Goal: Information Seeking & Learning: Compare options

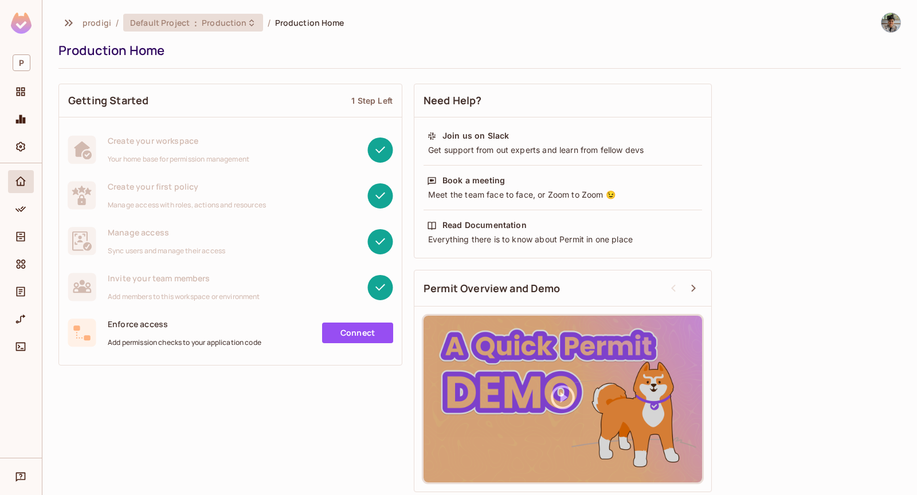
click at [180, 21] on span "Default Project" at bounding box center [160, 22] width 60 height 11
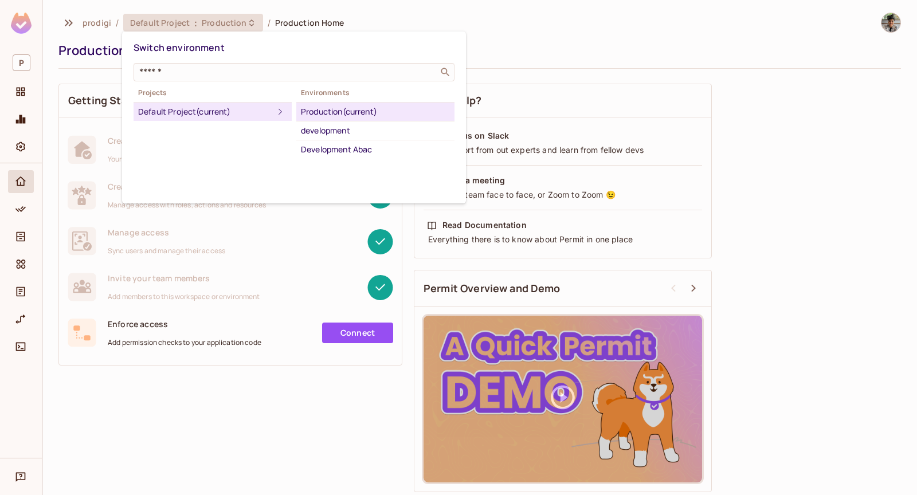
click at [370, 27] on div at bounding box center [458, 247] width 917 height 495
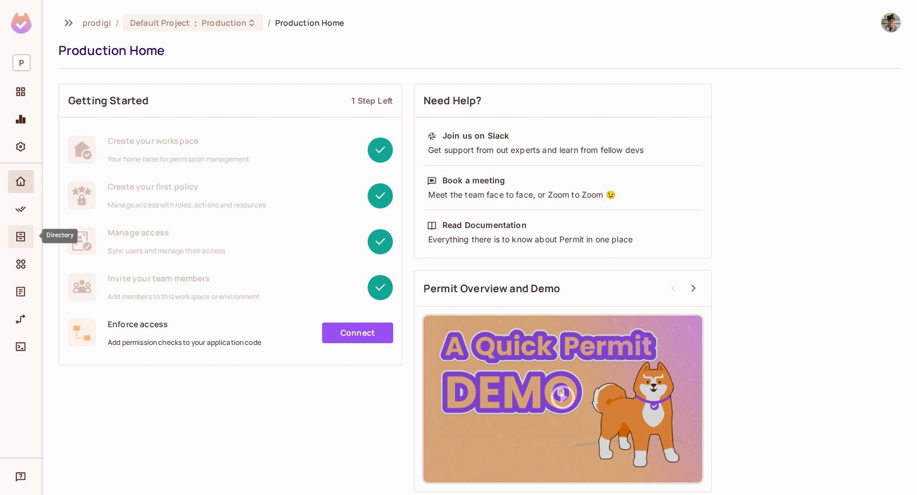
click at [25, 232] on icon "Directory" at bounding box center [21, 237] width 9 height 10
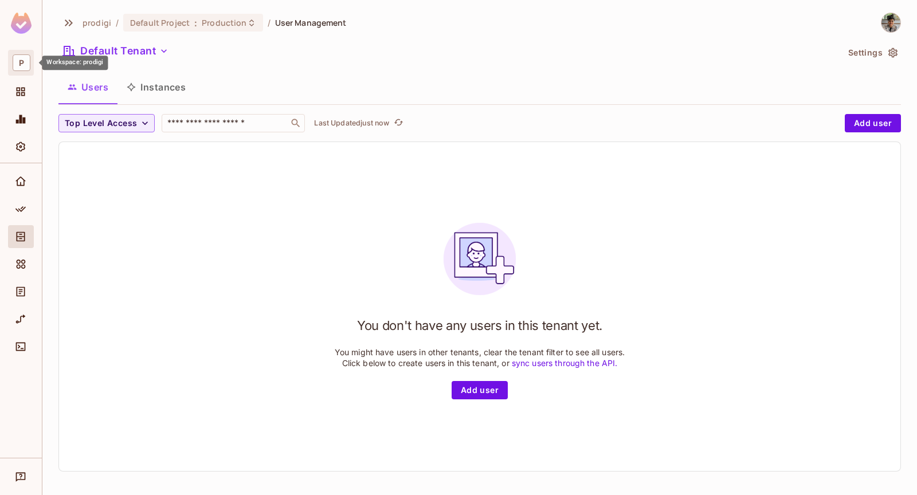
click at [25, 65] on span "P" at bounding box center [22, 62] width 18 height 17
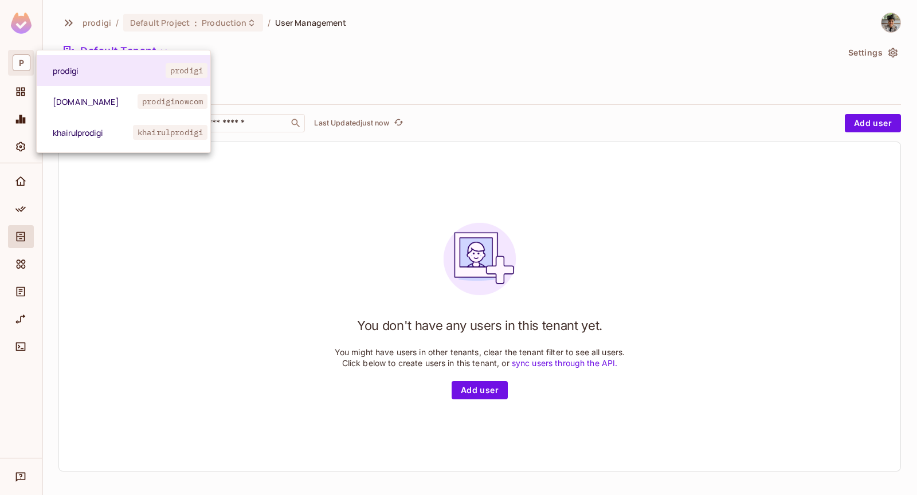
click at [76, 228] on div at bounding box center [458, 247] width 917 height 495
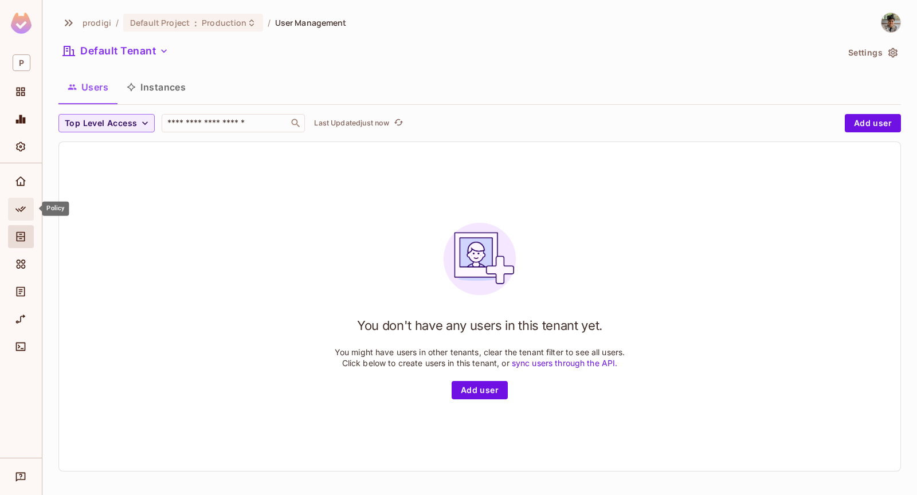
click at [18, 215] on div "Policy" at bounding box center [21, 209] width 26 height 23
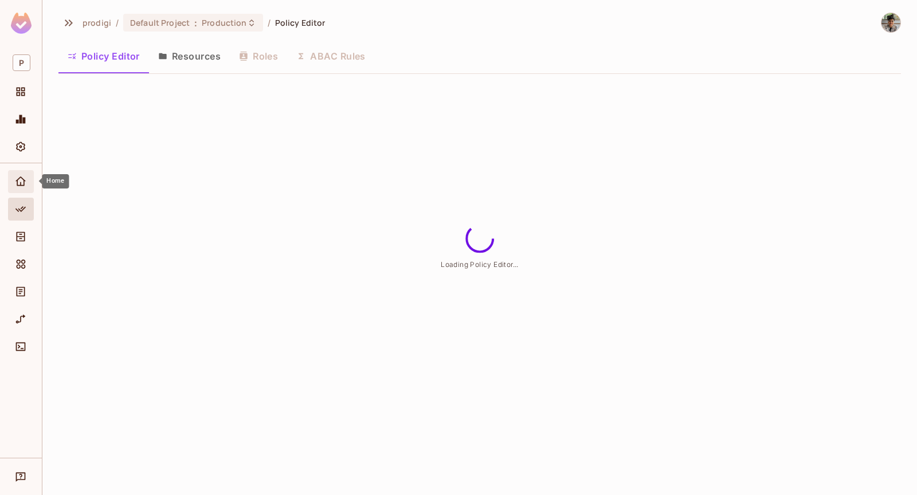
click at [28, 179] on div "Home" at bounding box center [22, 182] width 19 height 14
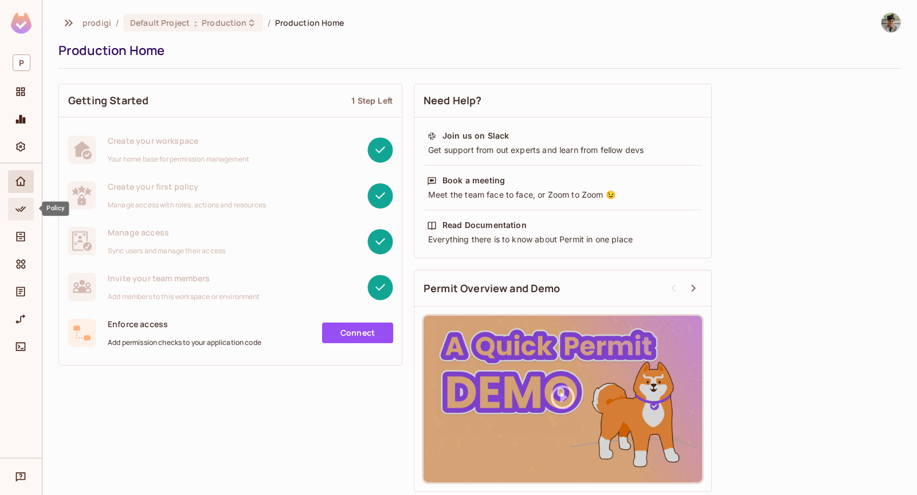
click at [21, 200] on div "Policy" at bounding box center [21, 209] width 26 height 23
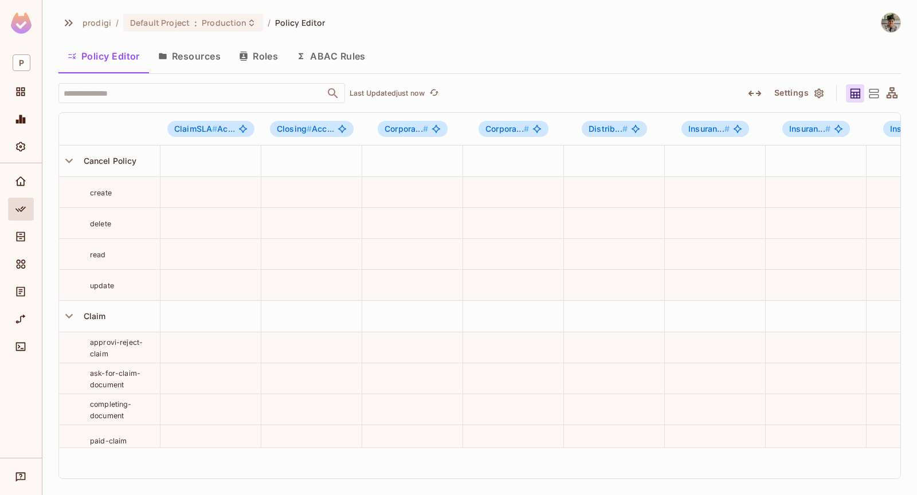
click at [260, 56] on button "Roles" at bounding box center [258, 56] width 57 height 29
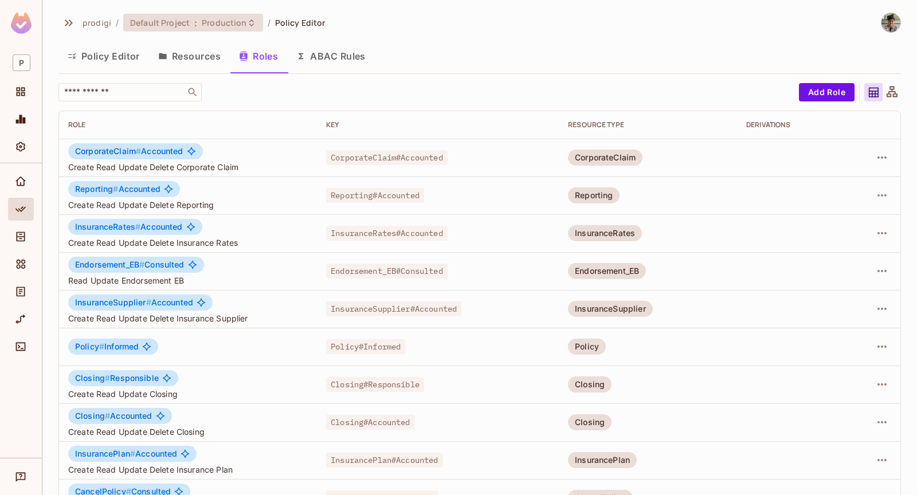
click at [233, 21] on span "Production" at bounding box center [224, 22] width 45 height 11
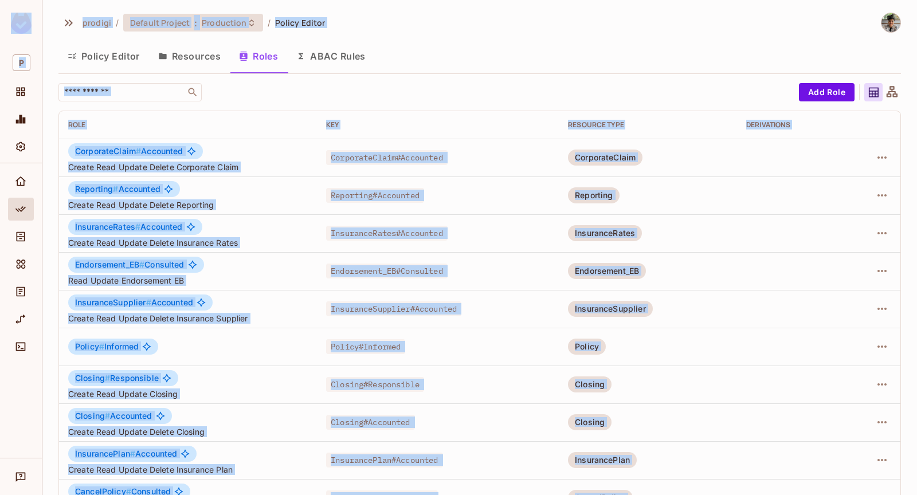
click at [247, 22] on icon at bounding box center [251, 22] width 9 height 9
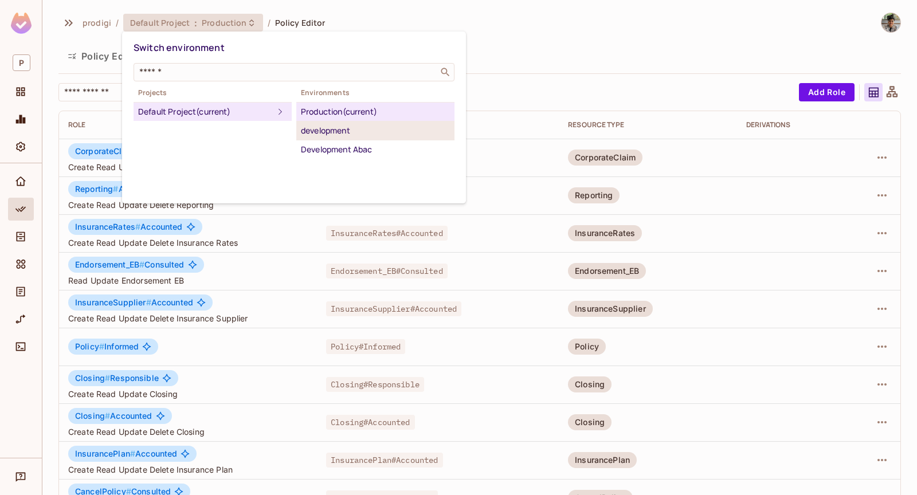
click at [334, 132] on div "development" at bounding box center [375, 131] width 149 height 14
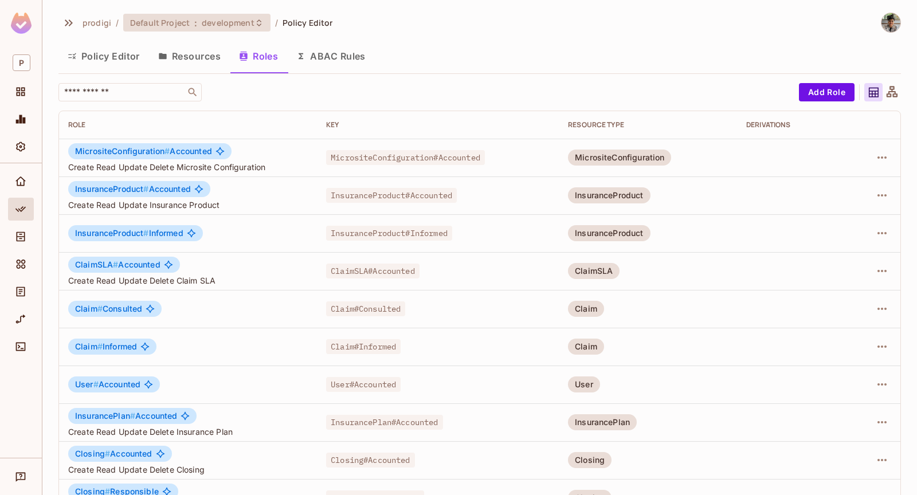
click at [248, 25] on span "development" at bounding box center [228, 22] width 52 height 11
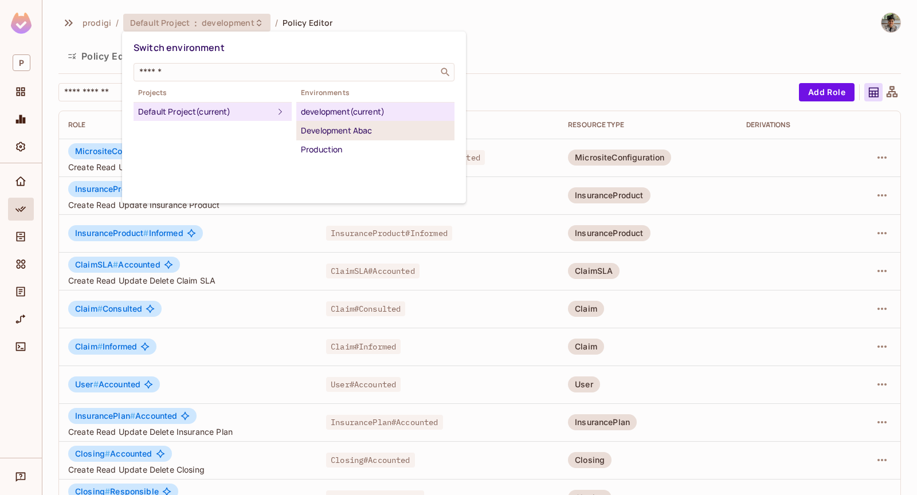
click at [333, 131] on div "Development Abac" at bounding box center [375, 131] width 149 height 14
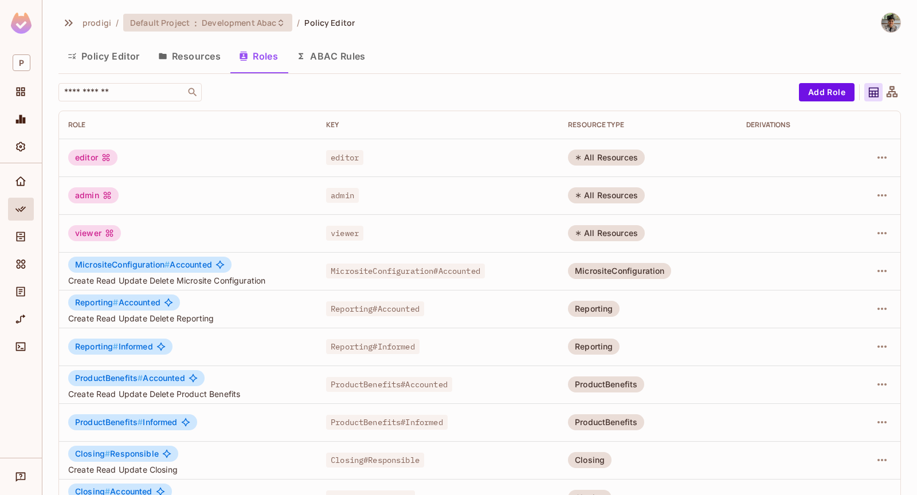
click at [249, 27] on span "Development Abac" at bounding box center [239, 22] width 75 height 11
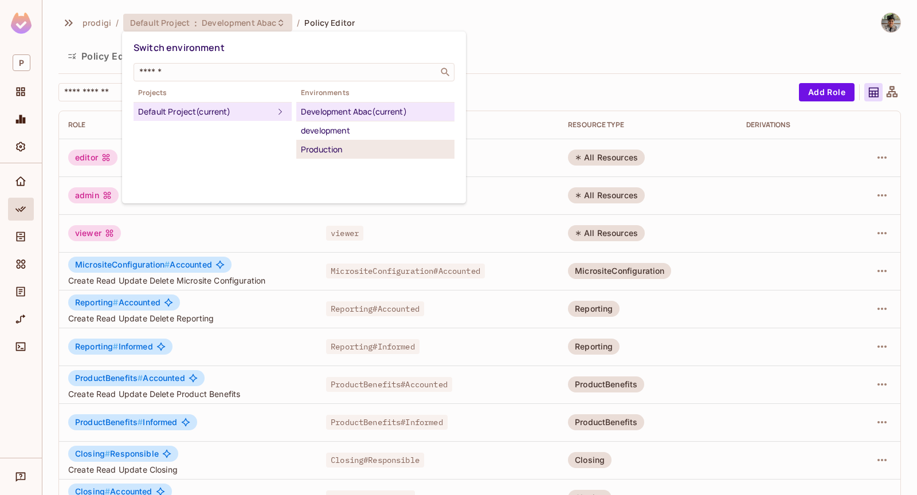
click at [420, 150] on div "Production" at bounding box center [375, 150] width 149 height 14
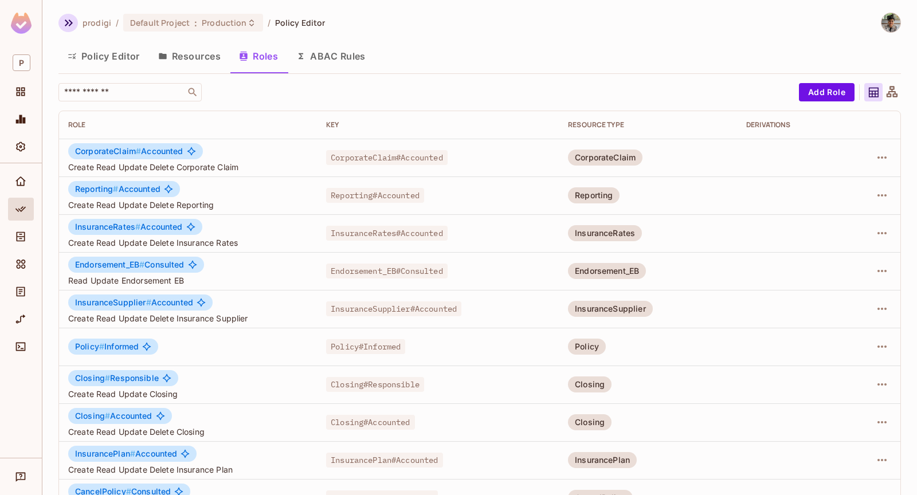
click at [67, 24] on icon "button" at bounding box center [69, 22] width 8 height 7
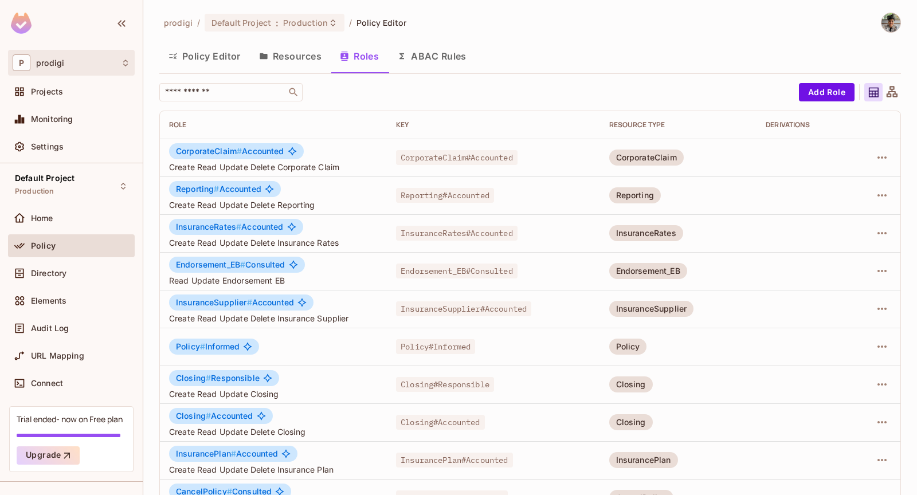
click at [116, 69] on div "P prodigi" at bounding box center [72, 62] width 118 height 17
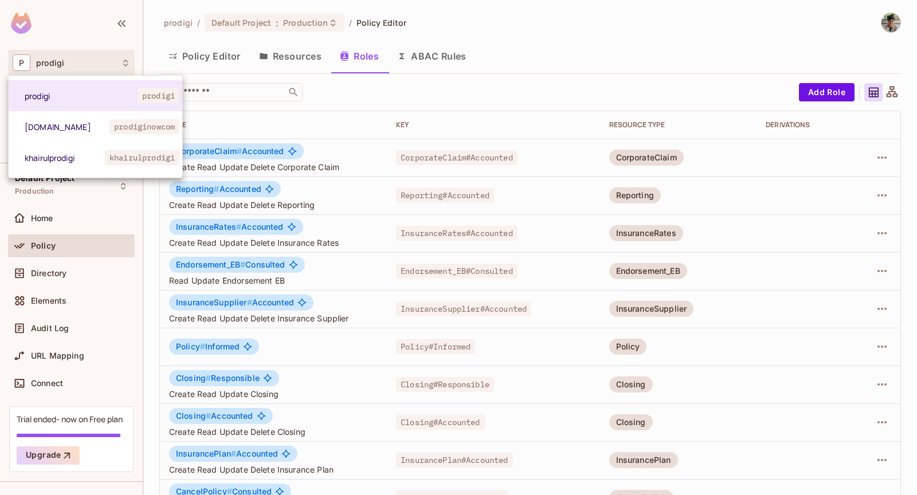
click at [205, 51] on div at bounding box center [458, 247] width 917 height 495
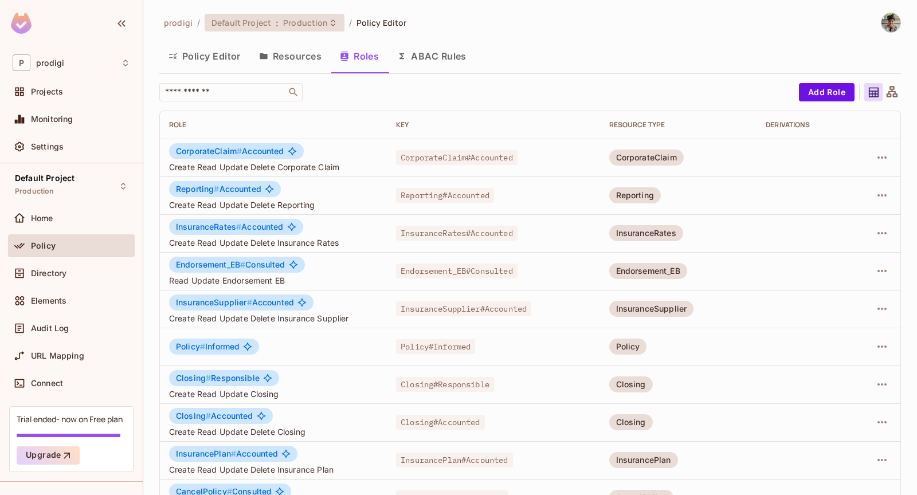
click at [280, 17] on div "Default Project : Production" at bounding box center [268, 22] width 112 height 11
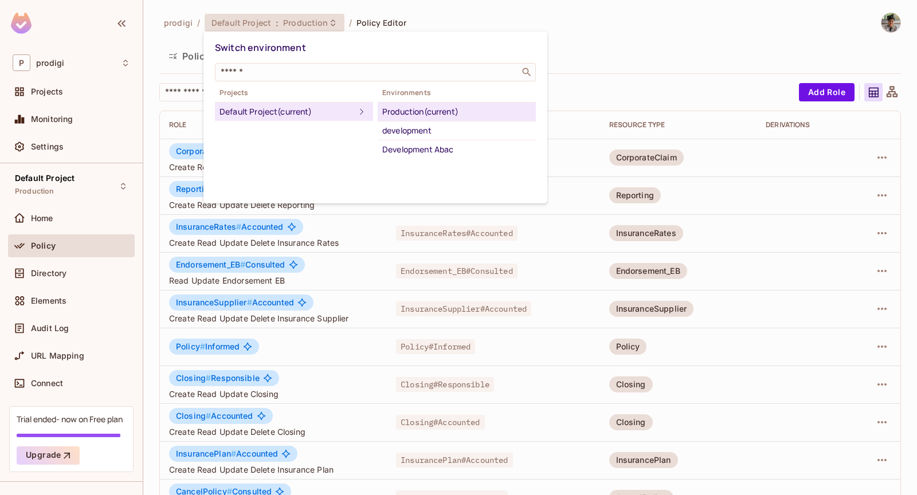
click at [280, 17] on div at bounding box center [458, 247] width 917 height 495
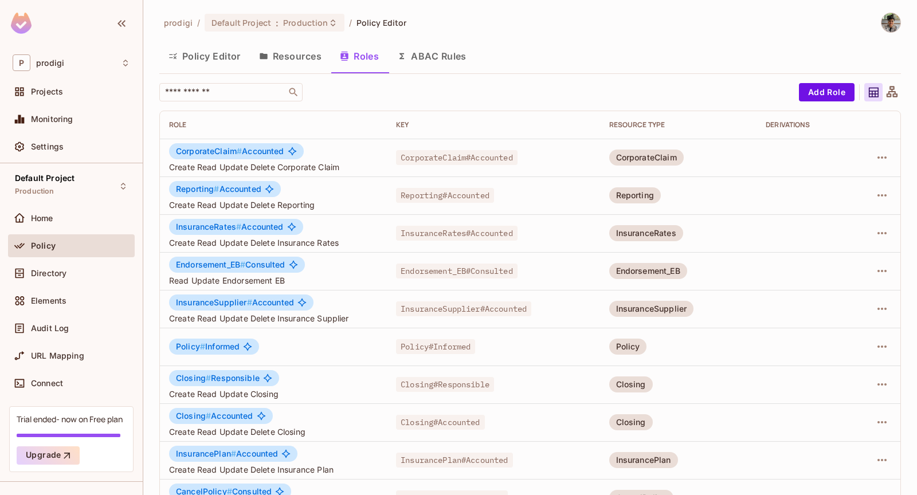
click at [229, 52] on button "Policy Editor" at bounding box center [204, 56] width 91 height 29
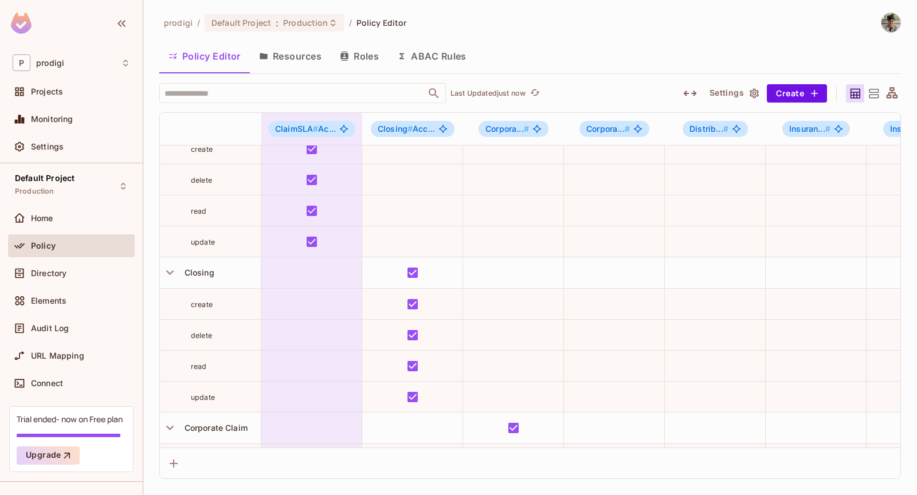
scroll to position [398, 0]
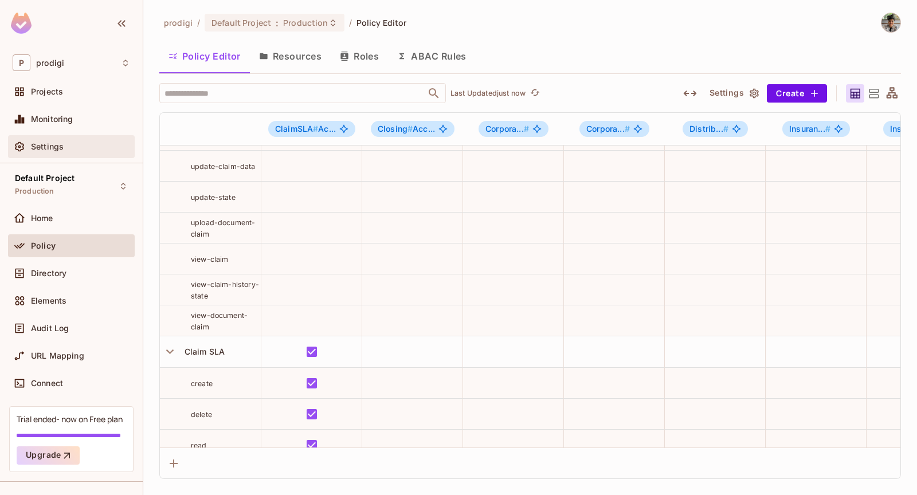
click at [93, 148] on div "Settings" at bounding box center [80, 146] width 99 height 9
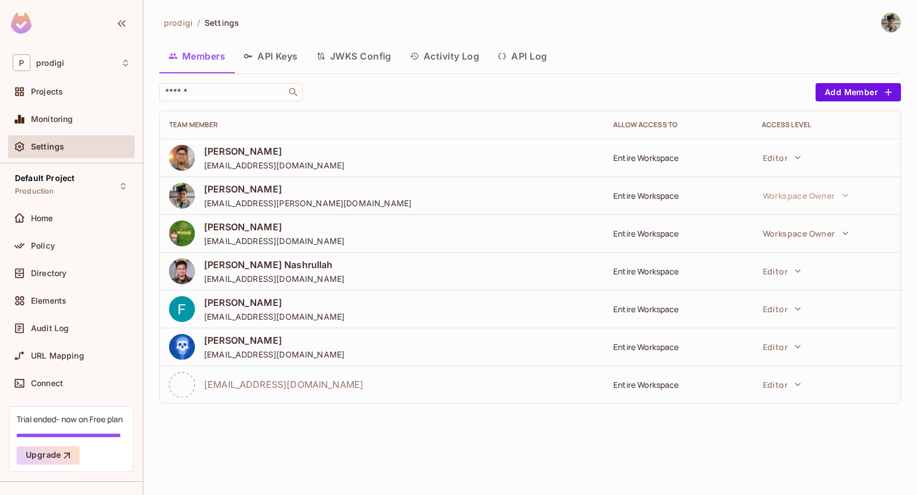
click at [281, 57] on button "API Keys" at bounding box center [270, 56] width 73 height 29
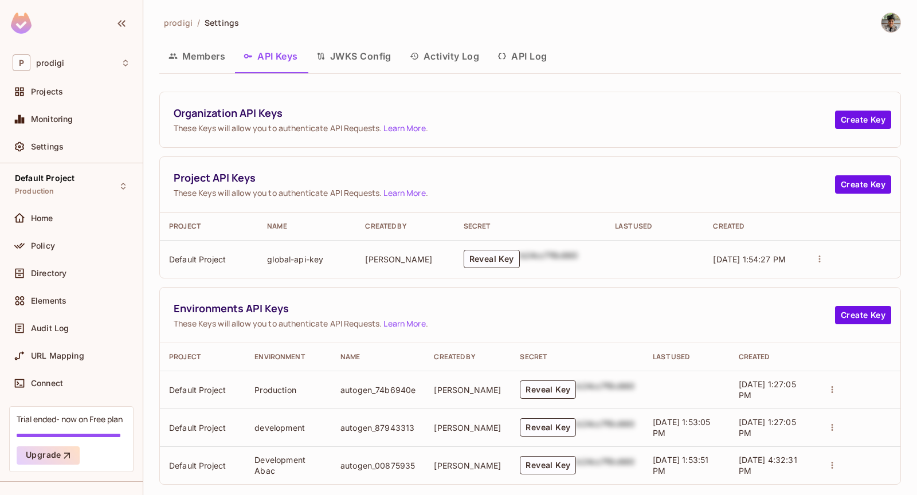
scroll to position [12, 0]
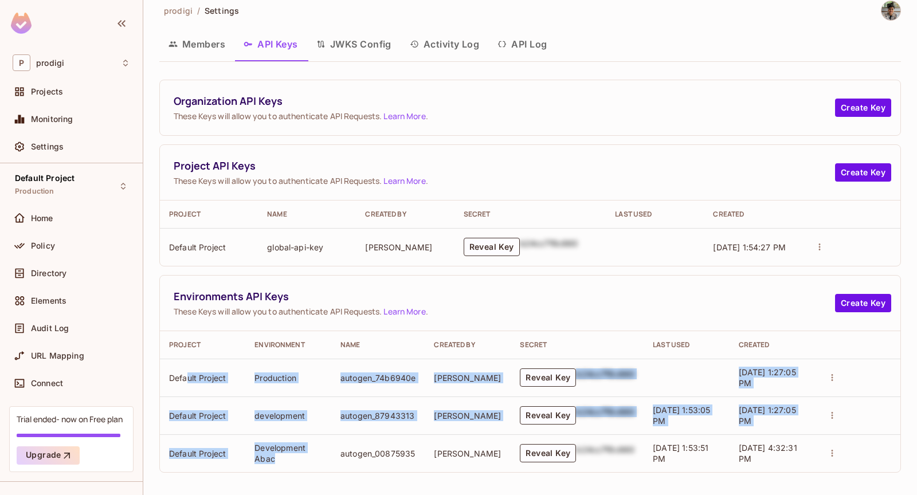
drag, startPoint x: 280, startPoint y: 465, endPoint x: 187, endPoint y: 376, distance: 128.1
click at [187, 376] on tbody "Default Project Production autogen_74b6940e Rizky Syawal Reveal Key b24cc7f8c66…" at bounding box center [530, 415] width 741 height 113
click at [187, 376] on td "Default Project" at bounding box center [202, 378] width 85 height 38
drag, startPoint x: 177, startPoint y: 375, endPoint x: 263, endPoint y: 467, distance: 126.1
click at [263, 467] on tbody "Default Project Production autogen_74b6940e Rizky Syawal Reveal Key b24cc7f8c66…" at bounding box center [530, 415] width 741 height 113
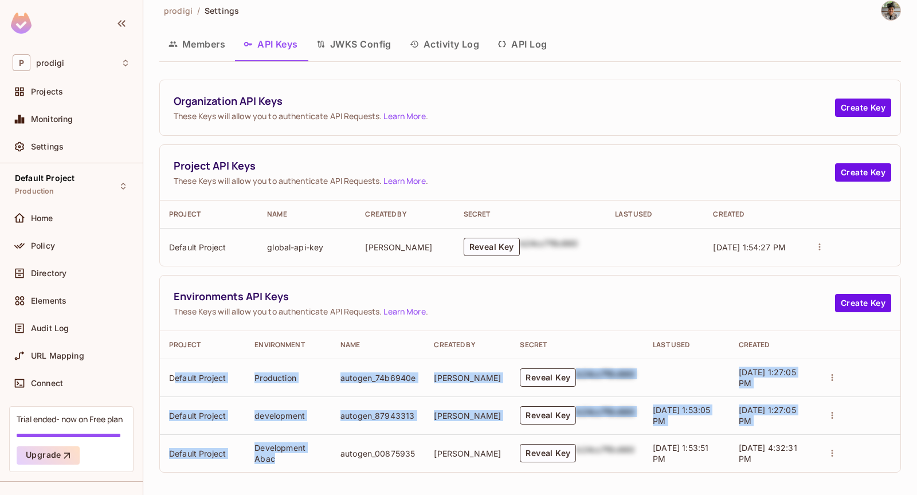
click at [263, 467] on td "Development Abac" at bounding box center [288, 454] width 86 height 38
drag, startPoint x: 271, startPoint y: 465, endPoint x: 176, endPoint y: 390, distance: 120.8
click at [176, 390] on tbody "Default Project Production autogen_74b6940e Rizky Syawal Reveal Key b24cc7f8c66…" at bounding box center [530, 415] width 741 height 113
click at [176, 390] on td "Default Project" at bounding box center [202, 378] width 85 height 38
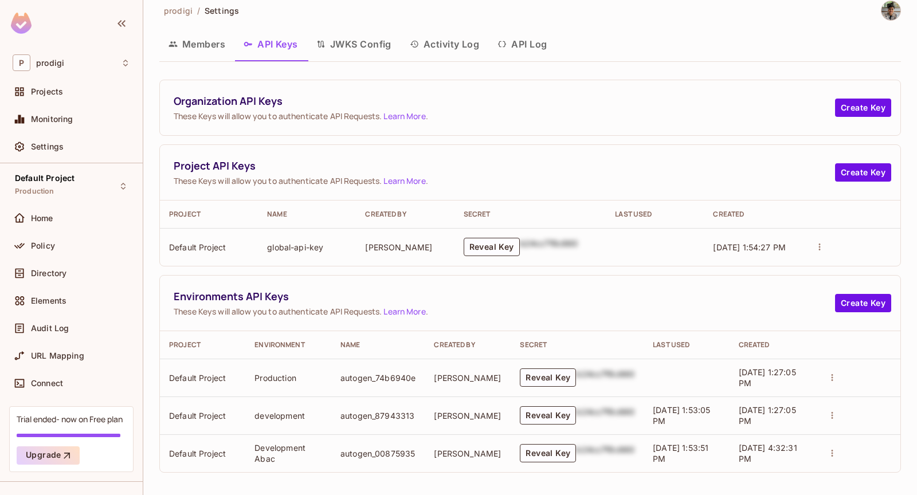
click at [204, 55] on button "Members" at bounding box center [196, 44] width 75 height 29
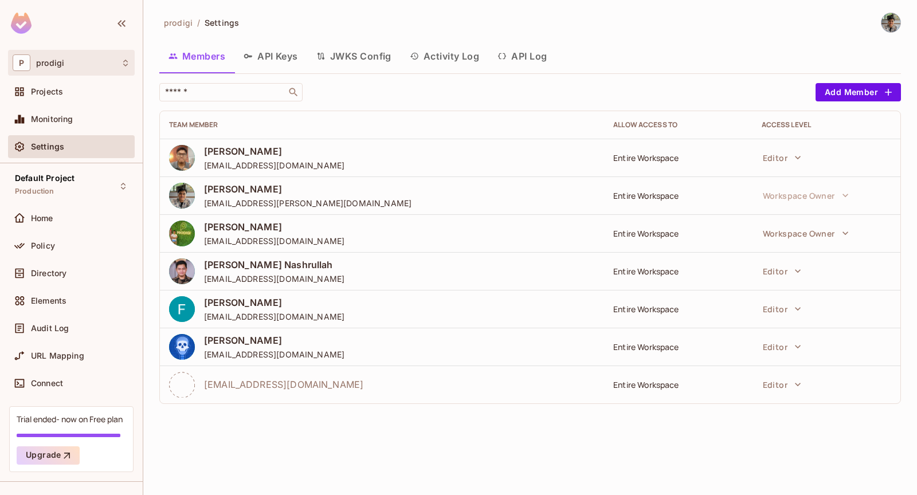
click at [121, 71] on div "P prodigi" at bounding box center [71, 63] width 127 height 26
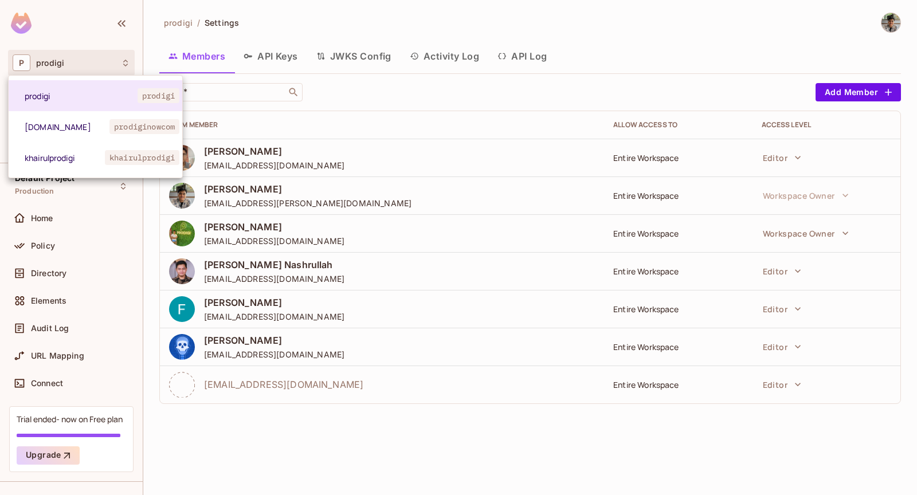
click at [121, 71] on div at bounding box center [458, 247] width 917 height 495
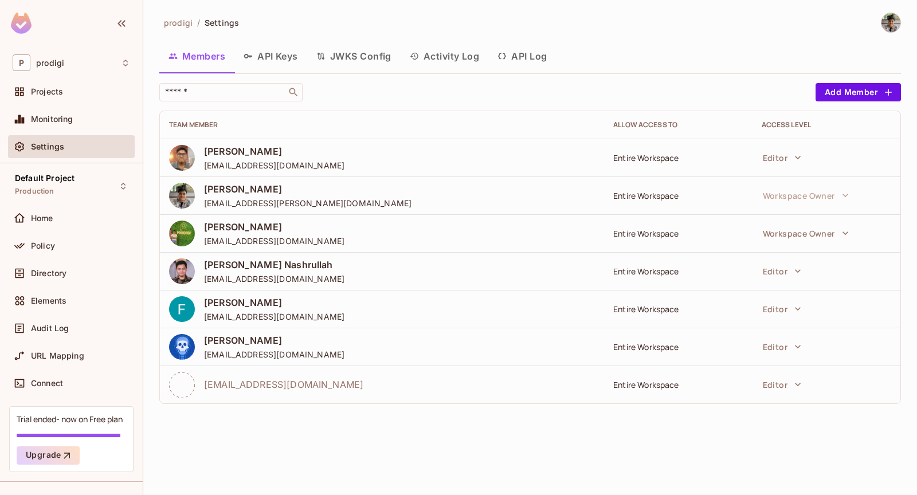
click at [261, 386] on span "marshal.laurens@prodiginow.com" at bounding box center [283, 384] width 159 height 13
click at [261, 386] on span "[EMAIL_ADDRESS][DOMAIN_NAME]" at bounding box center [283, 384] width 159 height 13
click at [398, 379] on div "[EMAIL_ADDRESS][DOMAIN_NAME]" at bounding box center [382, 385] width 426 height 26
drag, startPoint x: 209, startPoint y: 384, endPoint x: 370, endPoint y: 384, distance: 160.5
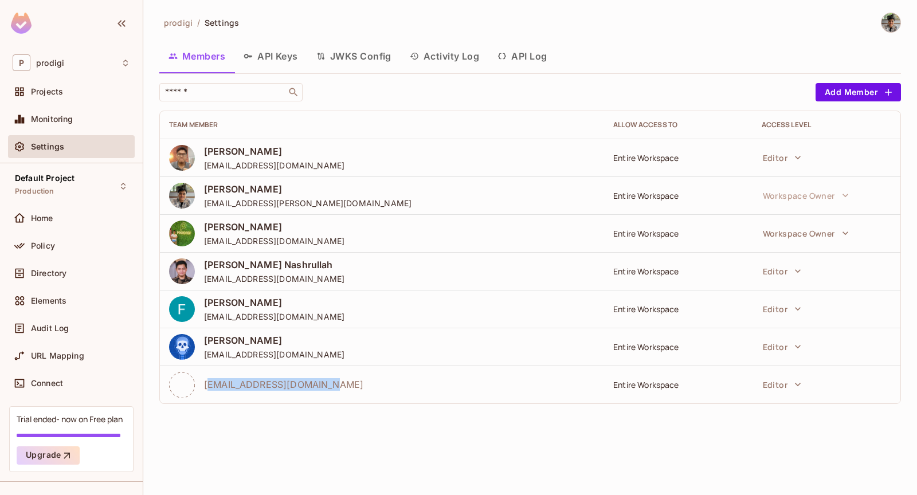
click at [366, 384] on div "[EMAIL_ADDRESS][DOMAIN_NAME]" at bounding box center [382, 385] width 426 height 26
click at [370, 384] on div "[EMAIL_ADDRESS][DOMAIN_NAME]" at bounding box center [382, 385] width 426 height 26
click at [779, 378] on button "Editor" at bounding box center [782, 384] width 50 height 23
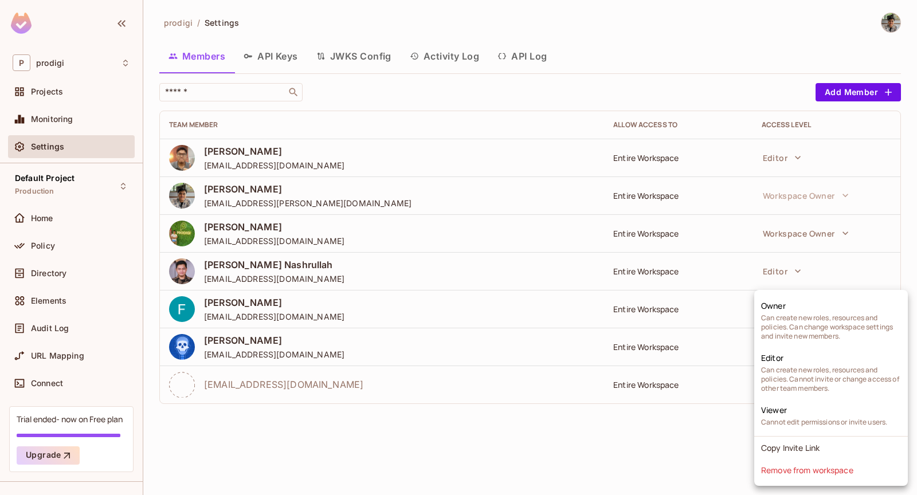
click at [529, 383] on div at bounding box center [458, 247] width 917 height 495
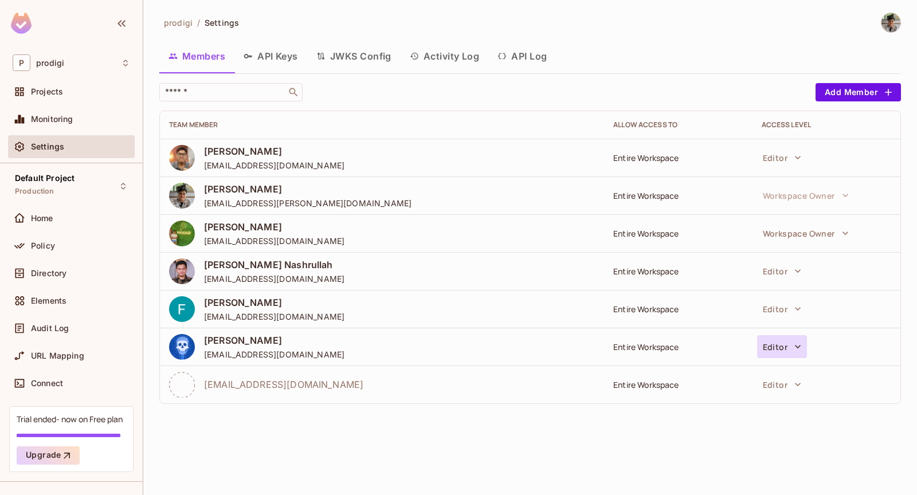
click at [782, 347] on button "Editor" at bounding box center [782, 346] width 50 height 23
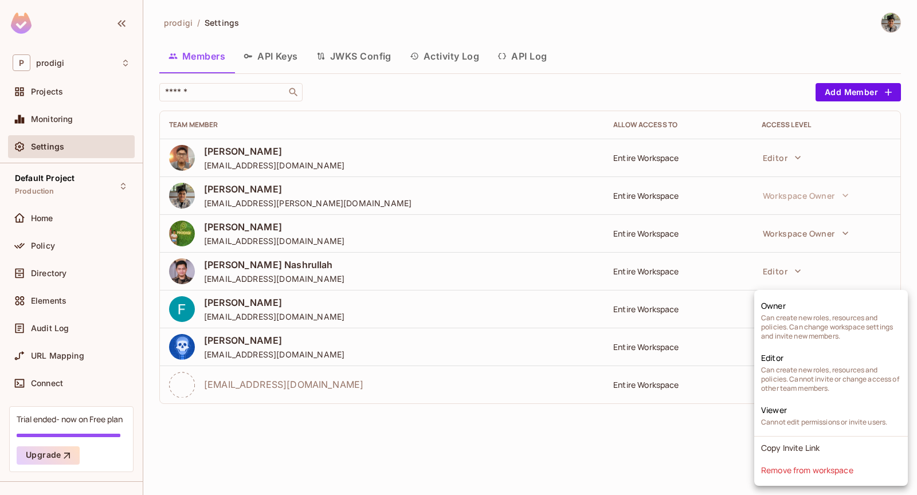
click at [527, 380] on div at bounding box center [458, 247] width 917 height 495
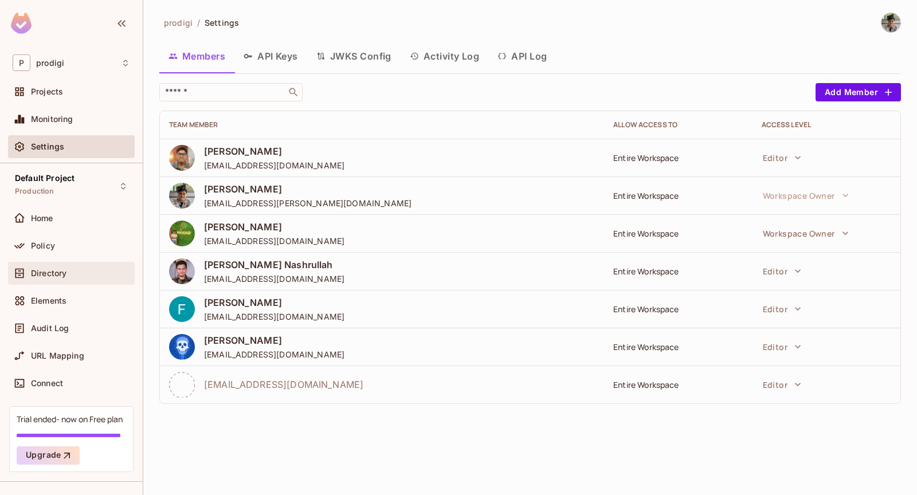
click at [103, 263] on div "Directory" at bounding box center [71, 273] width 127 height 23
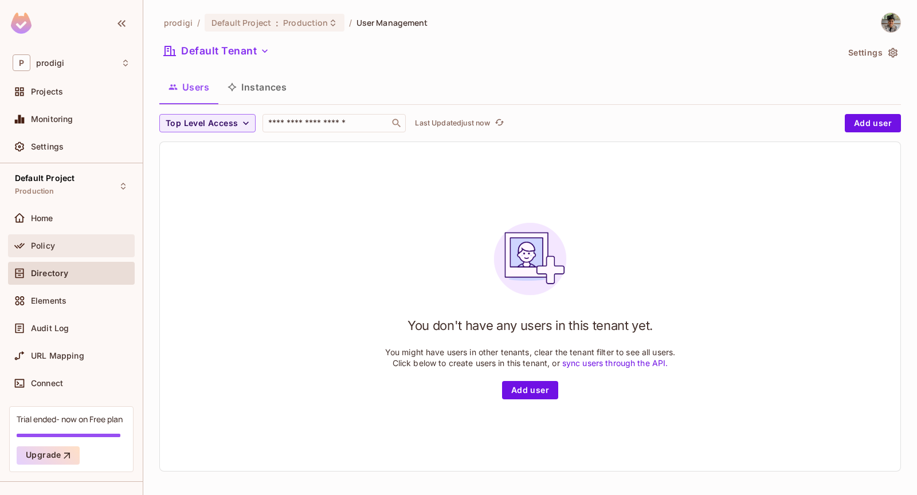
click at [81, 239] on div "Policy" at bounding box center [72, 246] width 118 height 14
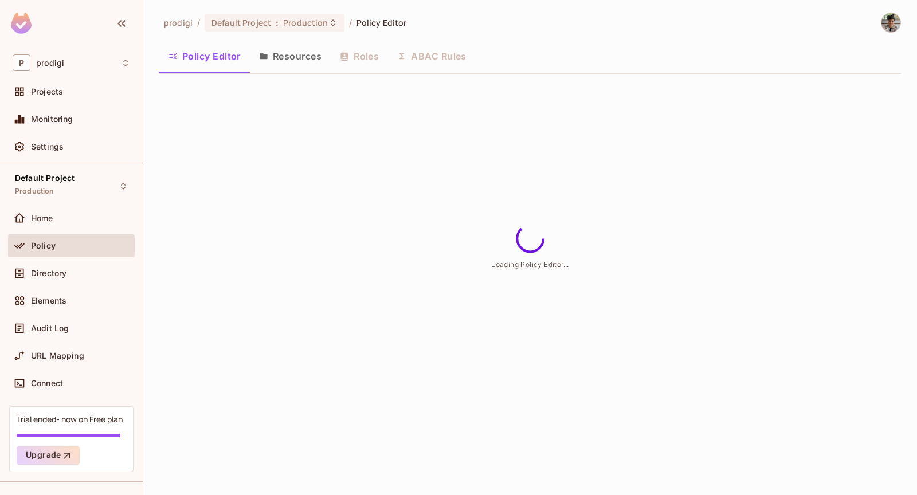
click at [288, 58] on button "Resources" at bounding box center [290, 56] width 81 height 29
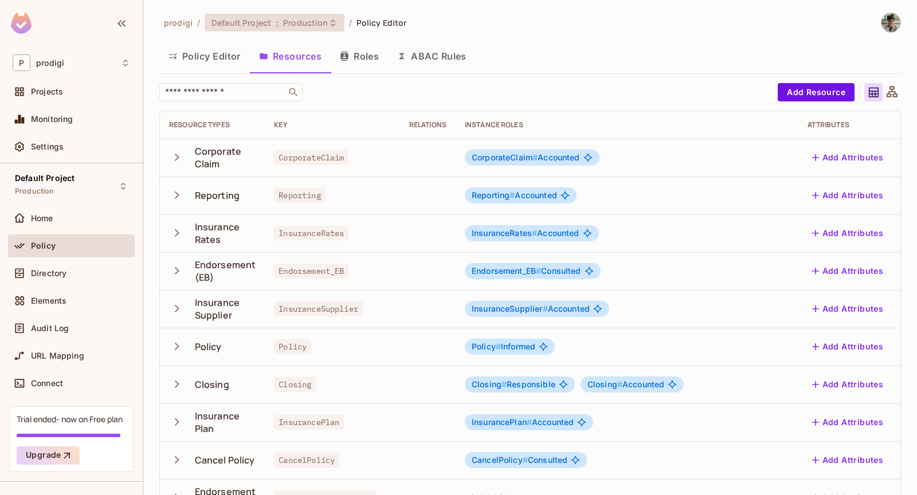
click at [326, 29] on div "Default Project : Production" at bounding box center [274, 23] width 139 height 18
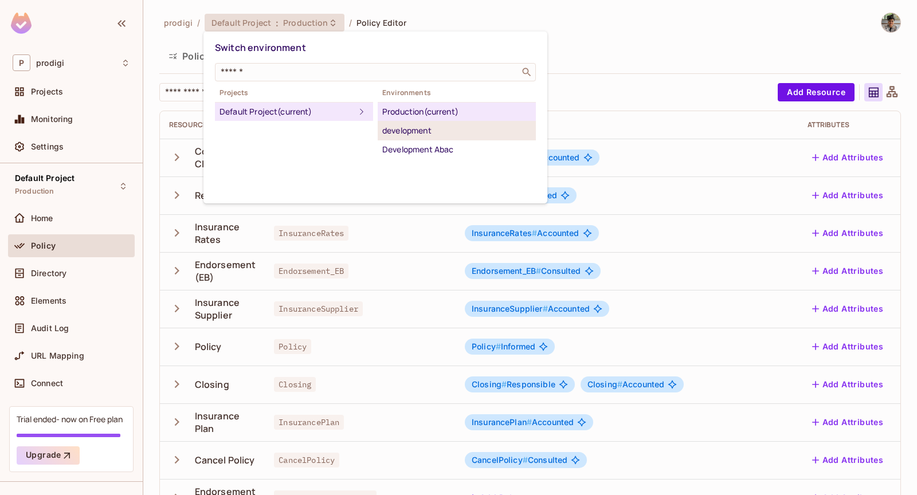
click at [411, 134] on div "development" at bounding box center [456, 131] width 149 height 14
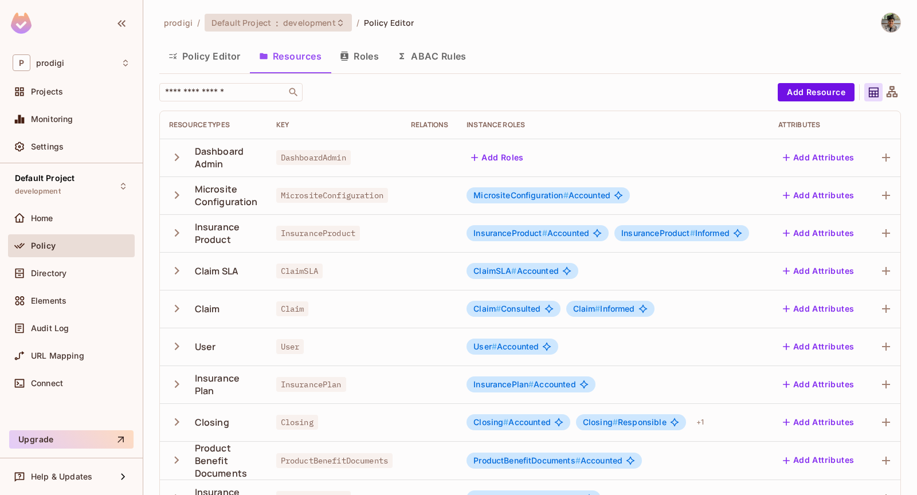
click at [323, 21] on span "development" at bounding box center [309, 22] width 52 height 11
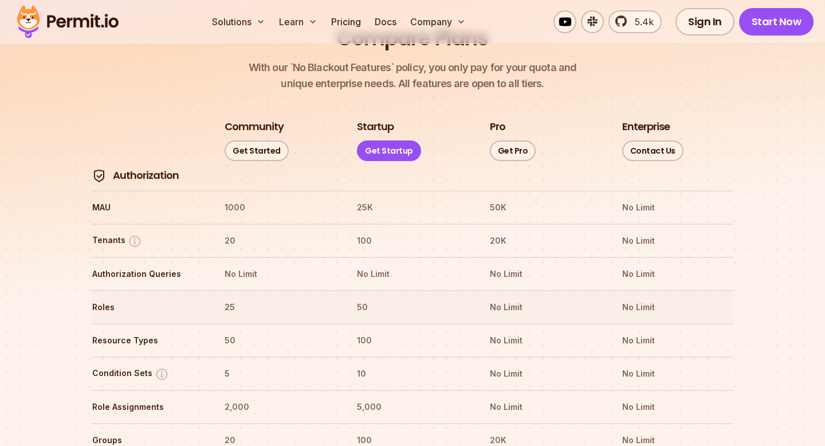
scroll to position [1291, 0]
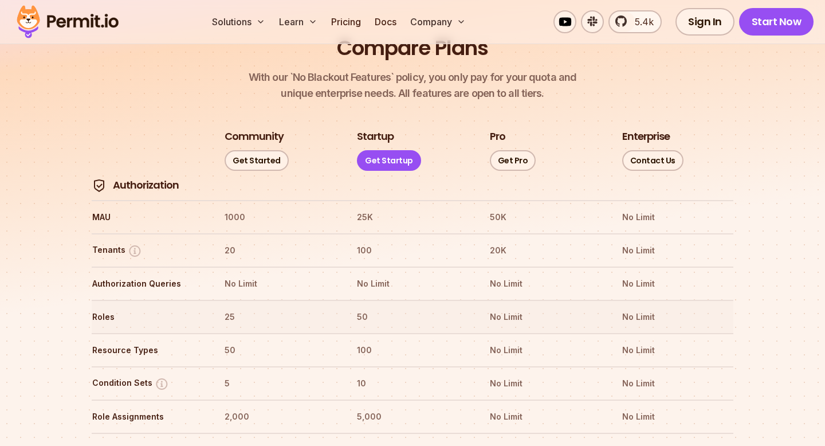
drag, startPoint x: 212, startPoint y: 277, endPoint x: 300, endPoint y: 277, distance: 87.7
click at [300, 300] on tr "Roles 25 50 No Limit No Limit" at bounding box center [413, 316] width 642 height 33
click at [300, 308] on th "25" at bounding box center [280, 317] width 112 height 18
drag, startPoint x: 273, startPoint y: 279, endPoint x: 211, endPoint y: 279, distance: 62.5
click at [211, 300] on tr "Roles 25 50 No Limit No Limit" at bounding box center [413, 316] width 642 height 33
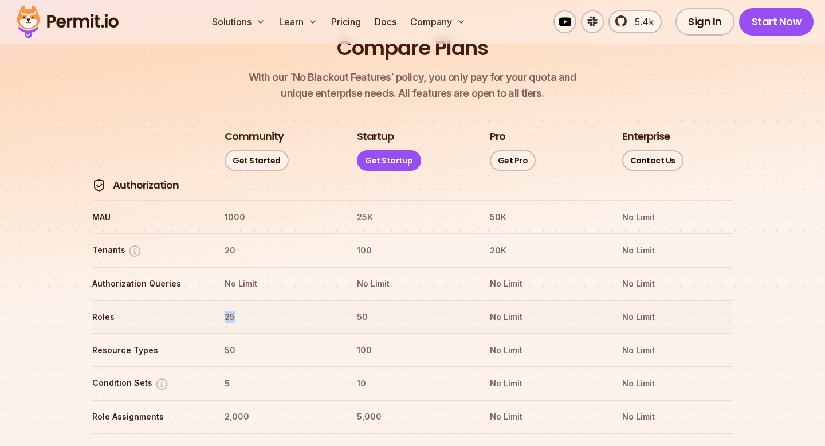
click at [211, 300] on tr "Roles 25 50 No Limit No Limit" at bounding box center [413, 316] width 642 height 33
drag, startPoint x: 214, startPoint y: 279, endPoint x: 249, endPoint y: 279, distance: 35.5
click at [249, 300] on tr "Roles 25 50 No Limit No Limit" at bounding box center [413, 316] width 642 height 33
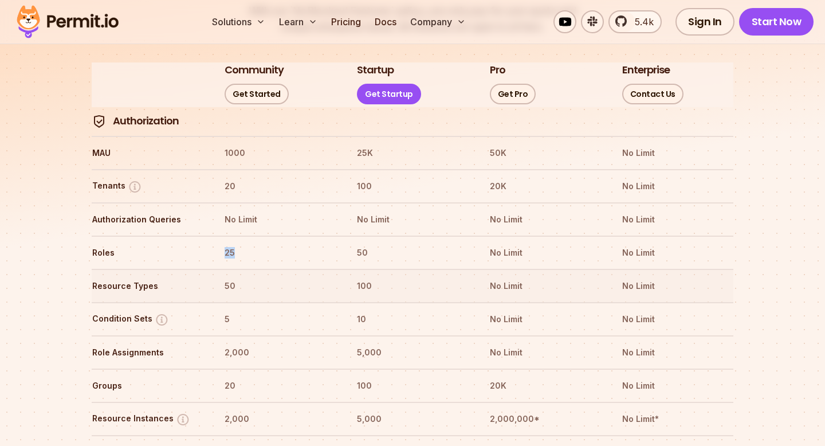
scroll to position [1359, 0]
drag, startPoint x: 224, startPoint y: 249, endPoint x: 251, endPoint y: 249, distance: 27.5
click at [251, 268] on tr "Resource Types 50 100 No Limit No Limit" at bounding box center [413, 284] width 642 height 33
click at [251, 276] on th "50" at bounding box center [280, 285] width 112 height 18
drag, startPoint x: 251, startPoint y: 249, endPoint x: 212, endPoint y: 249, distance: 39.0
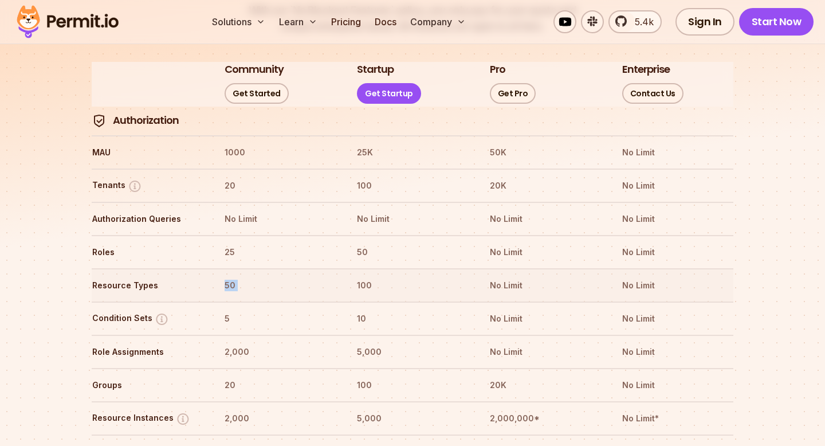
click at [212, 268] on tr "Resource Types 50 100 No Limit No Limit" at bounding box center [413, 284] width 642 height 33
drag, startPoint x: 228, startPoint y: 208, endPoint x: 255, endPoint y: 208, distance: 26.9
click at [255, 235] on tr "Roles 25 50 No Limit No Limit" at bounding box center [413, 251] width 642 height 33
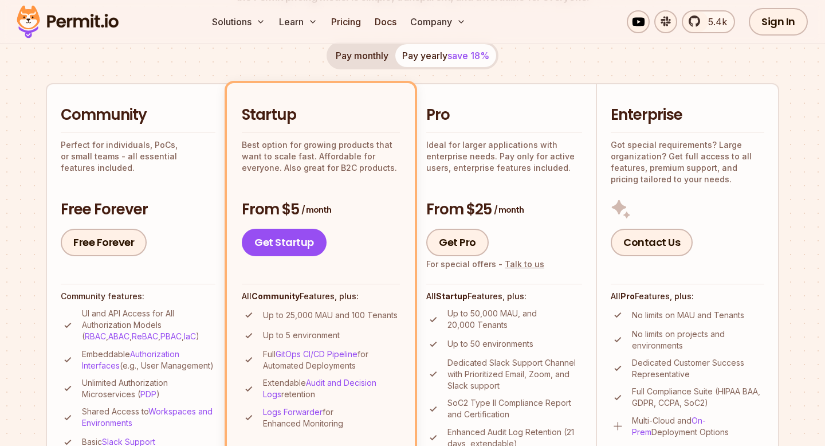
scroll to position [242, 0]
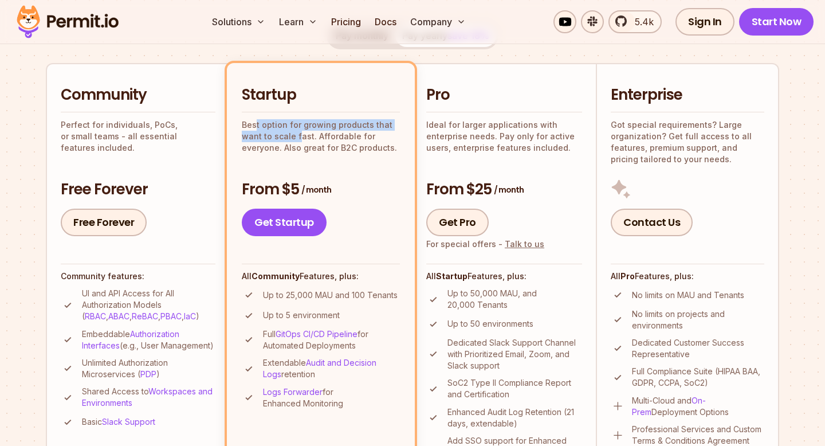
drag, startPoint x: 257, startPoint y: 122, endPoint x: 299, endPoint y: 138, distance: 45.6
click at [299, 138] on p "Best option for growing products that want to scale fast. Affordable for everyo…" at bounding box center [321, 136] width 158 height 34
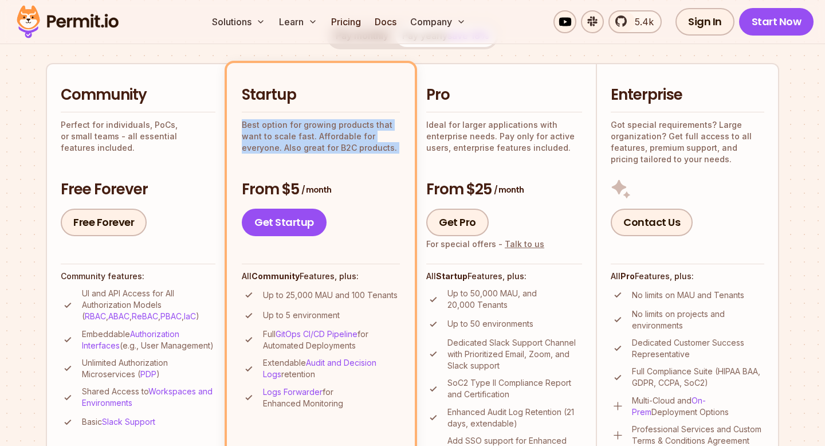
click at [343, 154] on div "Startup Best option for growing products that want to scale fast. Affordable fo…" at bounding box center [321, 160] width 158 height 151
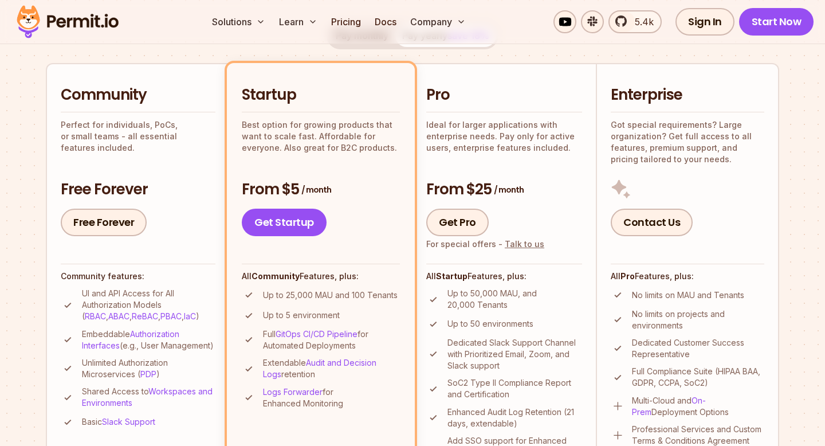
click at [343, 154] on div "Startup Best option for growing products that want to scale fast. Affordable fo…" at bounding box center [321, 160] width 158 height 151
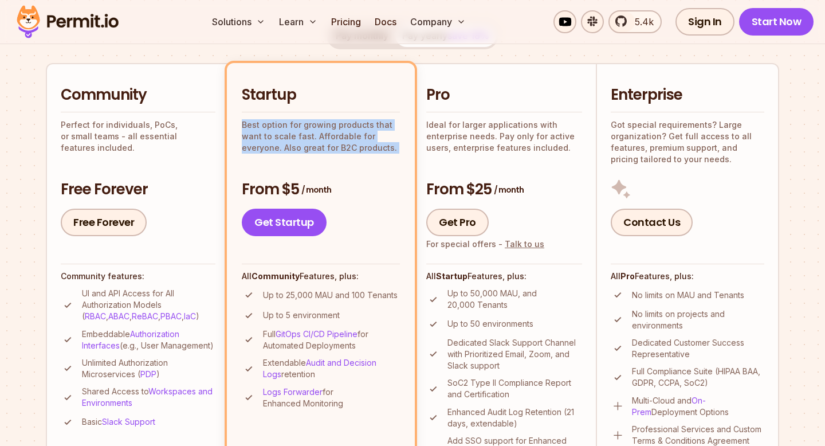
click at [343, 154] on div "Startup Best option for growing products that want to scale fast. Affordable fo…" at bounding box center [321, 160] width 158 height 151
click at [365, 145] on p "Best option for growing products that want to scale fast. Affordable for everyo…" at bounding box center [321, 136] width 158 height 34
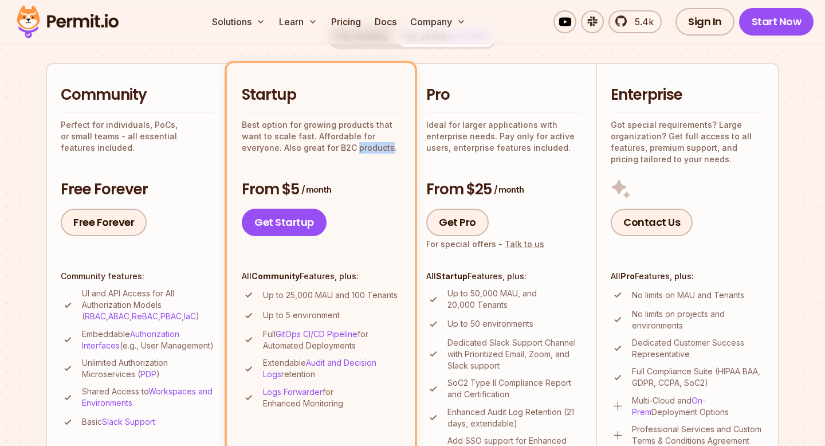
click at [365, 145] on p "Best option for growing products that want to scale fast. Affordable for everyo…" at bounding box center [321, 136] width 158 height 34
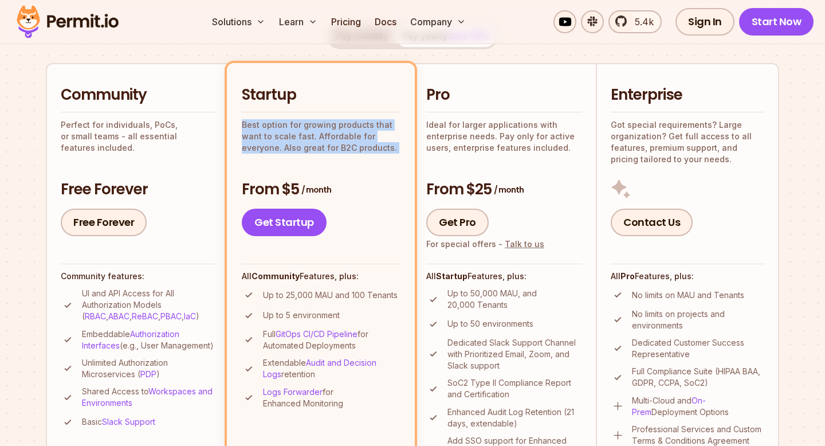
click at [365, 145] on p "Best option for growing products that want to scale fast. Affordable for everyo…" at bounding box center [321, 136] width 158 height 34
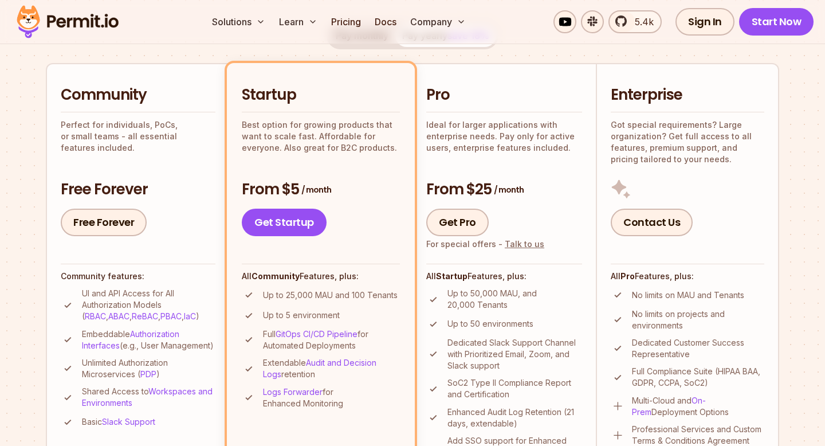
click at [448, 144] on p "Ideal for larger applications with enterprise needs. Pay only for active users,…" at bounding box center [504, 136] width 156 height 34
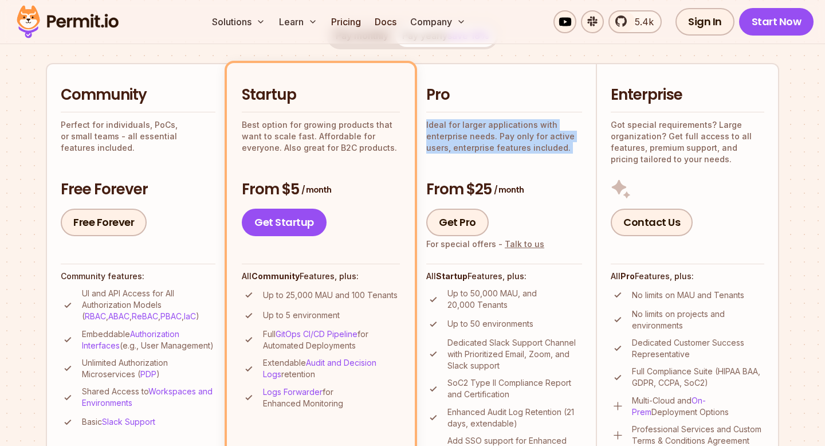
click at [448, 144] on p "Ideal for larger applications with enterprise needs. Pay only for active users,…" at bounding box center [504, 136] width 156 height 34
click at [663, 135] on p "Got special requirements? Large organization? Get full access to all features, …" at bounding box center [688, 142] width 154 height 46
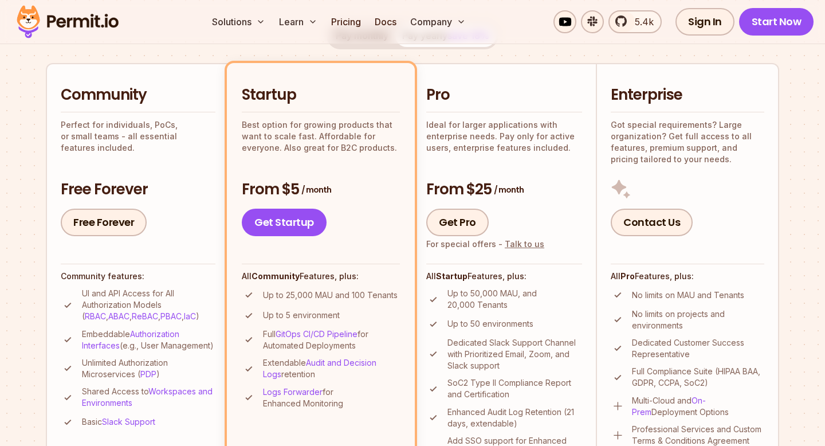
click at [663, 135] on p "Got special requirements? Large organization? Get full access to all features, …" at bounding box center [688, 142] width 154 height 46
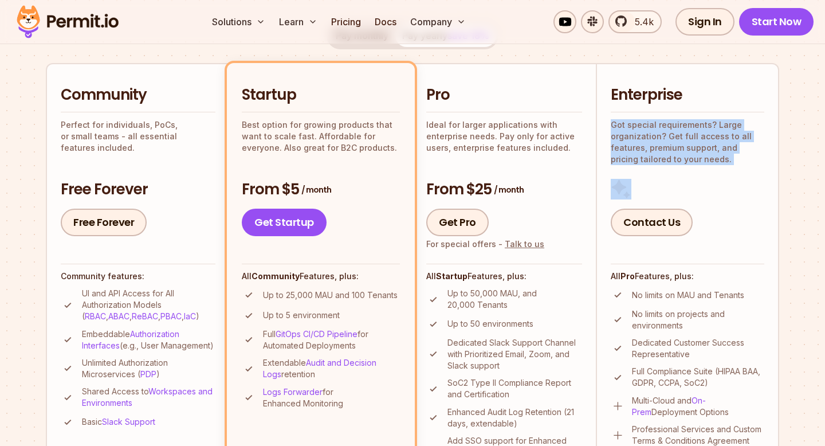
click at [511, 150] on p "Ideal for larger applications with enterprise needs. Pay only for active users,…" at bounding box center [504, 136] width 156 height 34
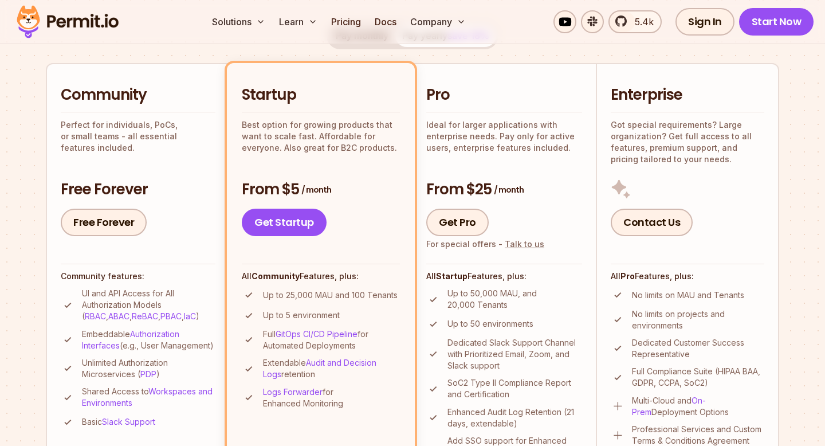
click at [511, 150] on p "Ideal for larger applications with enterprise needs. Pay only for active users,…" at bounding box center [504, 136] width 156 height 34
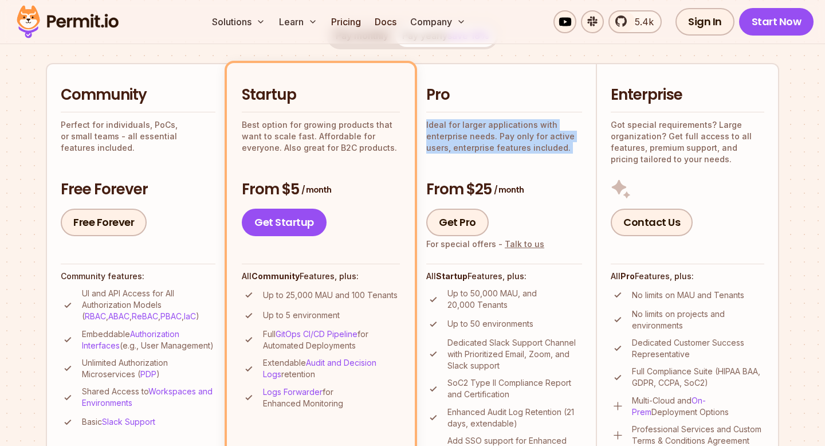
click at [347, 148] on p "Best option for growing products that want to scale fast. Affordable for everyo…" at bounding box center [321, 136] width 158 height 34
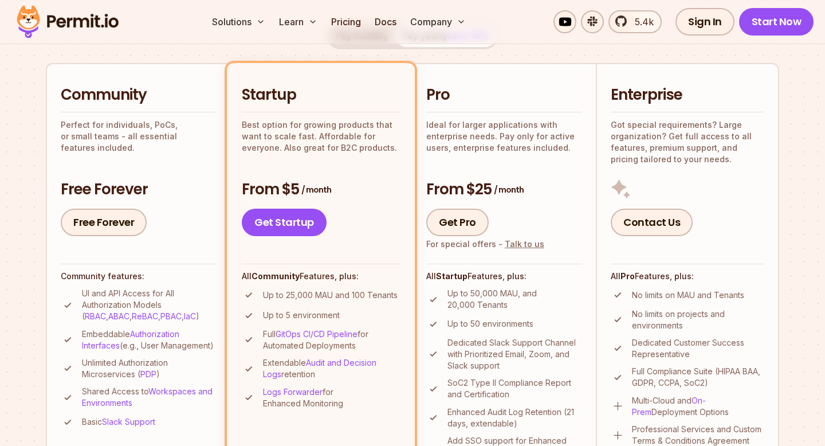
click at [347, 148] on p "Best option for growing products that want to scale fast. Affordable for everyo…" at bounding box center [321, 136] width 158 height 34
click at [549, 146] on p "Ideal for larger applications with enterprise needs. Pay only for active users,…" at bounding box center [504, 136] width 156 height 34
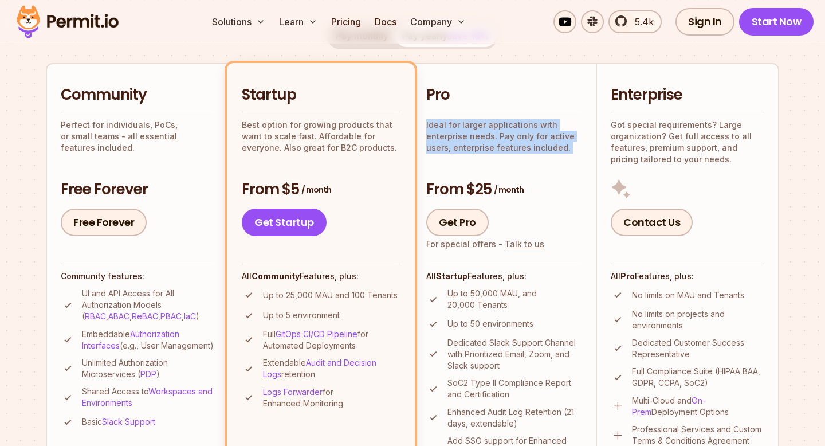
click at [663, 144] on p "Got special requirements? Large organization? Get full access to all features, …" at bounding box center [688, 142] width 154 height 46
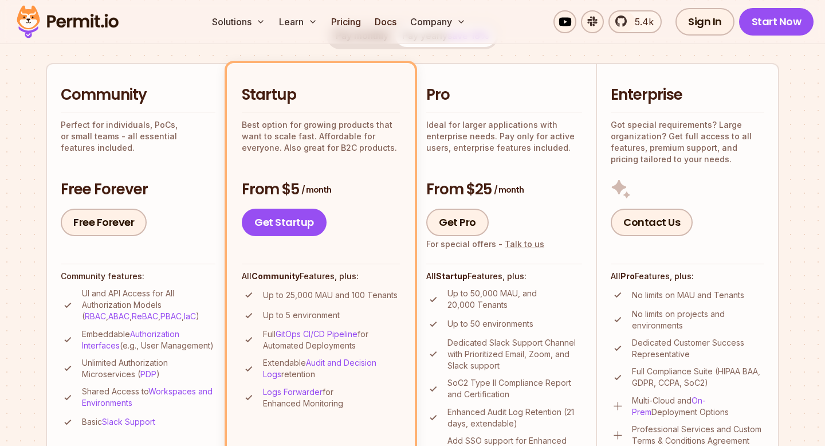
click at [663, 144] on p "Got special requirements? Large organization? Get full access to all features, …" at bounding box center [688, 142] width 154 height 46
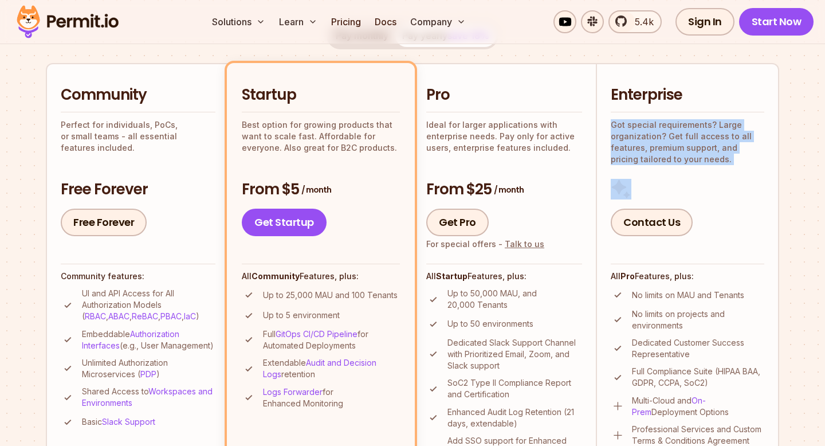
click at [471, 143] on p "Ideal for larger applications with enterprise needs. Pay only for active users,…" at bounding box center [504, 136] width 156 height 34
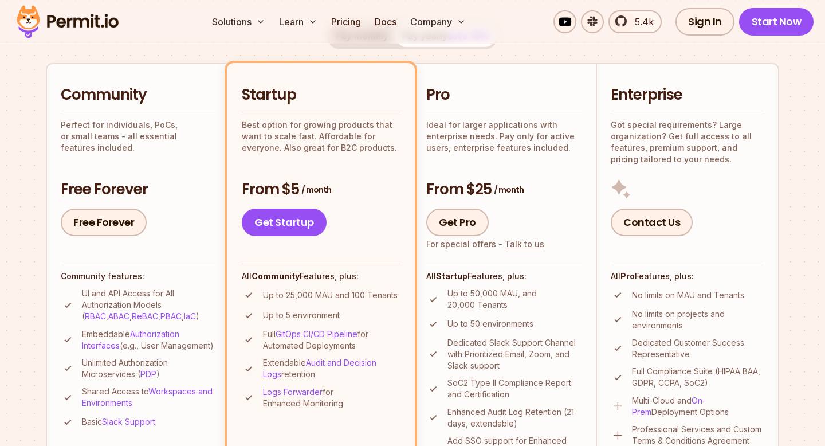
click at [471, 143] on p "Ideal for larger applications with enterprise needs. Pay only for active users,…" at bounding box center [504, 136] width 156 height 34
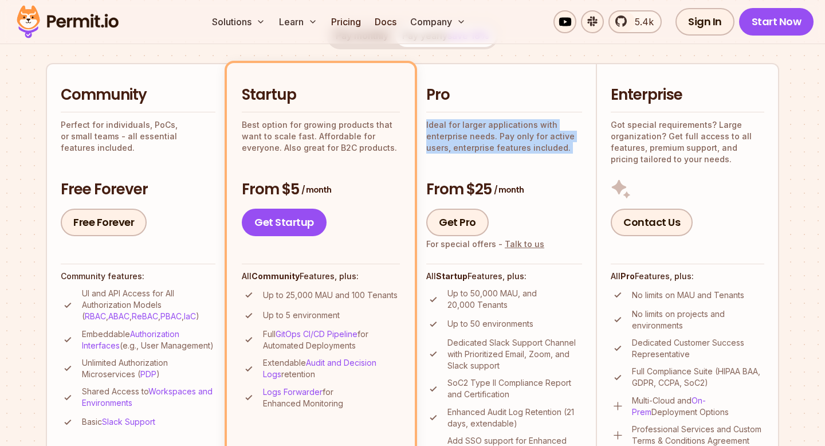
click at [339, 137] on p "Best option for growing products that want to scale fast. Affordable for everyo…" at bounding box center [321, 136] width 158 height 34
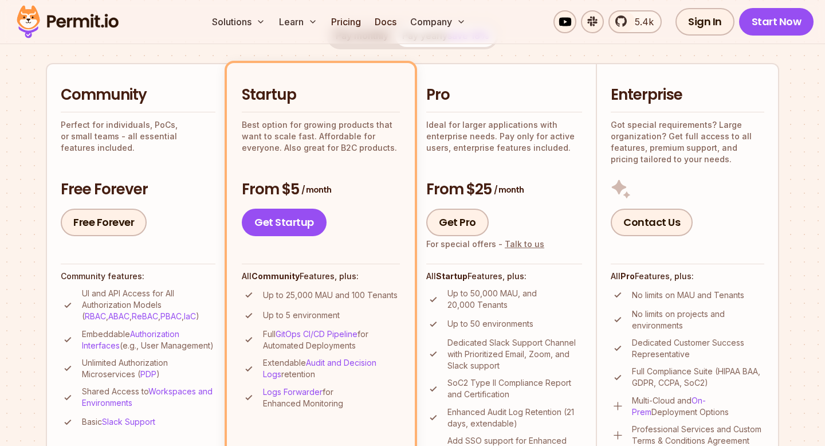
click at [339, 137] on p "Best option for growing products that want to scale fast. Affordable for everyo…" at bounding box center [321, 136] width 158 height 34
click at [398, 147] on p "Best option for growing products that want to scale fast. Affordable for everyo…" at bounding box center [321, 136] width 158 height 34
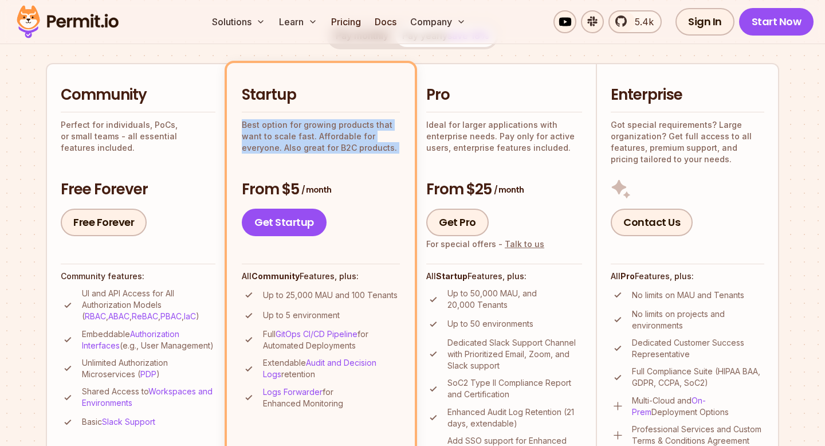
click at [443, 142] on p "Ideal for larger applications with enterprise needs. Pay only for active users,…" at bounding box center [504, 136] width 156 height 34
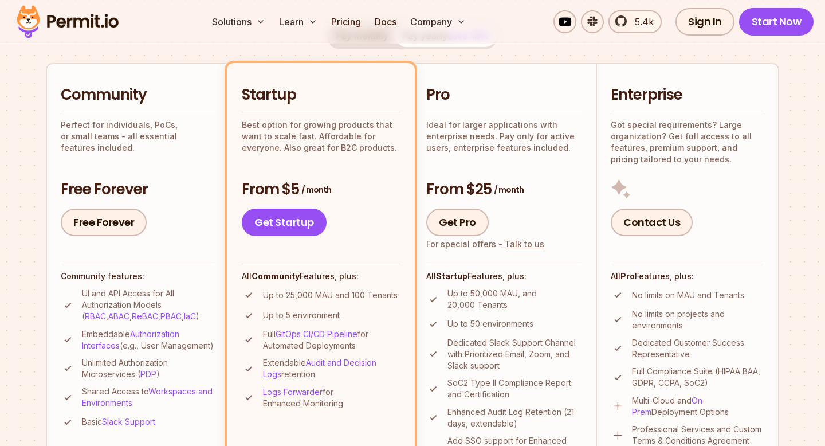
click at [443, 142] on p "Ideal for larger applications with enterprise needs. Pay only for active users,…" at bounding box center [504, 136] width 156 height 34
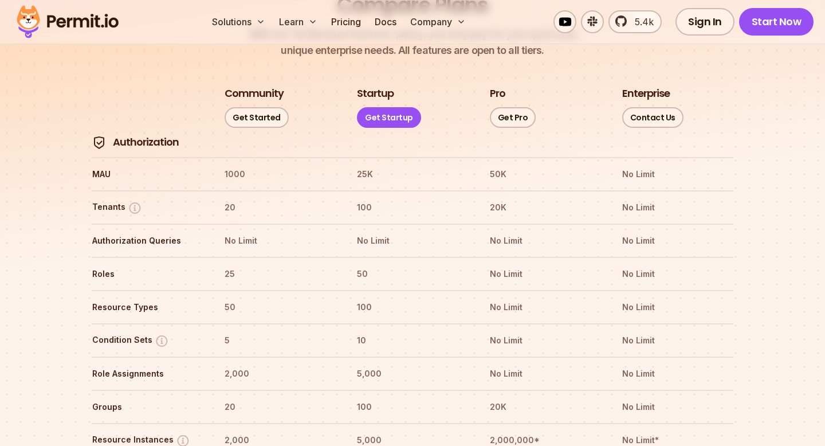
scroll to position [1335, 0]
click at [375, 231] on th "No Limit" at bounding box center [413, 240] width 112 height 18
click at [360, 256] on tr "Roles 25 50 No Limit No Limit" at bounding box center [413, 272] width 642 height 33
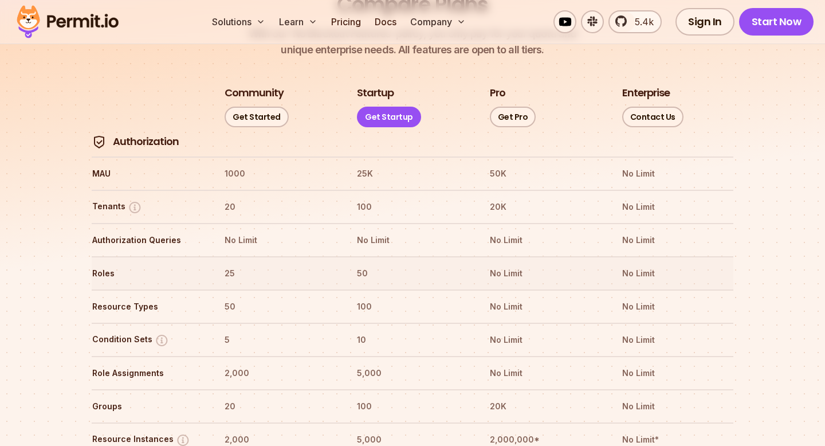
click at [360, 256] on tr "Roles 25 50 No Limit No Limit" at bounding box center [413, 272] width 642 height 33
click at [369, 289] on tr "Resource Types 50 100 No Limit No Limit" at bounding box center [413, 305] width 642 height 33
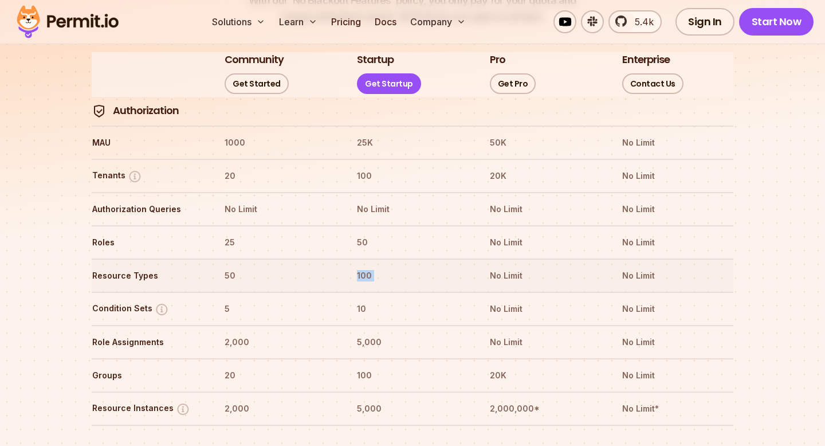
scroll to position [1380, 0]
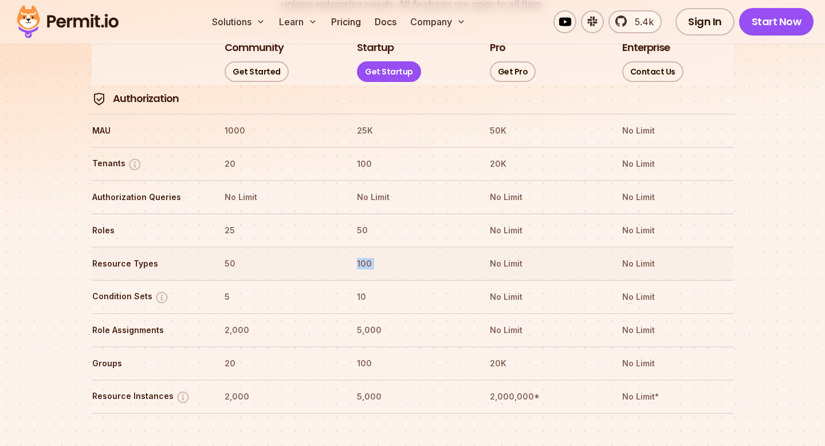
click at [492, 255] on th "No Limit" at bounding box center [546, 264] width 112 height 18
click at [505, 221] on th "No Limit" at bounding box center [546, 230] width 112 height 18
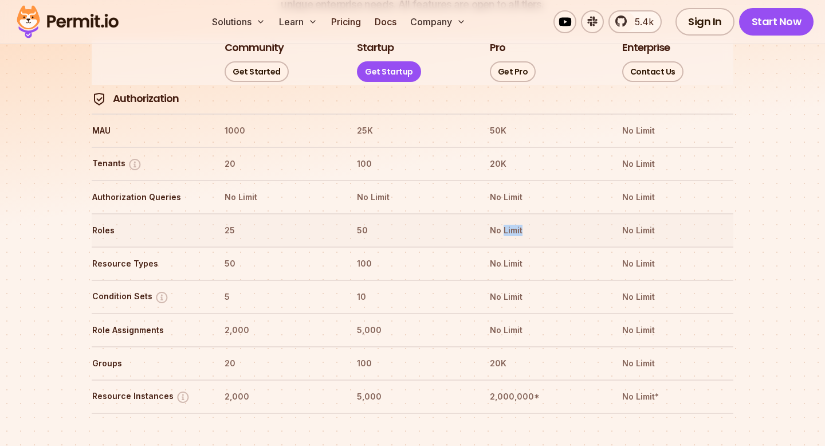
click at [505, 221] on th "No Limit" at bounding box center [546, 230] width 112 height 18
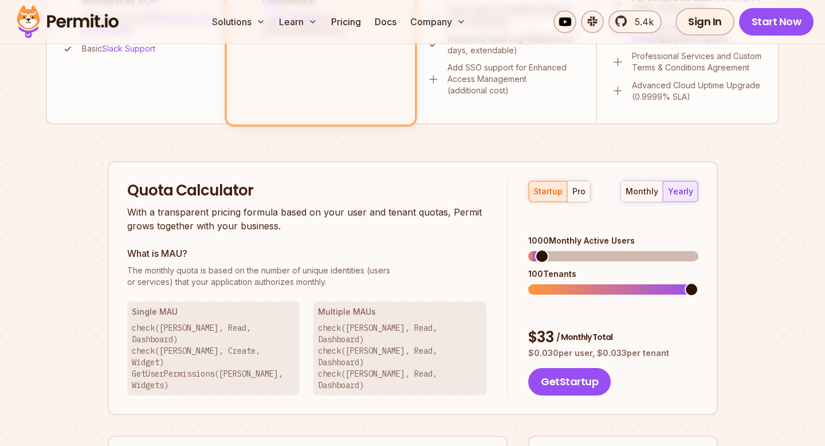
scroll to position [607, 0]
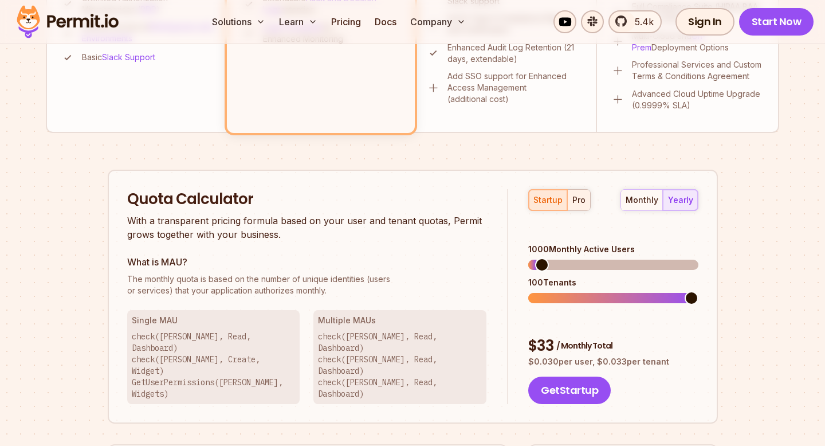
click at [576, 199] on div "pro" at bounding box center [579, 199] width 13 height 11
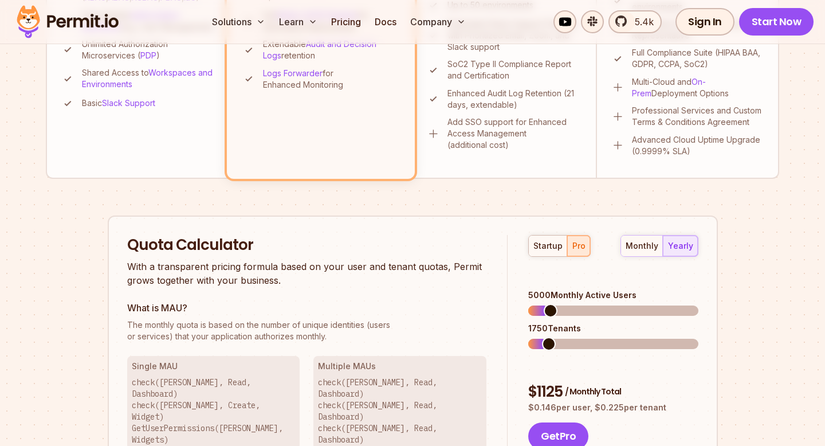
scroll to position [570, 0]
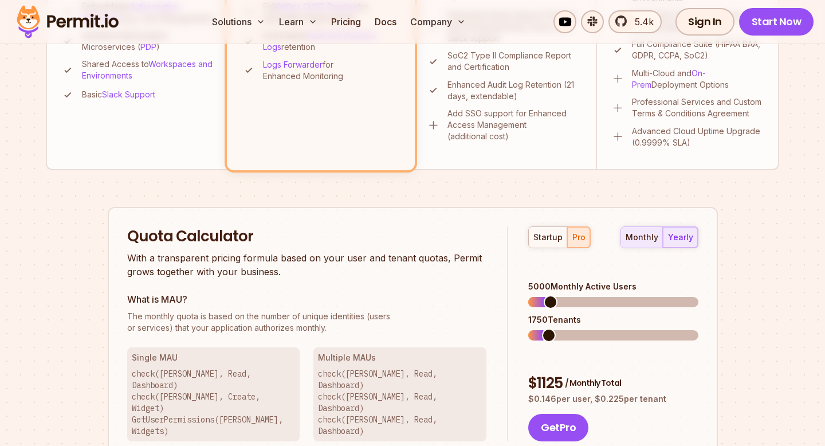
click at [637, 234] on div "monthly" at bounding box center [642, 237] width 33 height 11
click at [673, 233] on div "yearly" at bounding box center [680, 237] width 25 height 11
click at [648, 234] on div "monthly" at bounding box center [642, 237] width 33 height 11
click at [529, 295] on span at bounding box center [536, 302] width 14 height 14
click at [558, 239] on div "startup" at bounding box center [548, 237] width 29 height 11
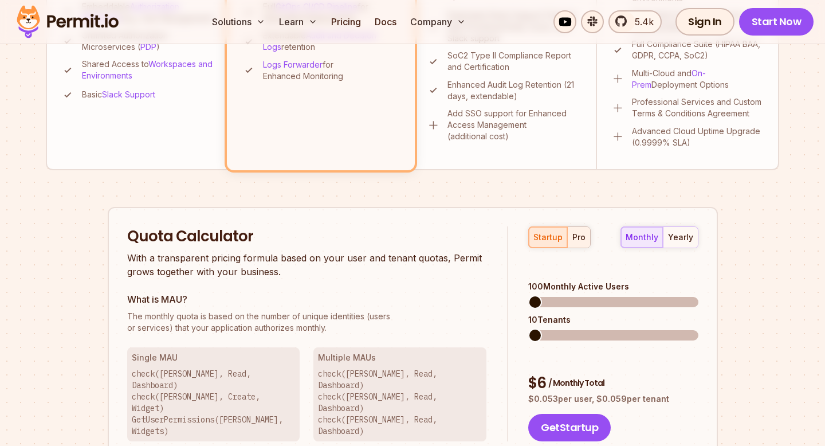
click at [575, 239] on div "pro" at bounding box center [579, 237] width 13 height 11
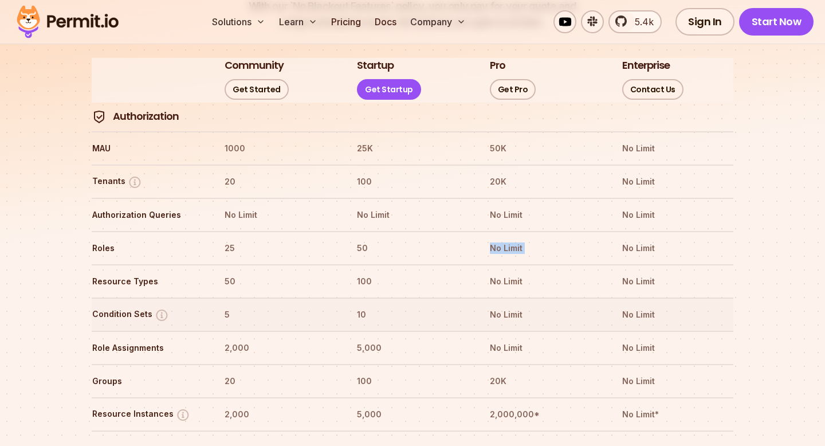
scroll to position [1359, 0]
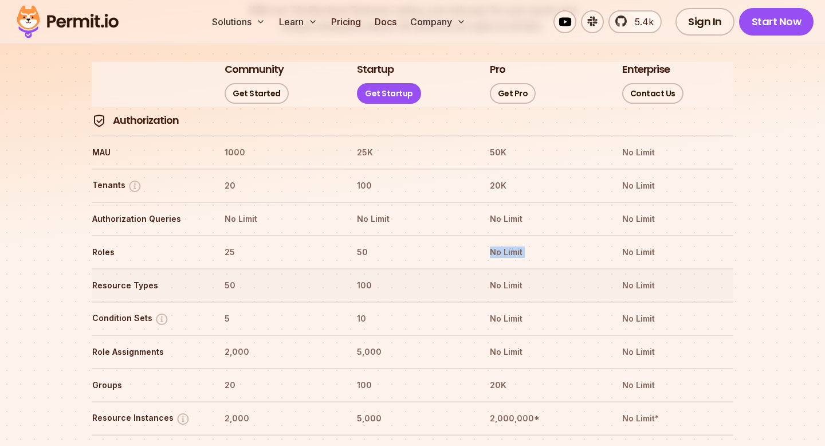
click at [414, 268] on tr "Resource Types 50 100 No Limit No Limit" at bounding box center [413, 284] width 642 height 33
click at [358, 243] on th "50" at bounding box center [413, 252] width 112 height 18
click at [465, 243] on th "50" at bounding box center [413, 252] width 112 height 18
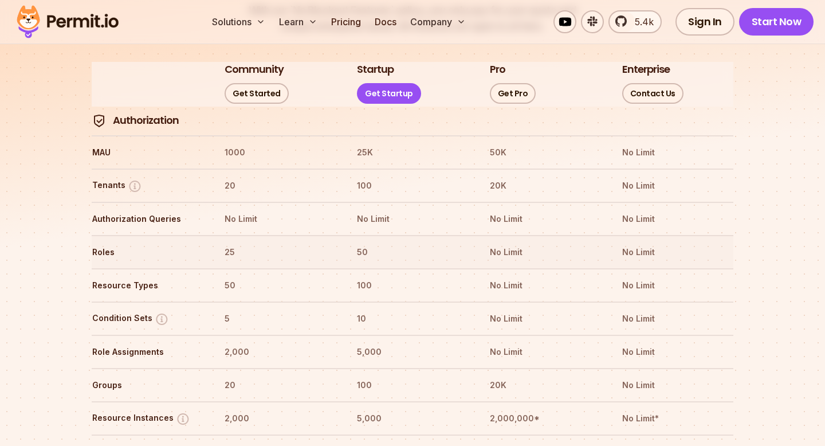
click at [465, 243] on th "50" at bounding box center [413, 252] width 112 height 18
click at [508, 243] on th "No Limit" at bounding box center [546, 252] width 112 height 18
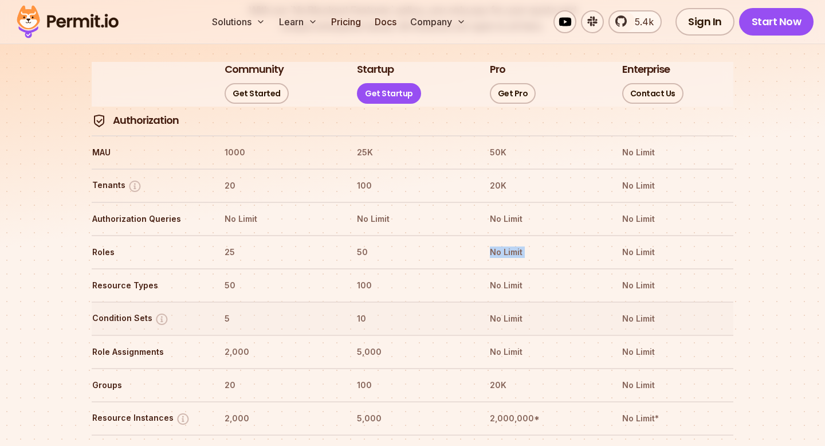
click at [500, 302] on tr "Condition Sets 5 10 No Limit No Limit" at bounding box center [413, 318] width 642 height 33
click at [514, 276] on th "No Limit" at bounding box center [546, 285] width 112 height 18
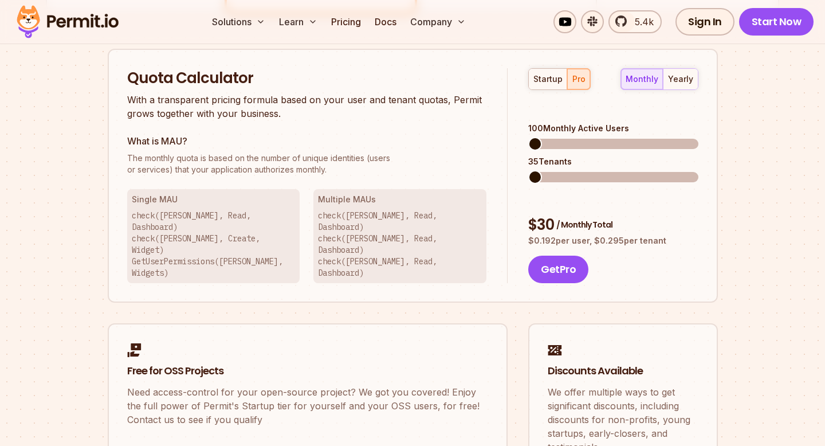
scroll to position [725, 0]
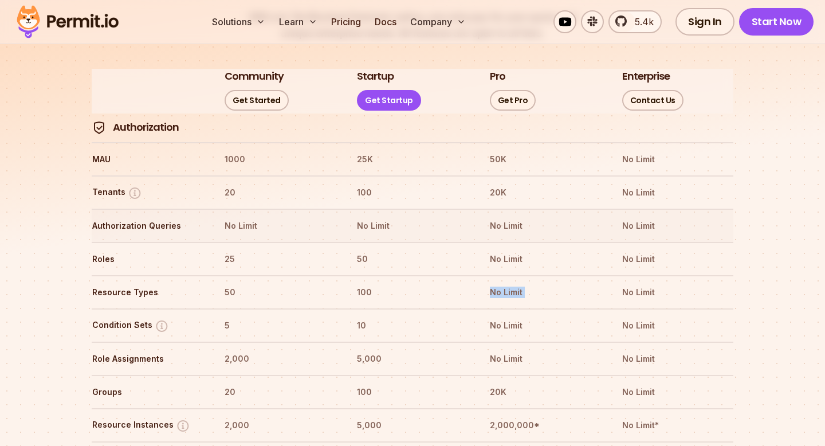
click at [482, 209] on tr "Authorization Queries No Limit No Limit No Limit No Limit" at bounding box center [413, 225] width 642 height 33
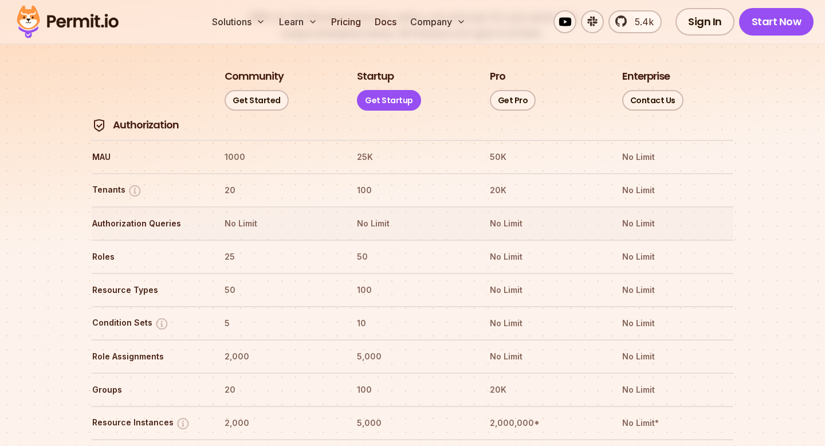
scroll to position [1299, 0]
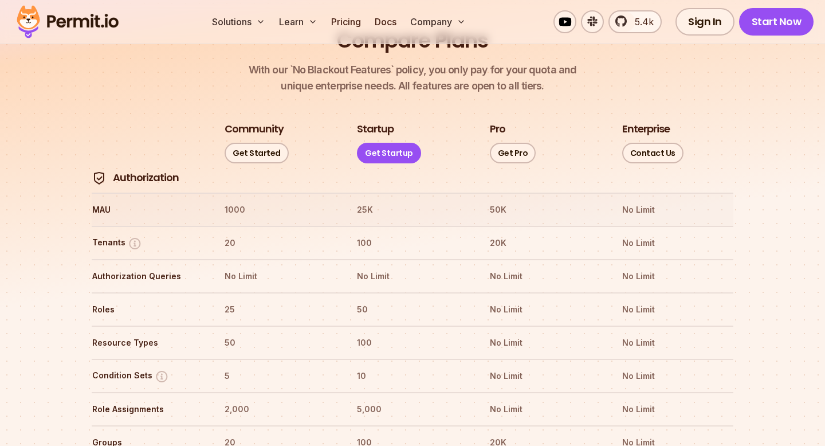
click at [496, 201] on th "50K" at bounding box center [546, 210] width 112 height 18
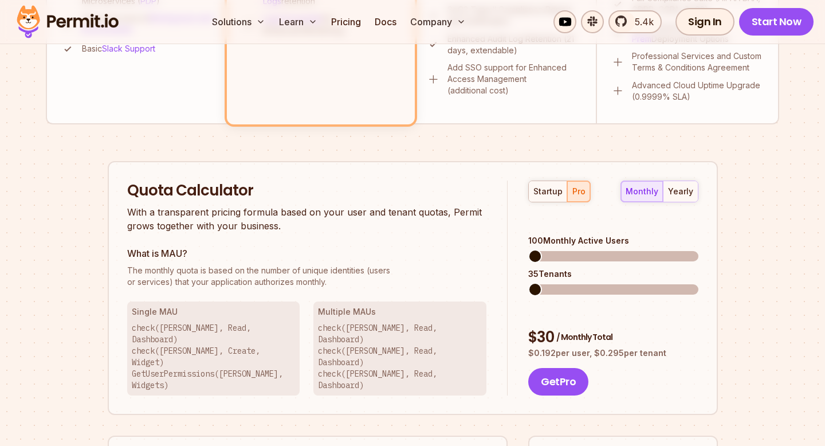
scroll to position [608, 0]
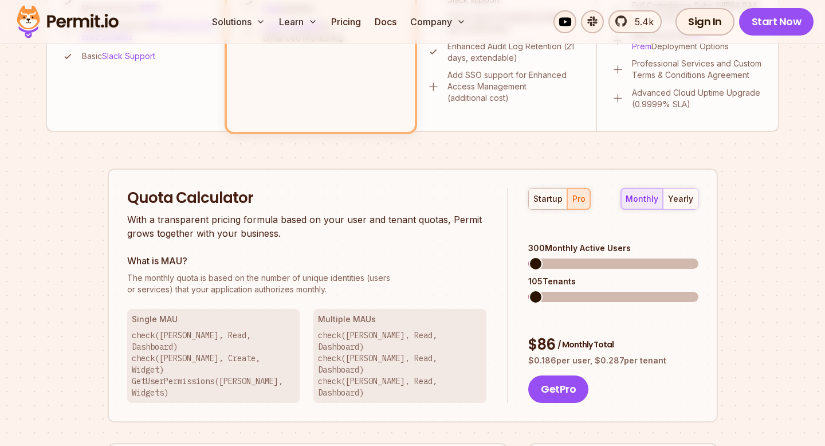
click at [529, 257] on span at bounding box center [536, 264] width 14 height 14
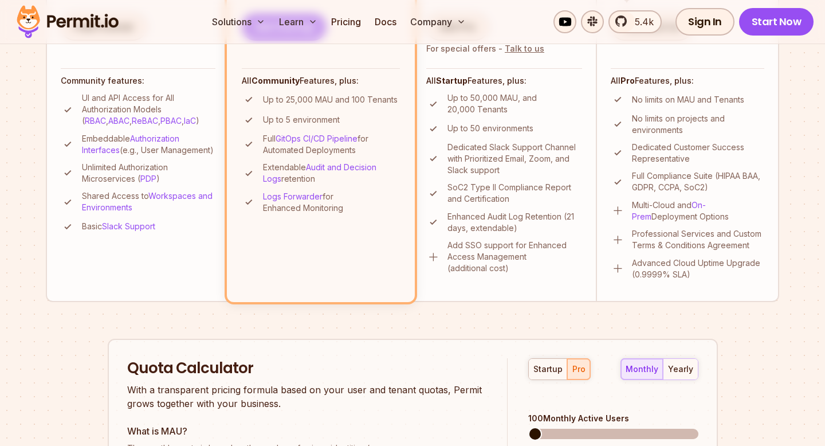
scroll to position [547, 0]
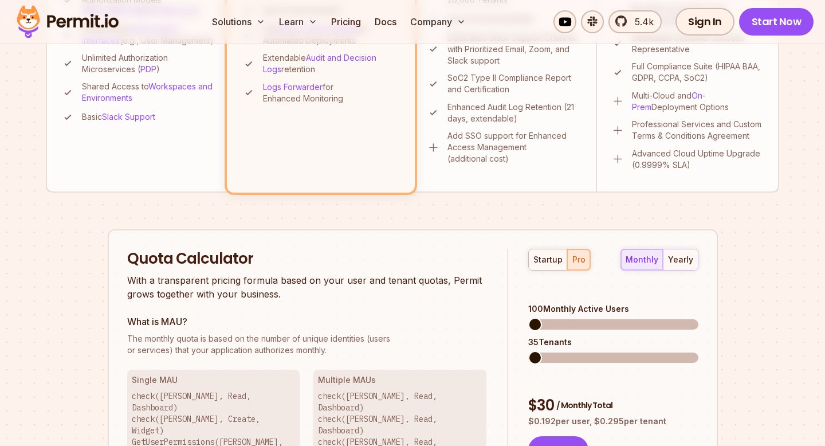
click at [533, 348] on div "startup pro monthly yearly 100 Monthly Active Users 35 Tenants $ 30 / Monthly T…" at bounding box center [603, 357] width 190 height 216
click at [529, 351] on span at bounding box center [536, 358] width 14 height 14
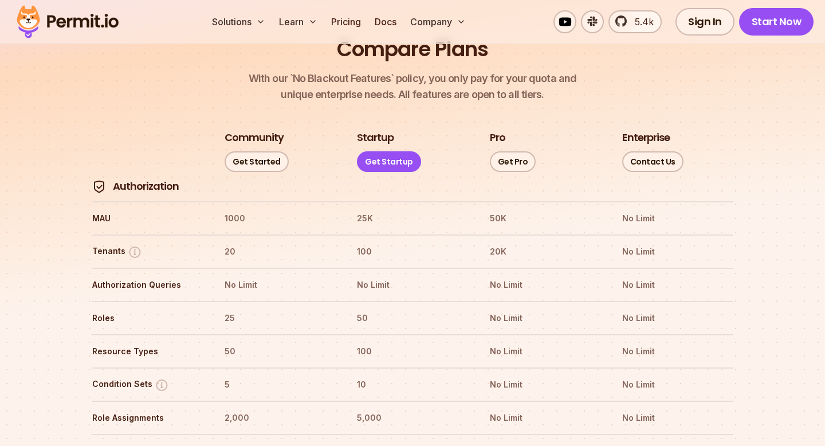
scroll to position [1321, 0]
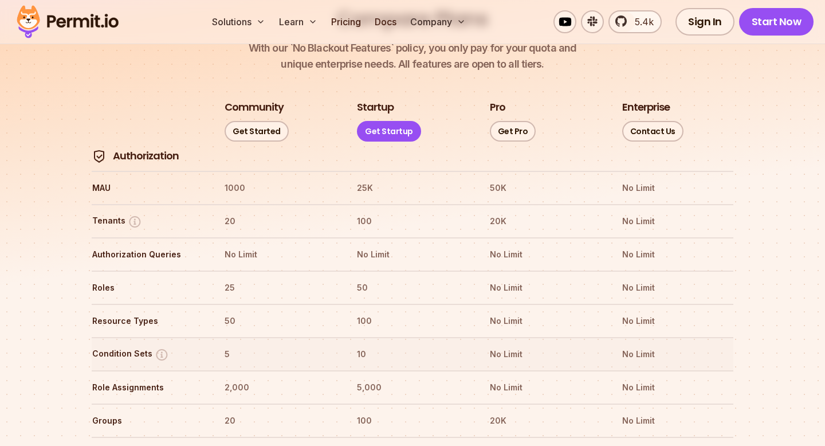
click at [411, 337] on tr "Condition Sets 5 10 No Limit No Limit" at bounding box center [413, 353] width 642 height 33
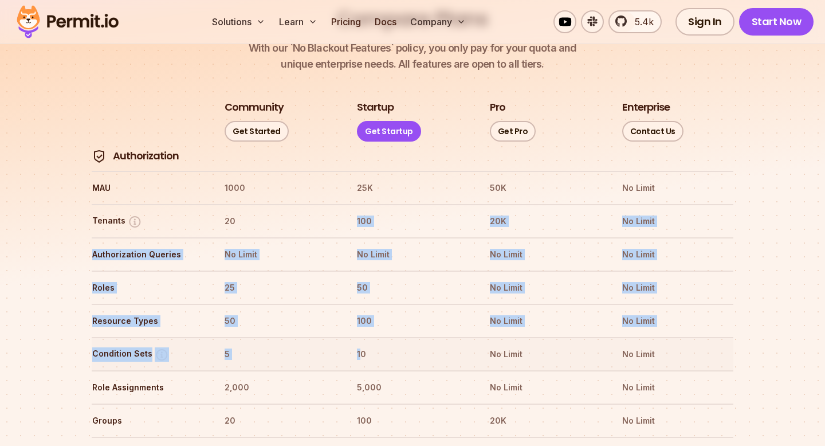
drag, startPoint x: 319, startPoint y: 202, endPoint x: 361, endPoint y: 321, distance: 126.2
click at [361, 345] on th "10" at bounding box center [413, 354] width 112 height 18
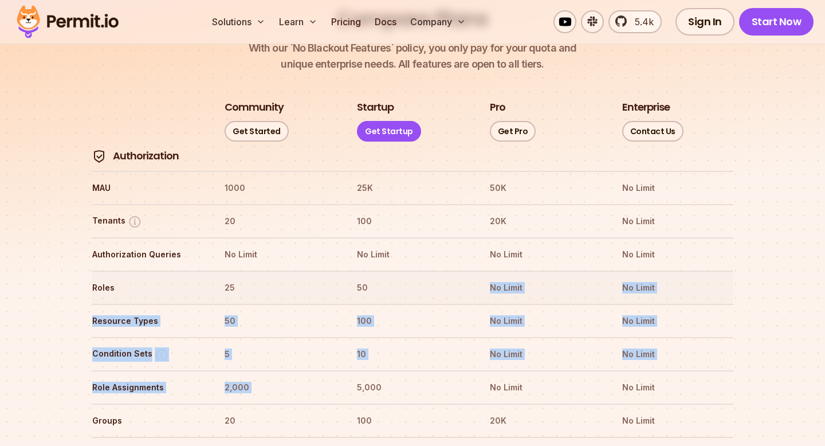
drag, startPoint x: 366, startPoint y: 342, endPoint x: 378, endPoint y: 238, distance: 104.5
click at [378, 271] on tr "Roles 25 50 No Limit No Limit" at bounding box center [413, 287] width 642 height 33
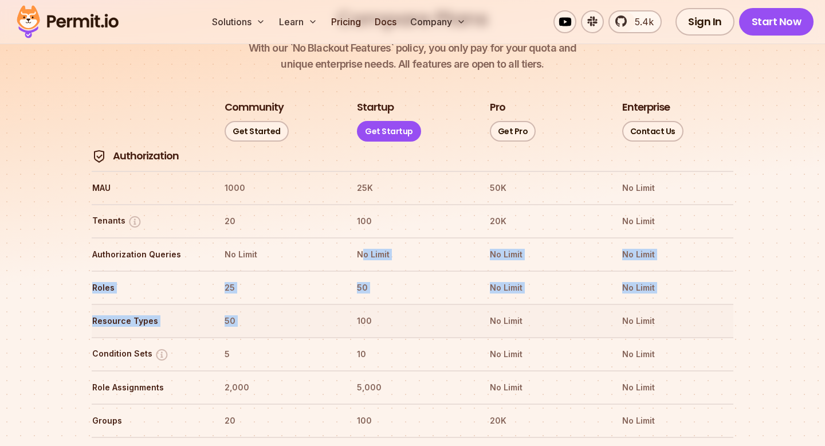
drag, startPoint x: 363, startPoint y: 220, endPoint x: 378, endPoint y: 275, distance: 56.9
click at [378, 304] on tr "Resource Types 50 100 No Limit No Limit" at bounding box center [413, 320] width 642 height 33
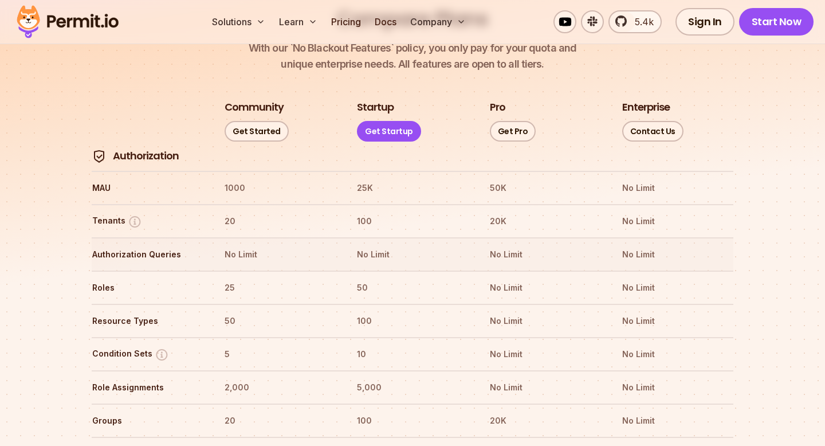
click at [365, 245] on th "No Limit" at bounding box center [413, 254] width 112 height 18
click at [380, 245] on th "No Limit" at bounding box center [413, 254] width 112 height 18
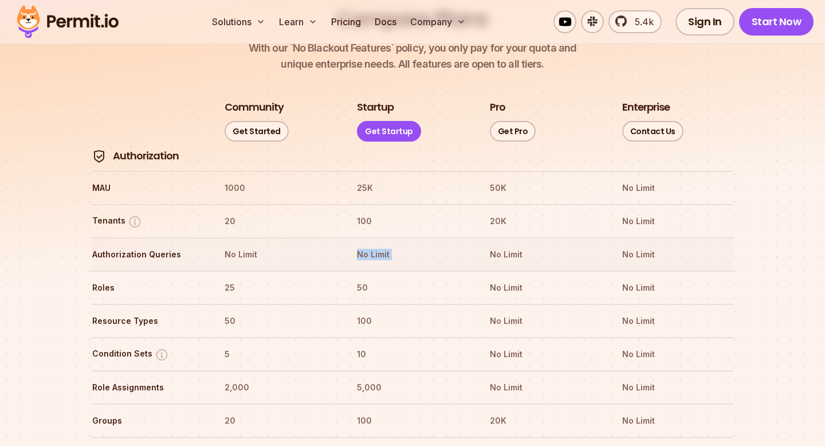
click at [380, 245] on th "No Limit" at bounding box center [413, 254] width 112 height 18
click at [503, 245] on th "No Limit" at bounding box center [546, 254] width 112 height 18
click at [519, 279] on th "No Limit" at bounding box center [546, 288] width 112 height 18
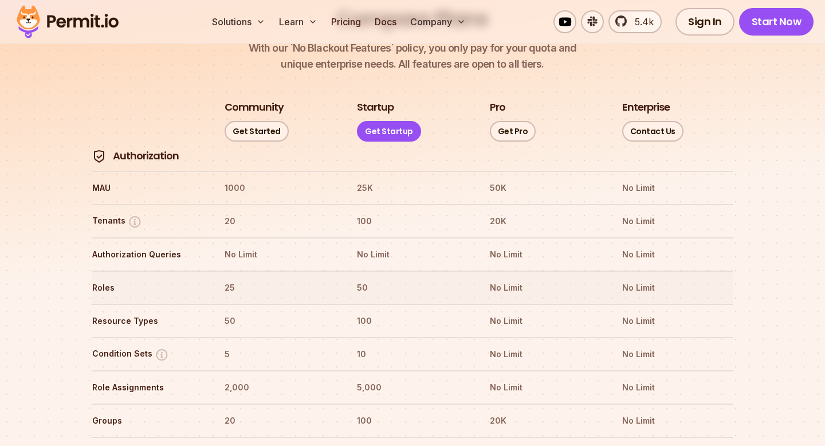
click at [519, 279] on th "No Limit" at bounding box center [546, 288] width 112 height 18
click at [512, 312] on th "No Limit" at bounding box center [546, 321] width 112 height 18
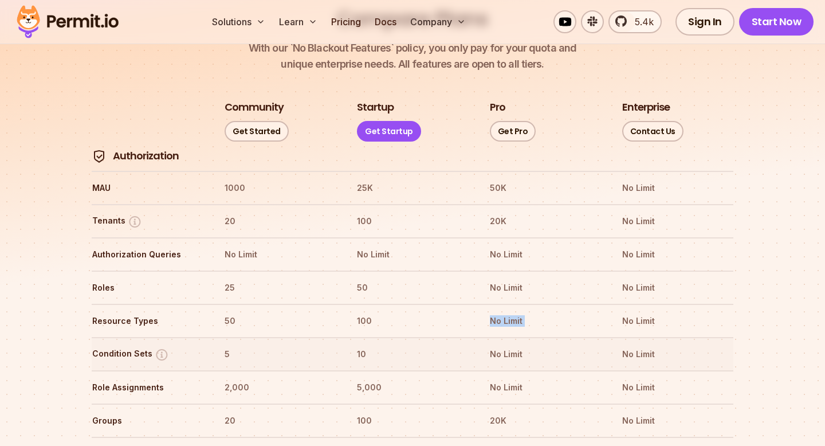
click at [509, 345] on th "No Limit" at bounding box center [546, 354] width 112 height 18
click at [521, 279] on th "No Limit" at bounding box center [546, 288] width 112 height 18
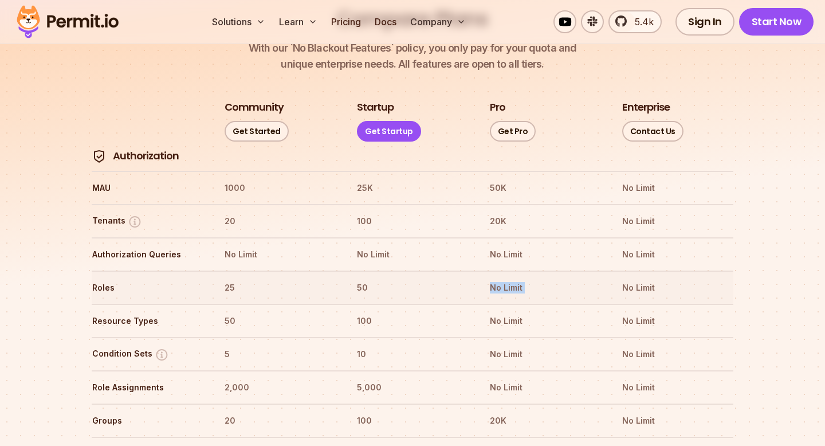
click at [521, 279] on th "No Limit" at bounding box center [546, 288] width 112 height 18
click at [500, 312] on th "No Limit" at bounding box center [546, 321] width 112 height 18
click at [361, 312] on th "100" at bounding box center [413, 321] width 112 height 18
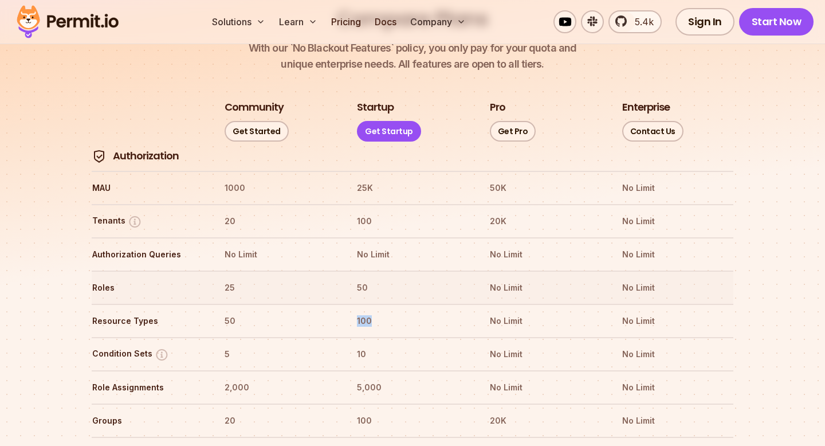
click at [369, 271] on tr "Roles 25 50 No Limit No Limit" at bounding box center [413, 287] width 642 height 33
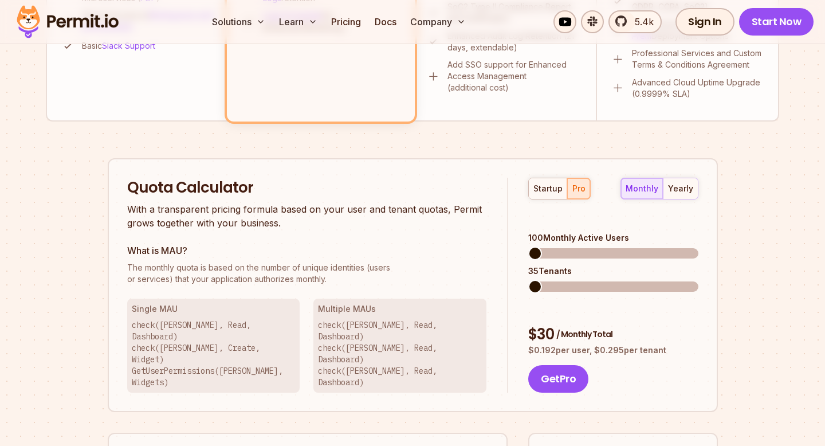
scroll to position [595, 0]
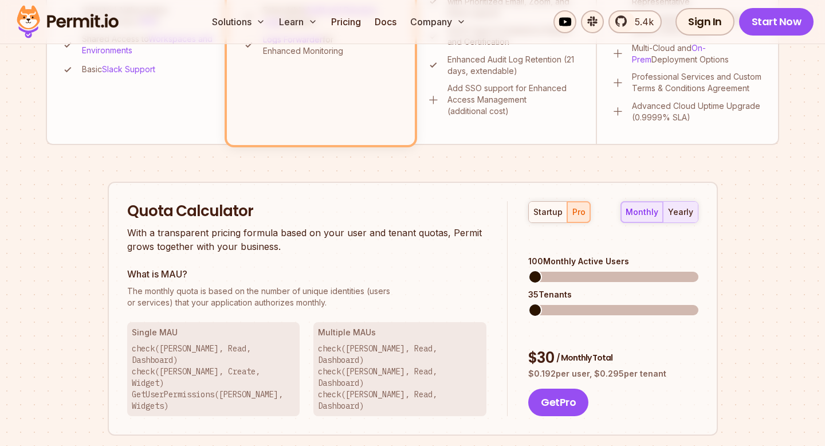
click at [675, 211] on div "yearly" at bounding box center [680, 211] width 25 height 11
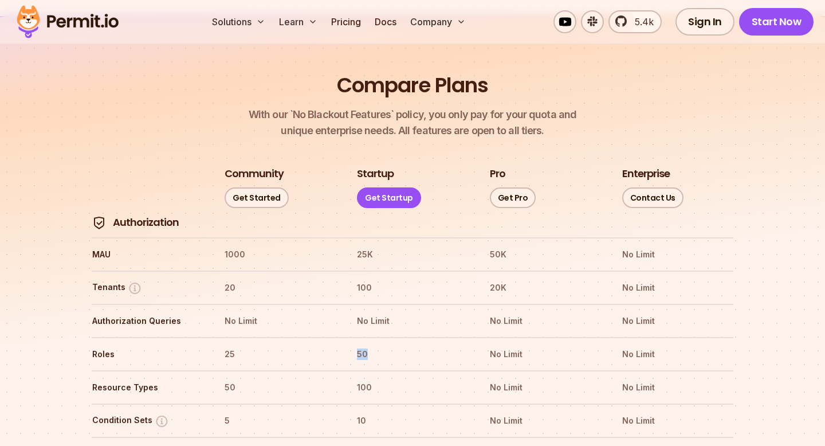
scroll to position [1255, 0]
drag, startPoint x: 488, startPoint y: 280, endPoint x: 504, endPoint y: 283, distance: 16.2
click at [504, 303] on tr "Authorization Queries No Limit No Limit No Limit No Limit" at bounding box center [413, 319] width 642 height 33
click at [495, 344] on th "No Limit" at bounding box center [546, 353] width 112 height 18
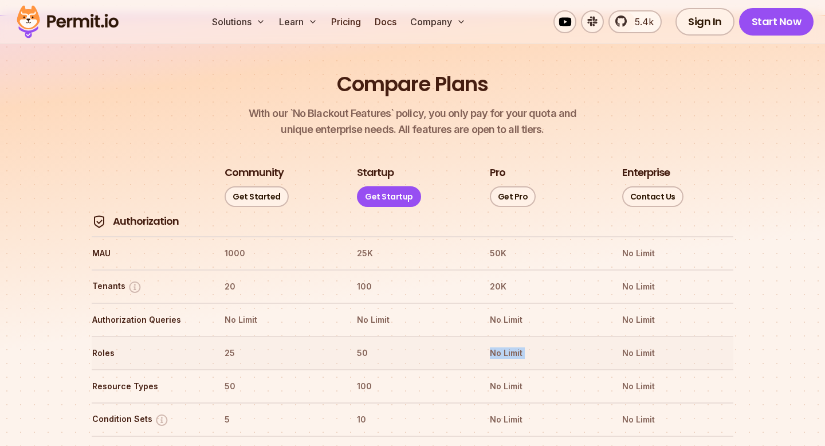
click at [495, 344] on th "No Limit" at bounding box center [546, 353] width 112 height 18
click at [506, 377] on th "No Limit" at bounding box center [546, 386] width 112 height 18
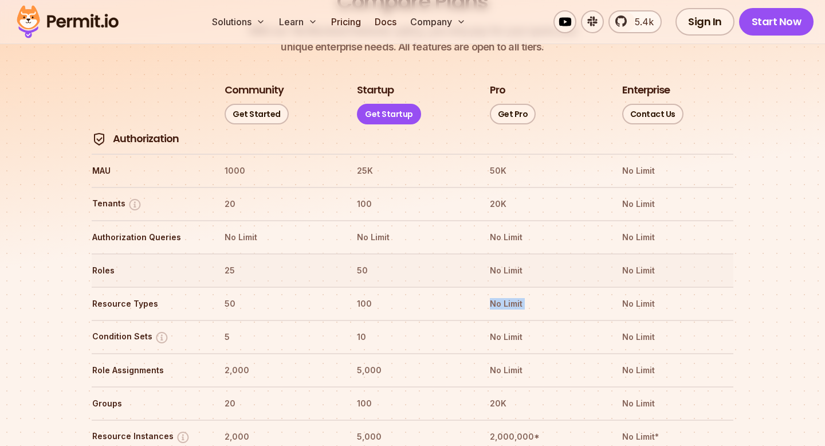
click at [512, 261] on th "No Limit" at bounding box center [546, 270] width 112 height 18
click at [512, 295] on th "No Limit" at bounding box center [546, 304] width 112 height 18
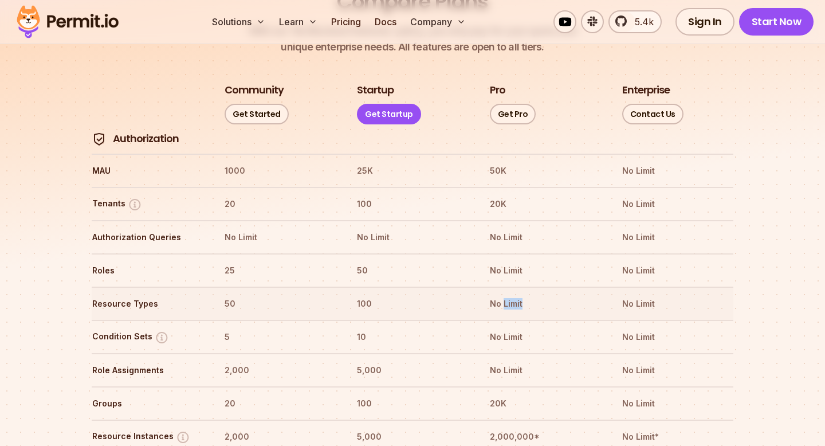
click at [512, 295] on th "No Limit" at bounding box center [546, 304] width 112 height 18
click at [500, 328] on th "No Limit" at bounding box center [546, 337] width 112 height 18
click at [517, 386] on tr "Groups 20 100 20K No Limit" at bounding box center [413, 402] width 642 height 33
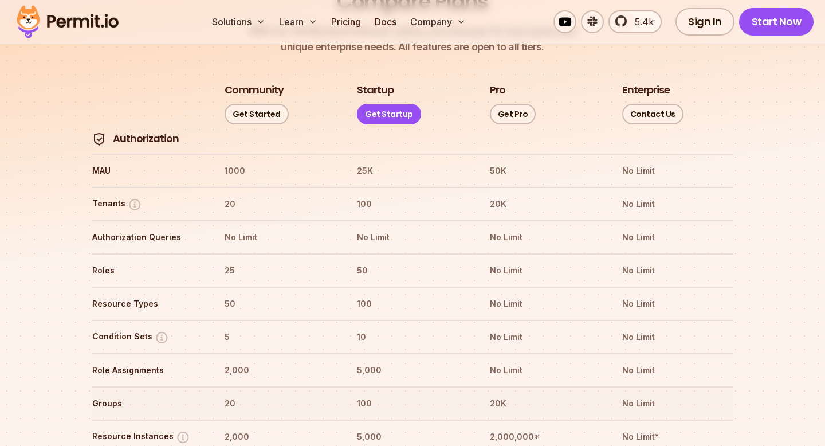
click at [517, 386] on tr "Groups 20 100 20K No Limit" at bounding box center [413, 402] width 642 height 33
click at [507, 361] on th "No Limit" at bounding box center [546, 370] width 112 height 18
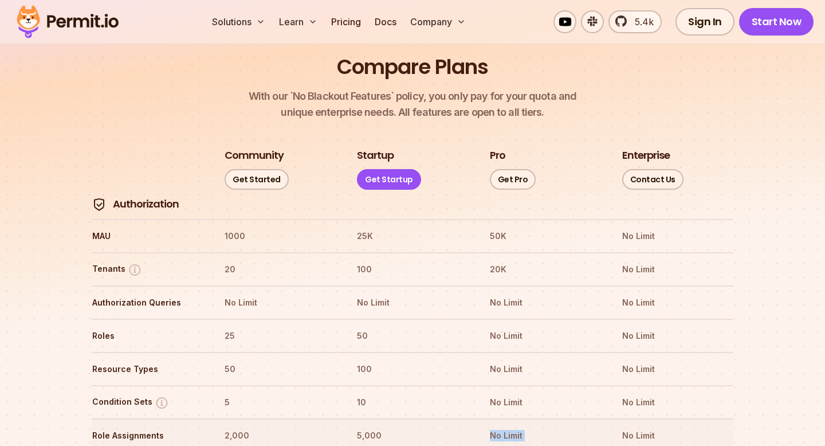
scroll to position [1281, 0]
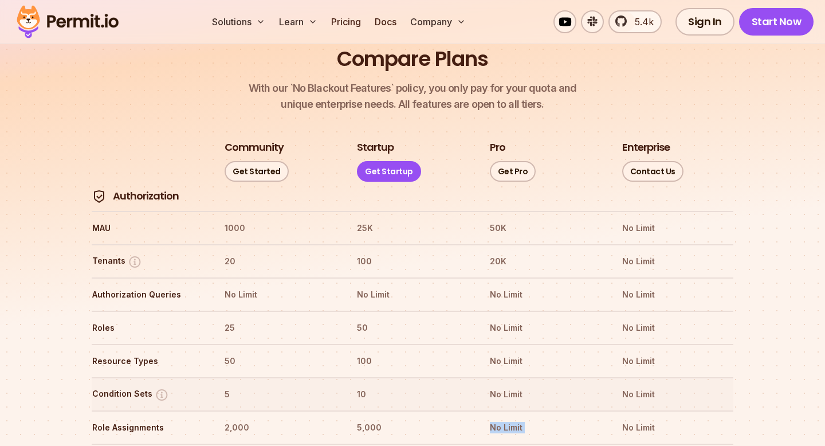
click at [396, 377] on tr "Condition Sets 5 10 No Limit No Limit" at bounding box center [413, 393] width 642 height 33
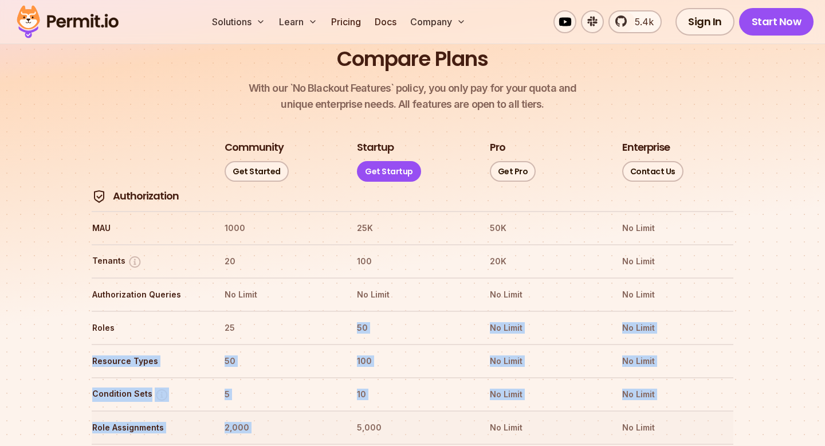
drag, startPoint x: 352, startPoint y: 285, endPoint x: 369, endPoint y: 384, distance: 100.6
click at [369, 418] on th "5,000" at bounding box center [413, 427] width 112 height 18
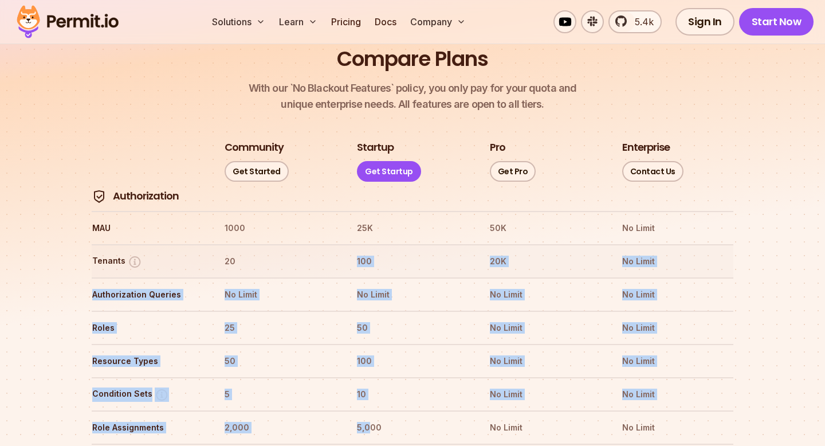
drag, startPoint x: 367, startPoint y: 390, endPoint x: 382, endPoint y: 213, distance: 178.3
click at [382, 244] on tr "Tenants 20 100 20K No Limit" at bounding box center [413, 260] width 642 height 33
drag, startPoint x: 371, startPoint y: 213, endPoint x: 388, endPoint y: 390, distance: 177.9
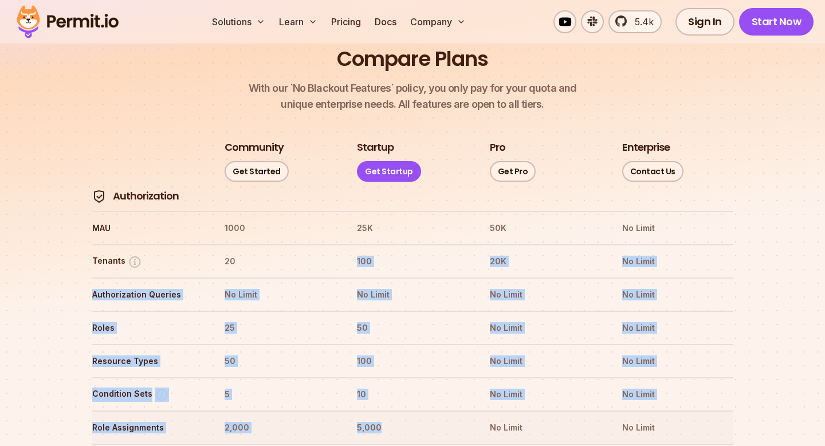
click at [388, 418] on th "5,000" at bounding box center [413, 427] width 112 height 18
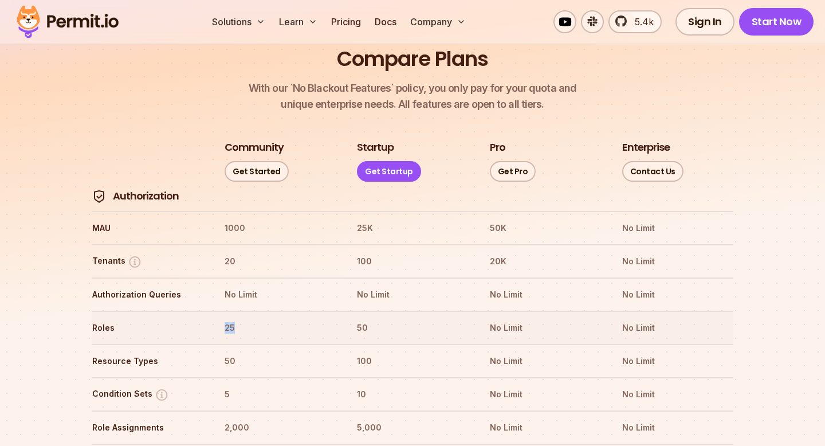
drag, startPoint x: 210, startPoint y: 295, endPoint x: 244, endPoint y: 302, distance: 34.5
click at [244, 311] on tr "Roles 25 50 No Limit No Limit" at bounding box center [413, 327] width 642 height 33
click at [234, 352] on th "50" at bounding box center [280, 361] width 112 height 18
drag, startPoint x: 236, startPoint y: 325, endPoint x: 197, endPoint y: 295, distance: 49.4
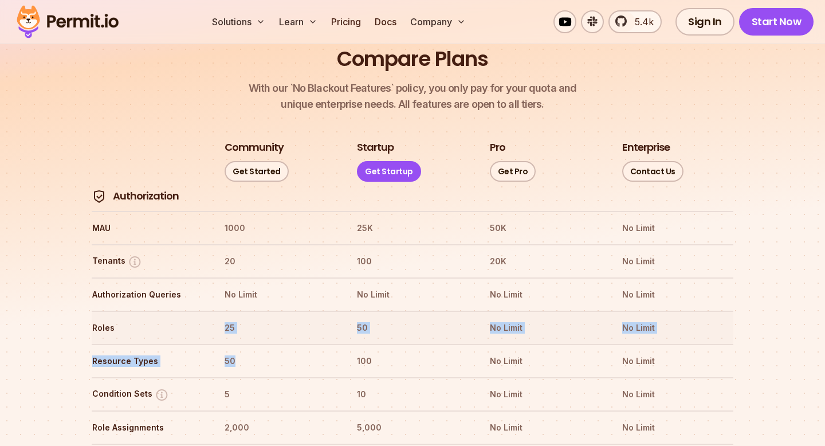
click at [197, 319] on th "Roles" at bounding box center [148, 328] width 112 height 18
drag, startPoint x: 197, startPoint y: 295, endPoint x: 236, endPoint y: 326, distance: 49.8
click at [236, 352] on th "50" at bounding box center [280, 361] width 112 height 18
drag, startPoint x: 222, startPoint y: 290, endPoint x: 226, endPoint y: 335, distance: 45.4
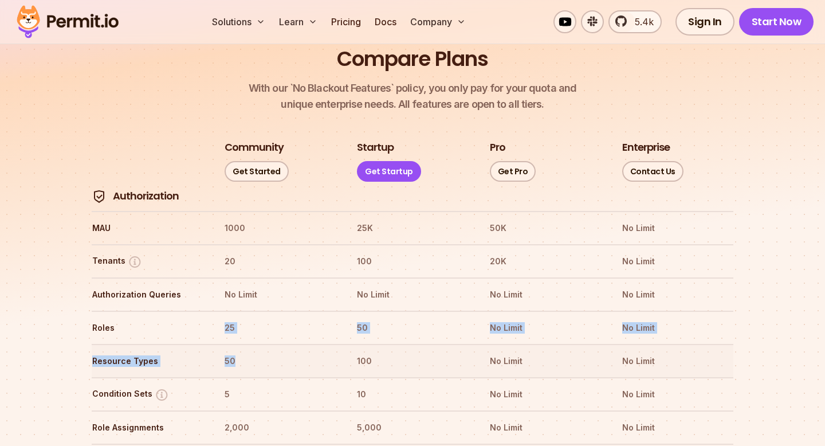
click at [226, 352] on th "50" at bounding box center [280, 361] width 112 height 18
drag, startPoint x: 229, startPoint y: 335, endPoint x: 228, endPoint y: 299, distance: 36.7
click at [228, 319] on th "25" at bounding box center [280, 328] width 112 height 18
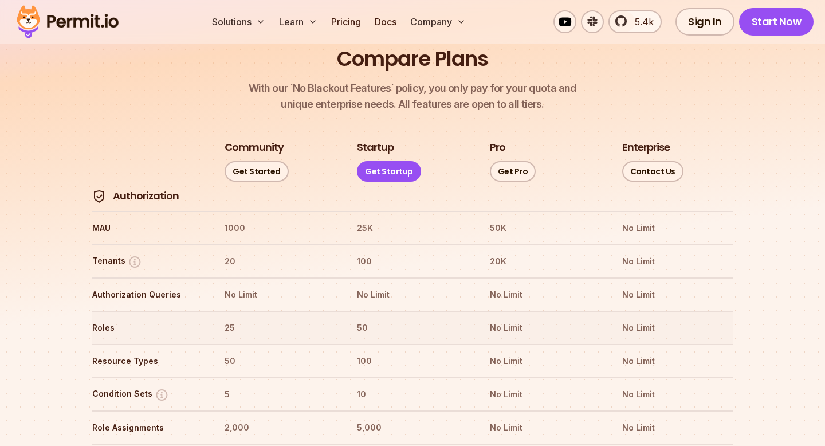
click at [228, 319] on th "25" at bounding box center [280, 328] width 112 height 18
click at [366, 319] on th "50" at bounding box center [413, 328] width 112 height 18
click at [232, 352] on th "50" at bounding box center [280, 361] width 112 height 18
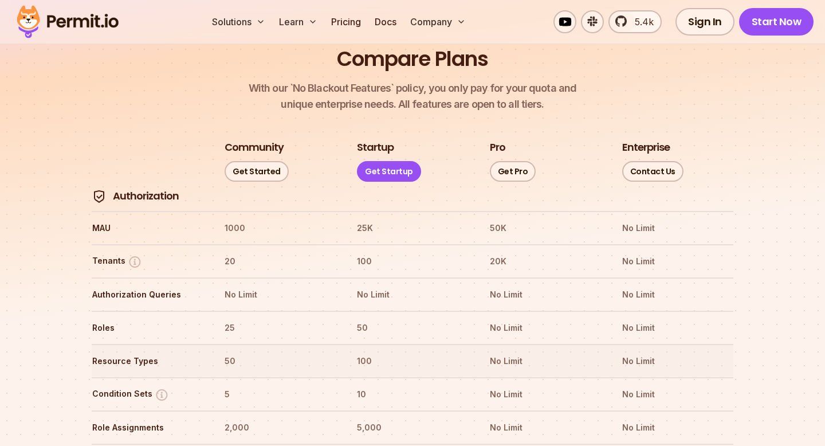
click at [232, 352] on th "50" at bounding box center [280, 361] width 112 height 18
click at [226, 352] on th "50" at bounding box center [280, 361] width 112 height 18
click at [232, 352] on th "50" at bounding box center [280, 361] width 112 height 18
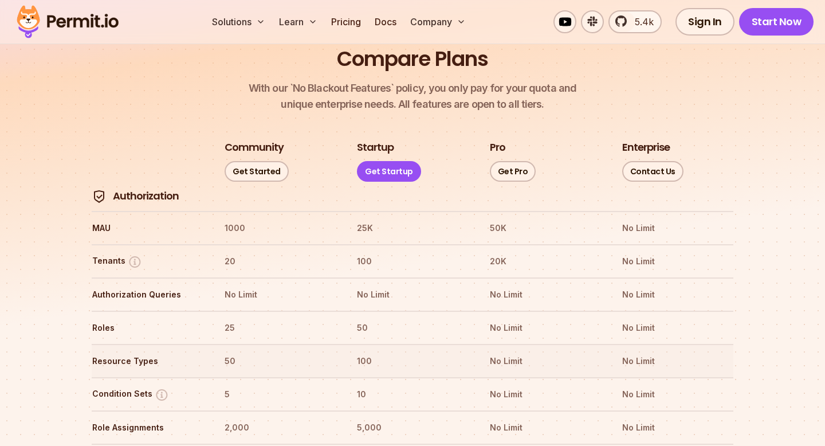
click at [361, 352] on th "100" at bounding box center [413, 361] width 112 height 18
click at [226, 352] on th "50" at bounding box center [280, 361] width 112 height 18
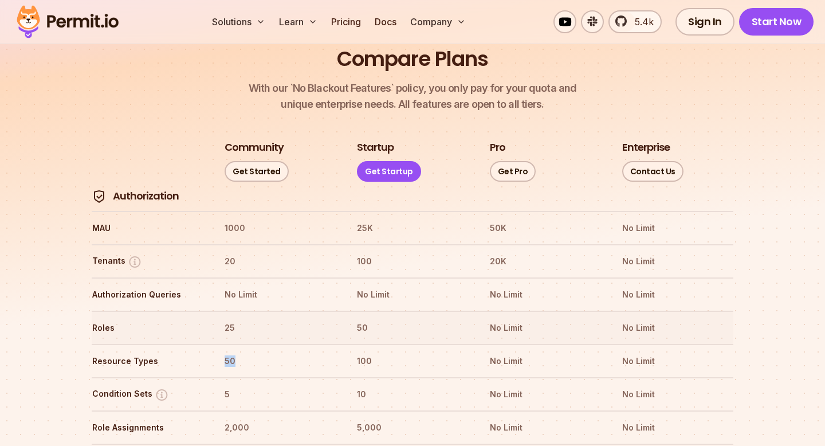
click at [224, 319] on th "25" at bounding box center [280, 328] width 112 height 18
click at [230, 352] on th "50" at bounding box center [280, 361] width 112 height 18
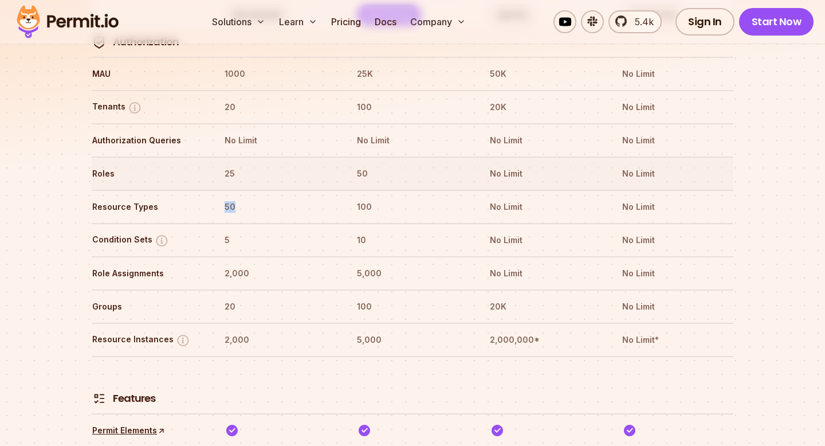
scroll to position [1439, 0]
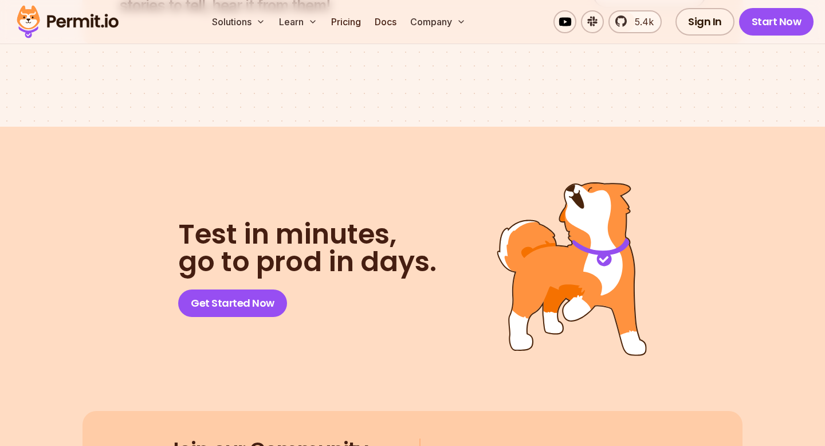
scroll to position [5803, 0]
click at [353, 228] on span "Test in minutes," at bounding box center [307, 235] width 259 height 28
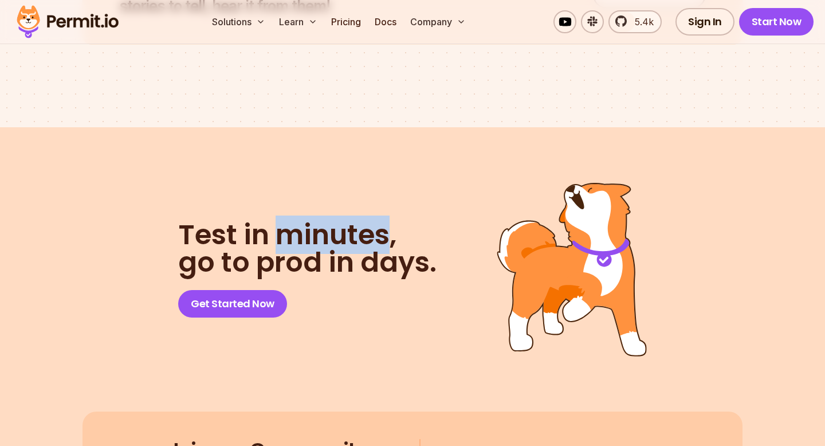
click at [362, 256] on h2 "Test in minutes, go to prod in days." at bounding box center [307, 248] width 259 height 55
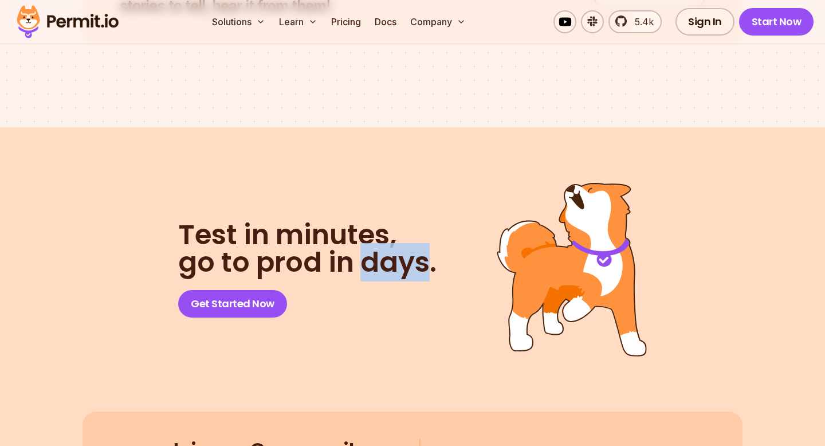
click at [362, 256] on h2 "Test in minutes, go to prod in days." at bounding box center [307, 248] width 259 height 55
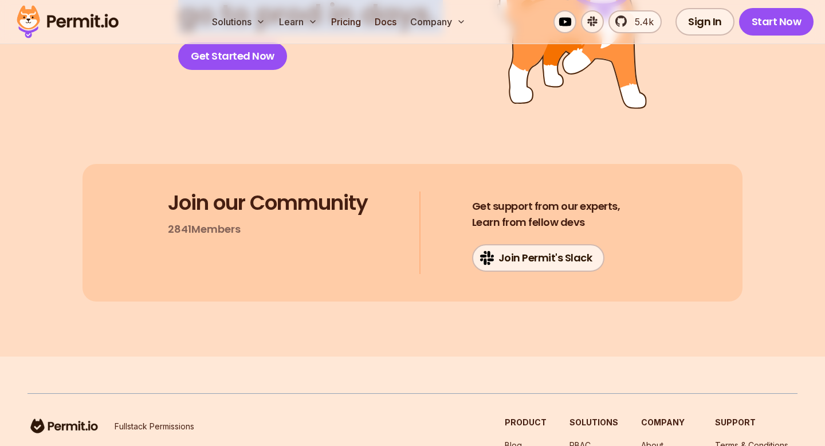
scroll to position [5995, 0]
click at [349, 192] on h3 "Join our Community" at bounding box center [268, 203] width 200 height 23
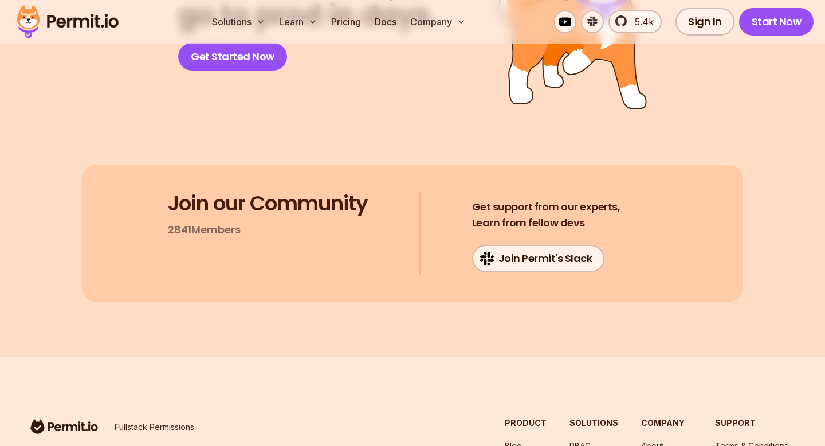
click at [349, 192] on h3 "Join our Community" at bounding box center [268, 203] width 200 height 23
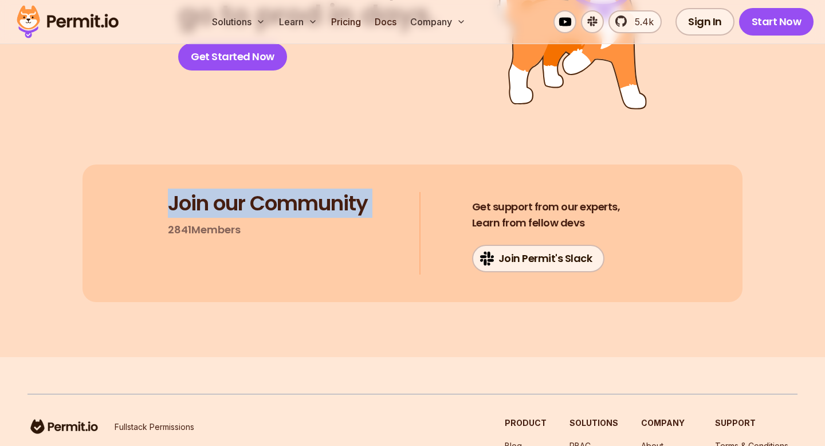
click at [286, 207] on div "Join our Community 2841 Members" at bounding box center [268, 215] width 200 height 46
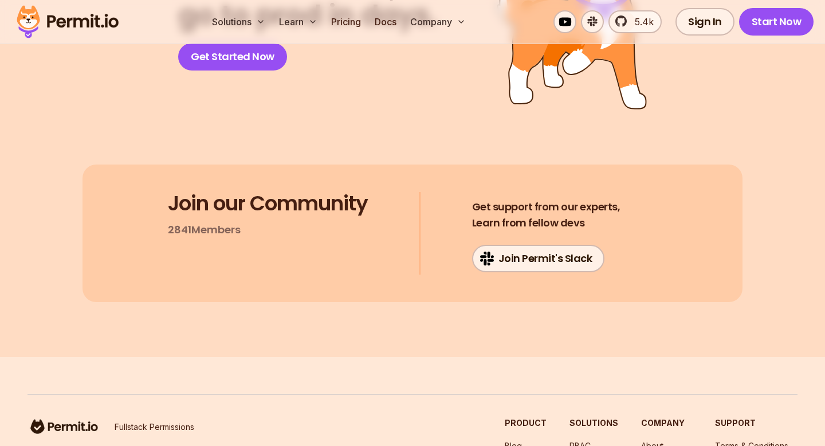
click at [286, 207] on div "Join our Community 2841 Members" at bounding box center [268, 215] width 200 height 46
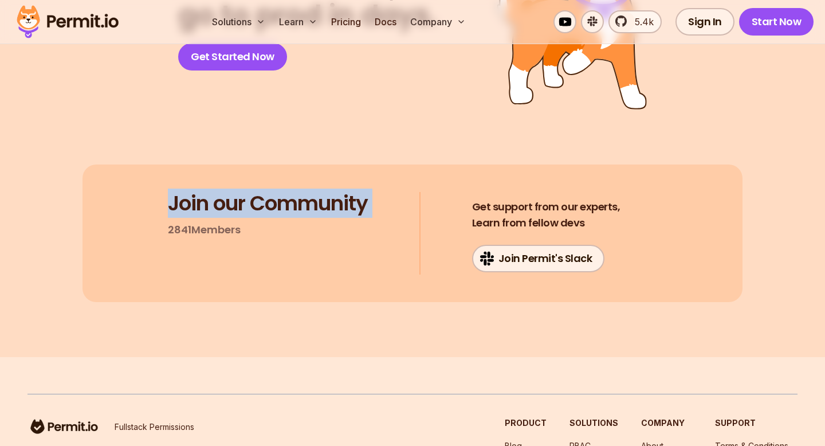
click at [307, 197] on h3 "Join our Community" at bounding box center [268, 203] width 200 height 23
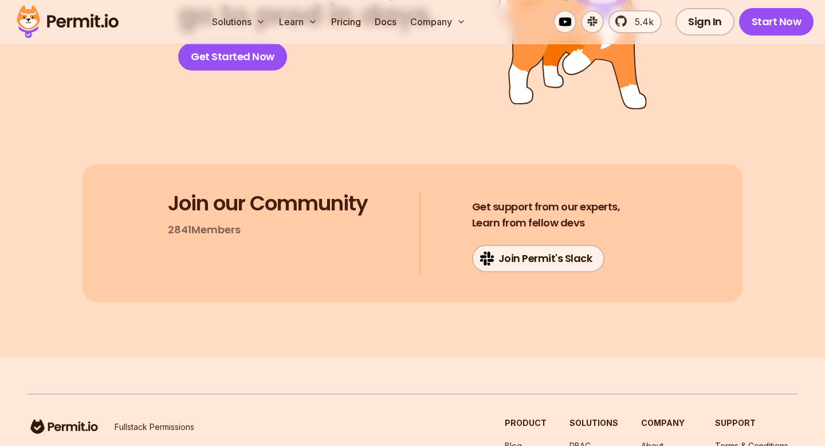
click at [307, 197] on h3 "Join our Community" at bounding box center [268, 203] width 200 height 23
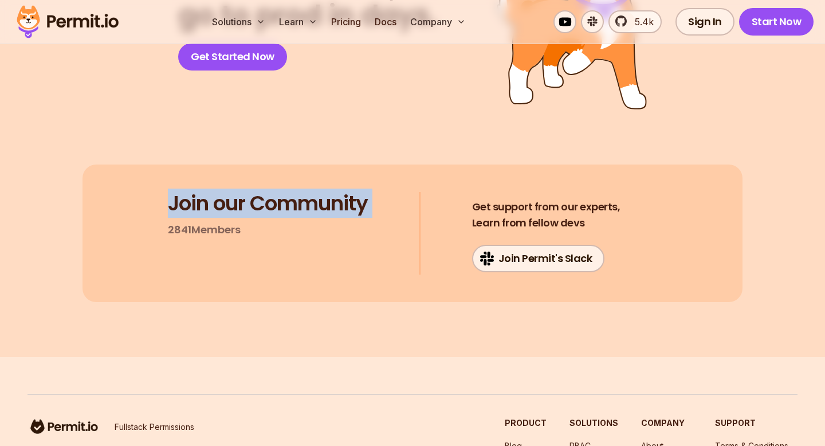
click at [307, 197] on h3 "Join our Community" at bounding box center [268, 203] width 200 height 23
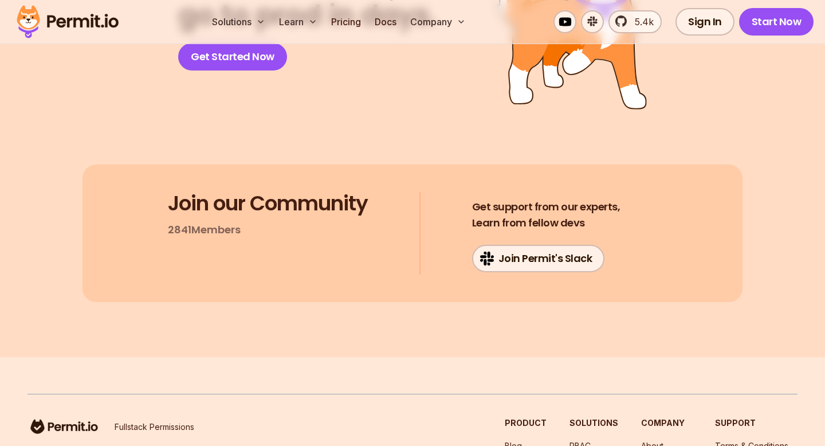
click at [307, 197] on h3 "Join our Community" at bounding box center [268, 203] width 200 height 23
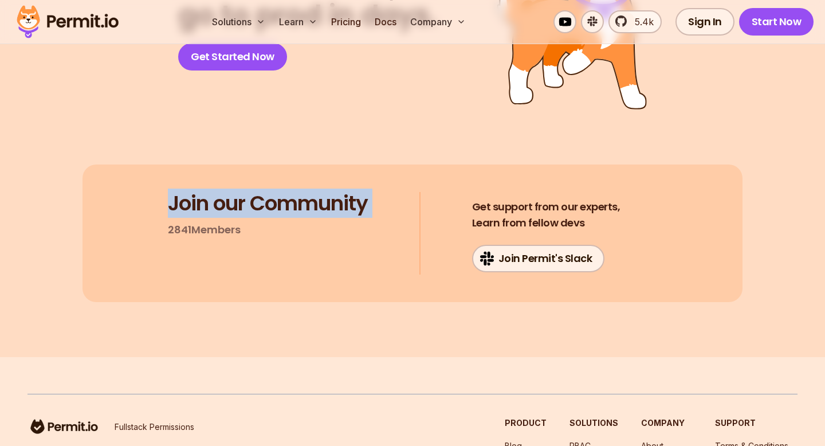
click at [307, 197] on h3 "Join our Community" at bounding box center [268, 203] width 200 height 23
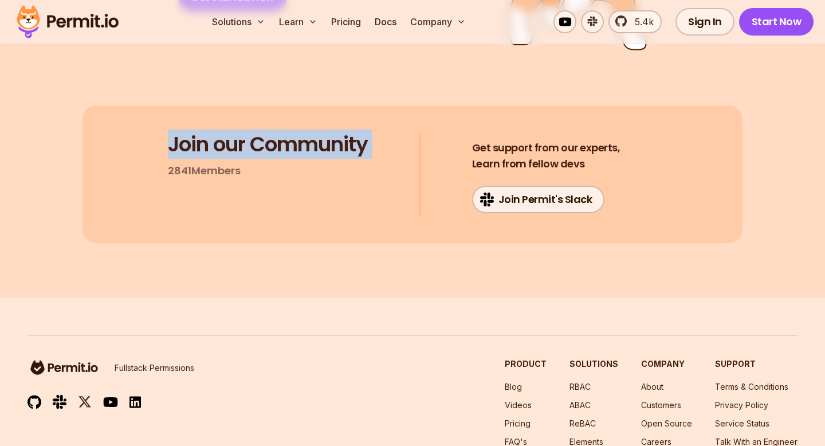
scroll to position [6061, 0]
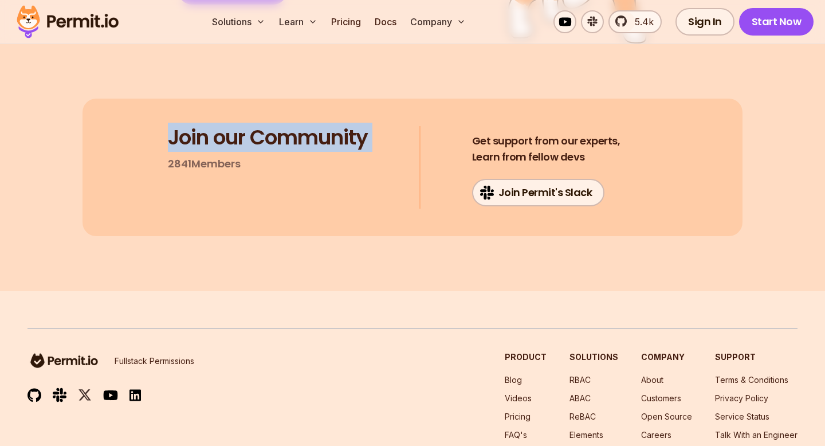
click at [215, 156] on p "2841 Members" at bounding box center [204, 164] width 73 height 16
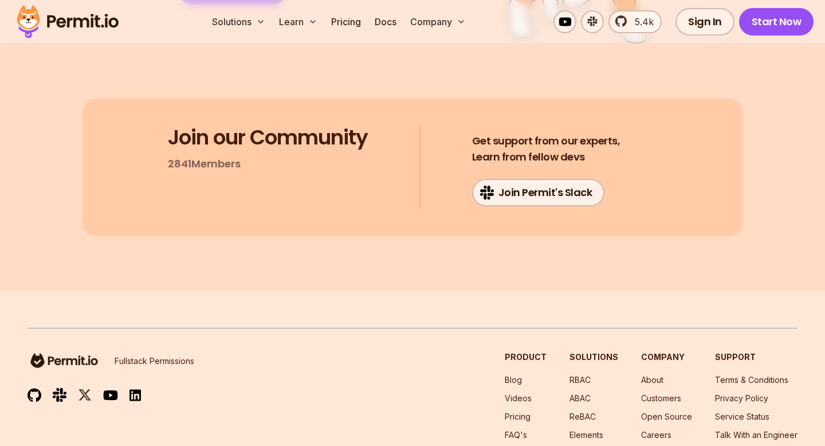
click at [215, 156] on p "2841 Members" at bounding box center [204, 164] width 73 height 16
click at [250, 127] on h3 "Join our Community" at bounding box center [268, 137] width 200 height 23
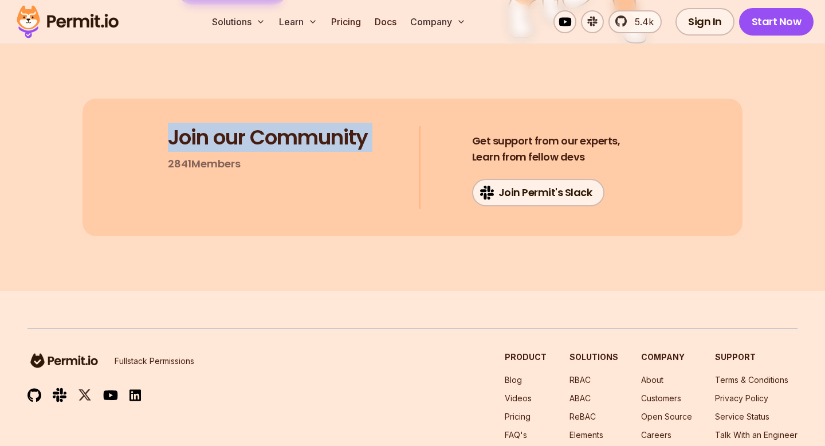
click at [250, 127] on h3 "Join our Community" at bounding box center [268, 137] width 200 height 23
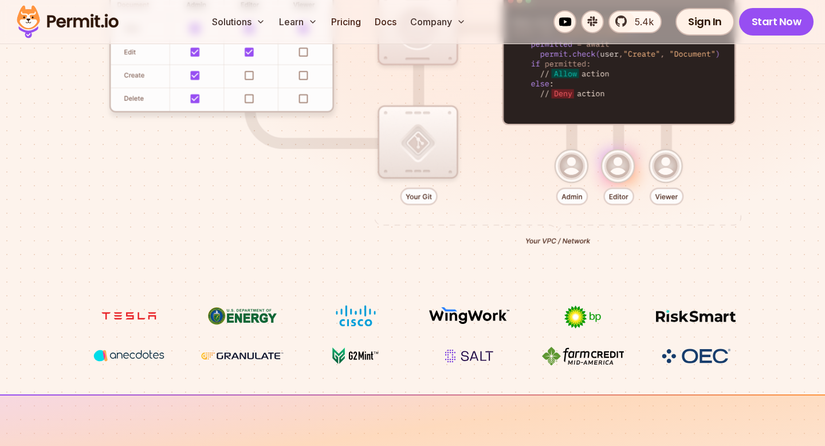
scroll to position [0, 0]
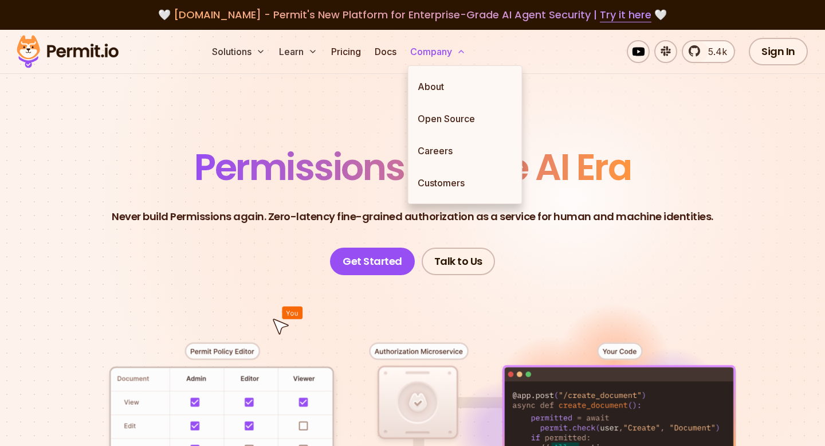
click at [425, 50] on button "Company" at bounding box center [438, 51] width 65 height 23
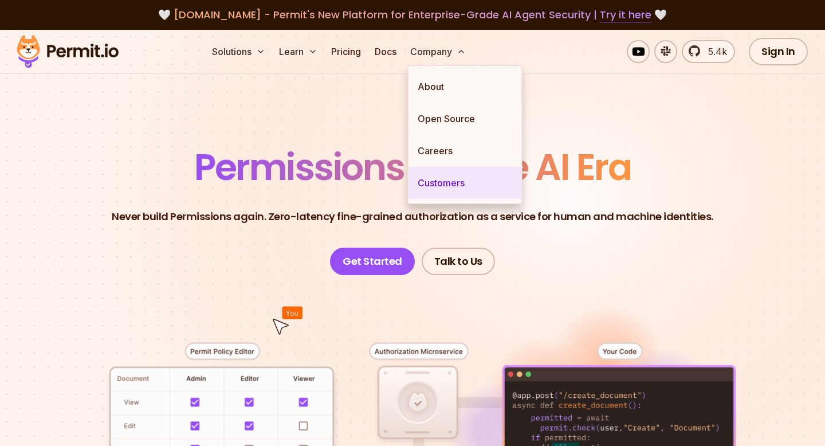
click at [453, 181] on link "Customers" at bounding box center [465, 183] width 113 height 32
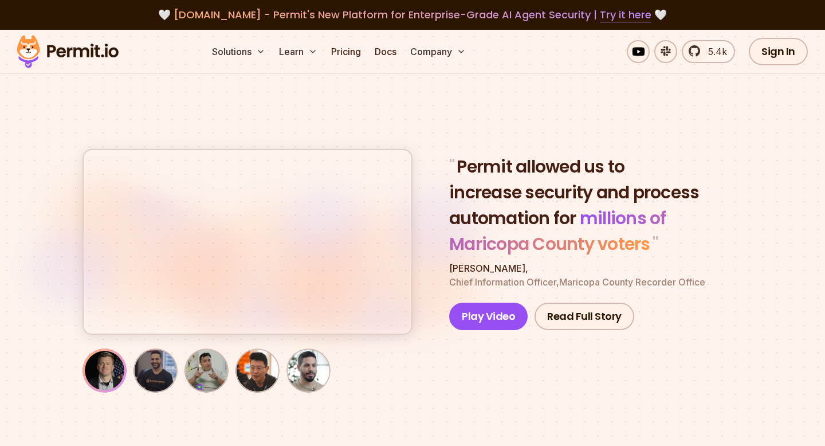
click at [328, 103] on section "" Permit allowed us to increase security and process automation for millions of…" at bounding box center [412, 239] width 825 height 418
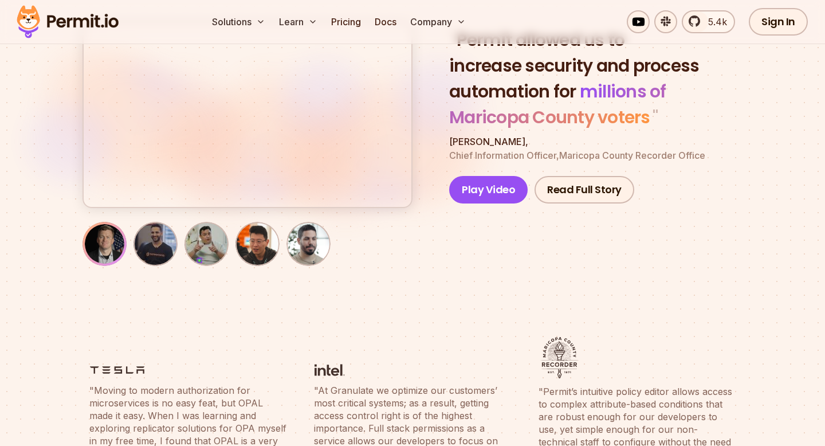
scroll to position [251, 0]
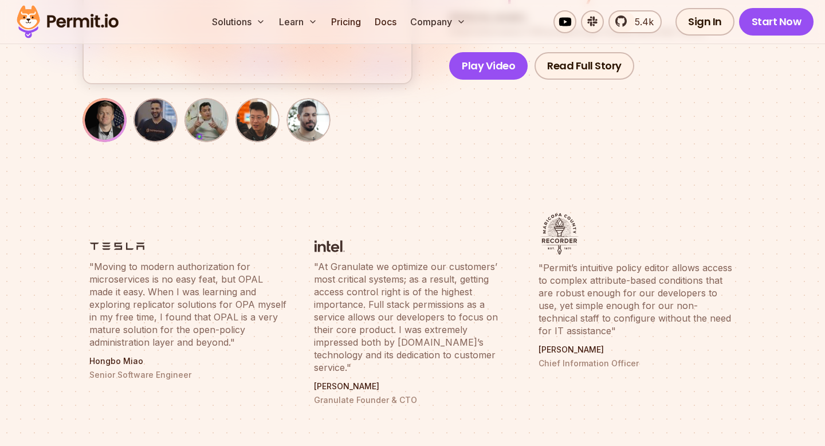
click at [214, 308] on blockquote ""Moving to modern authorization for microservices is no easy feat, but OPAL mad…" at bounding box center [187, 304] width 197 height 88
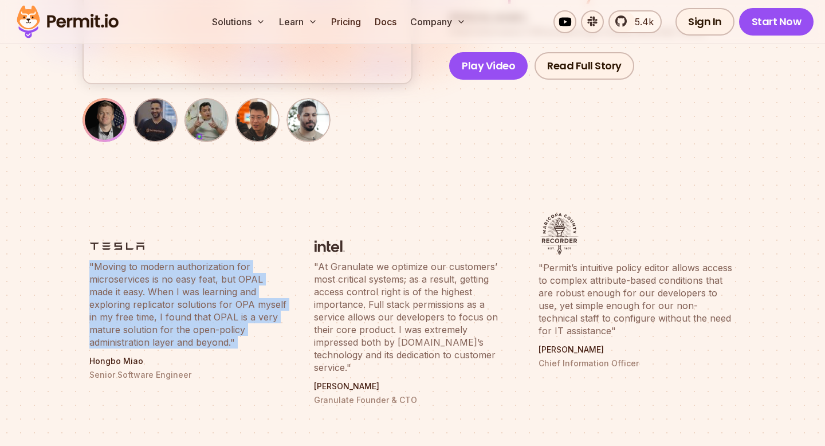
click at [369, 315] on blockquote ""At Granulate we optimize our customers’ most critical systems; as a result, ge…" at bounding box center [412, 316] width 197 height 113
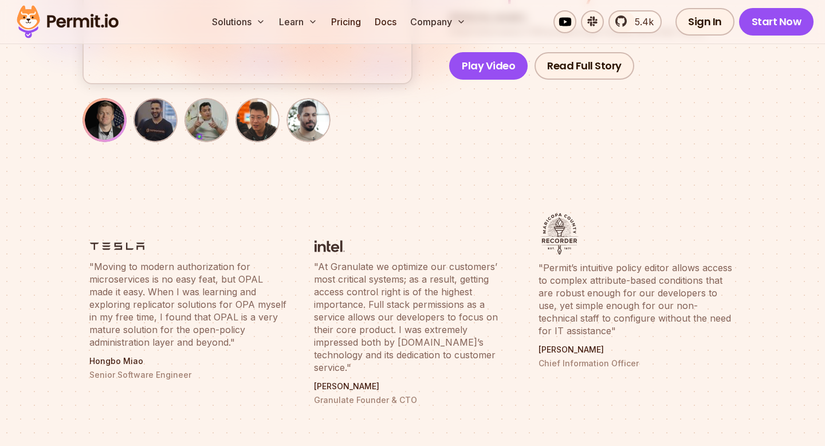
click at [369, 315] on blockquote ""At Granulate we optimize our customers’ most critical systems; as a result, ge…" at bounding box center [412, 316] width 197 height 113
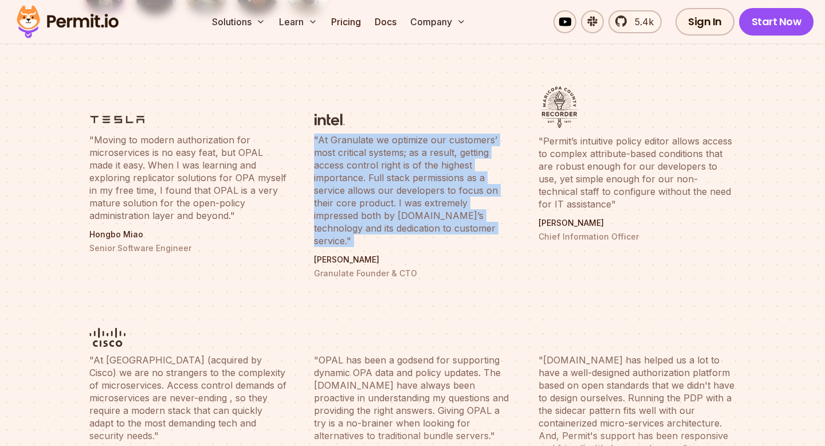
scroll to position [369, 0]
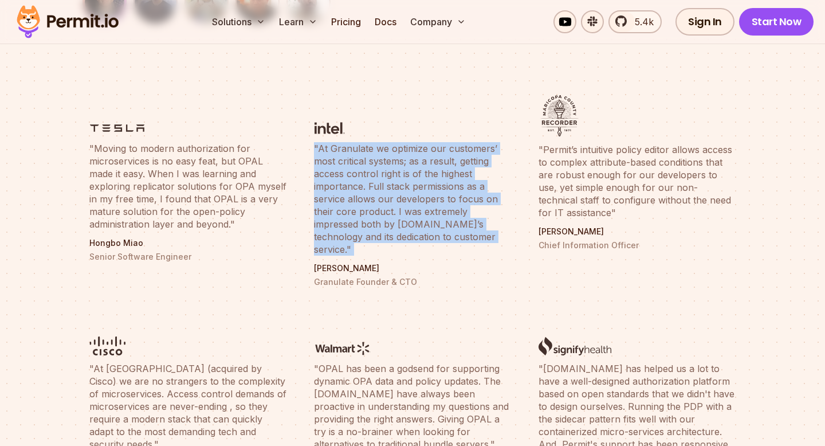
click at [154, 259] on p "Senior Software Engineer" at bounding box center [187, 256] width 197 height 11
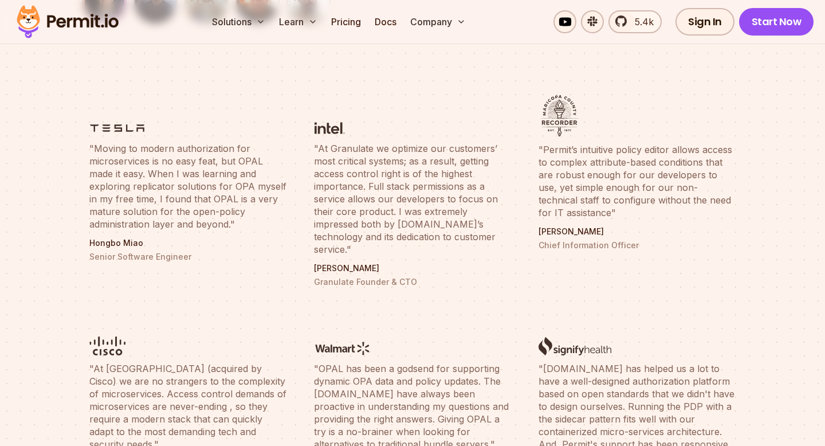
click at [154, 259] on p "Senior Software Engineer" at bounding box center [187, 256] width 197 height 11
click at [120, 247] on p "Hongbo Miao" at bounding box center [187, 242] width 197 height 11
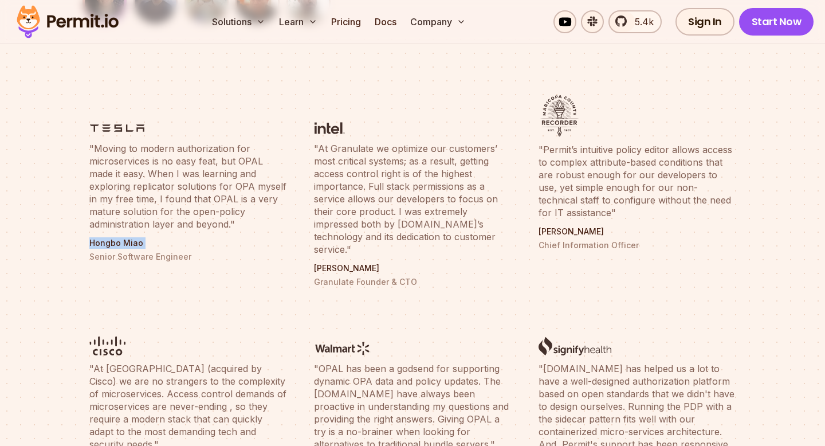
click at [333, 263] on p "Tal Saiag" at bounding box center [412, 268] width 197 height 11
click at [568, 232] on p "Nate Young" at bounding box center [637, 231] width 197 height 11
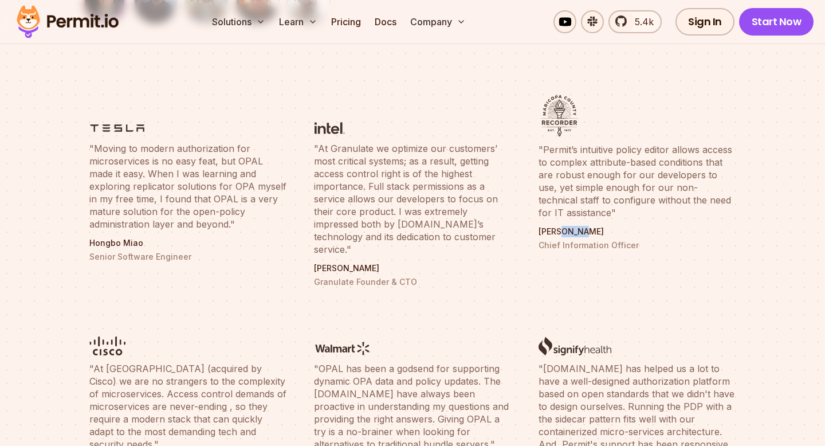
click at [568, 232] on p "Nate Young" at bounding box center [637, 231] width 197 height 11
click at [321, 263] on p "Tal Saiag" at bounding box center [412, 268] width 197 height 11
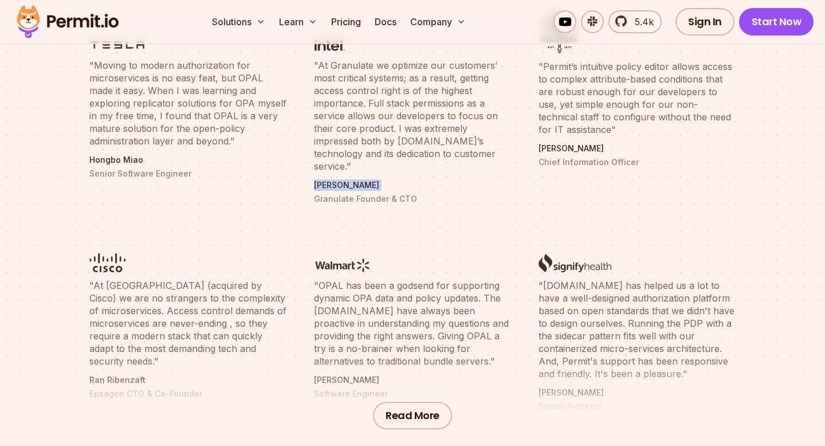
scroll to position [455, 0]
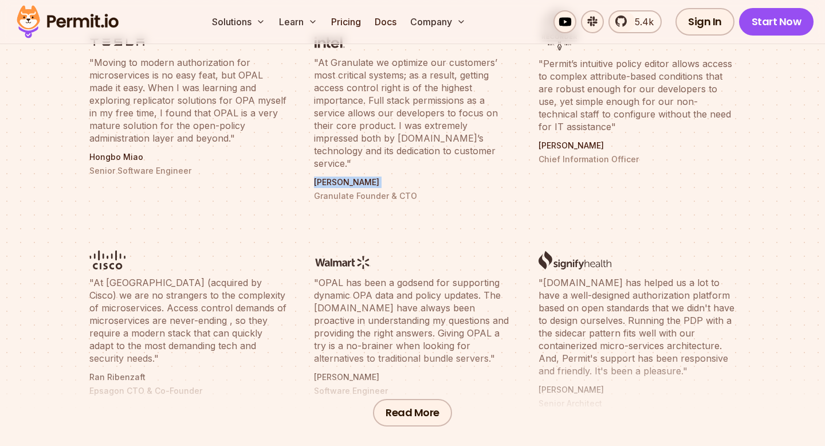
click at [124, 371] on p "Ran Ribenzaft" at bounding box center [187, 376] width 197 height 11
click at [336, 363] on div "Read More" at bounding box center [412, 412] width 825 height 115
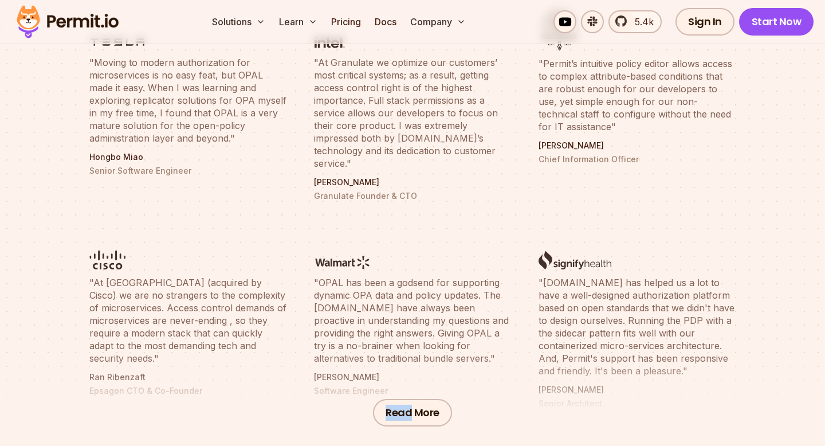
click at [336, 363] on div "Read More" at bounding box center [412, 412] width 825 height 115
click at [350, 365] on div "Read More" at bounding box center [412, 412] width 825 height 115
click at [581, 377] on div "Read More" at bounding box center [412, 412] width 825 height 115
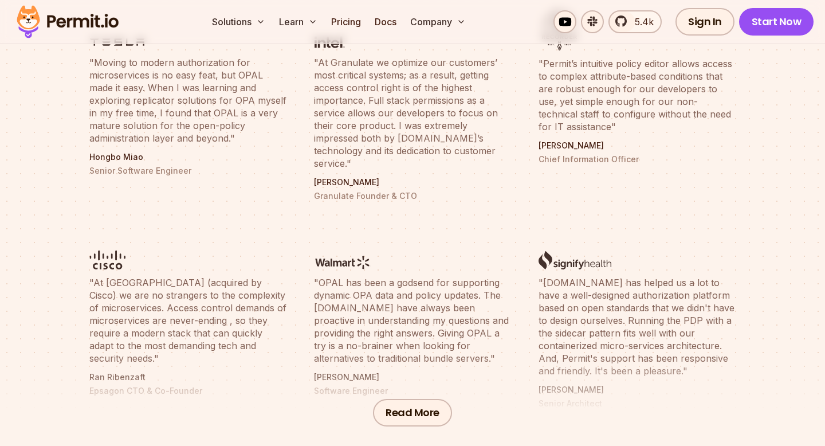
click at [581, 377] on div "Read More" at bounding box center [412, 412] width 825 height 115
click at [590, 310] on blockquote ""Permit.io has helped us a lot to have a well-designed authorization platform b…" at bounding box center [637, 326] width 197 height 101
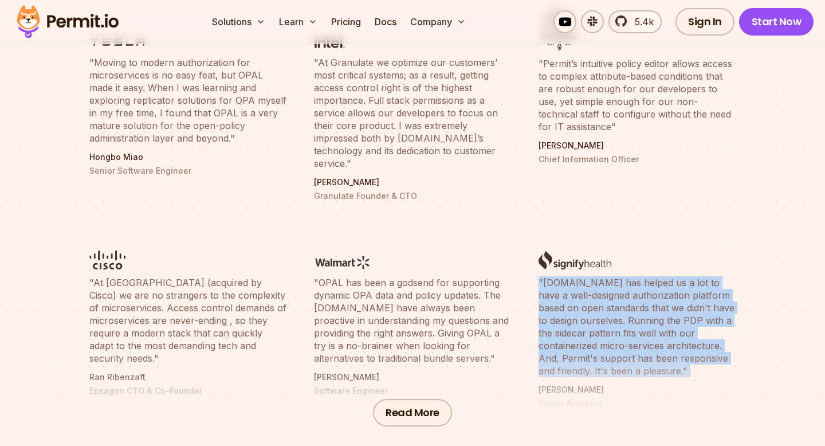
click at [616, 300] on blockquote ""Permit.io has helped us a lot to have a well-designed authorization platform b…" at bounding box center [637, 326] width 197 height 101
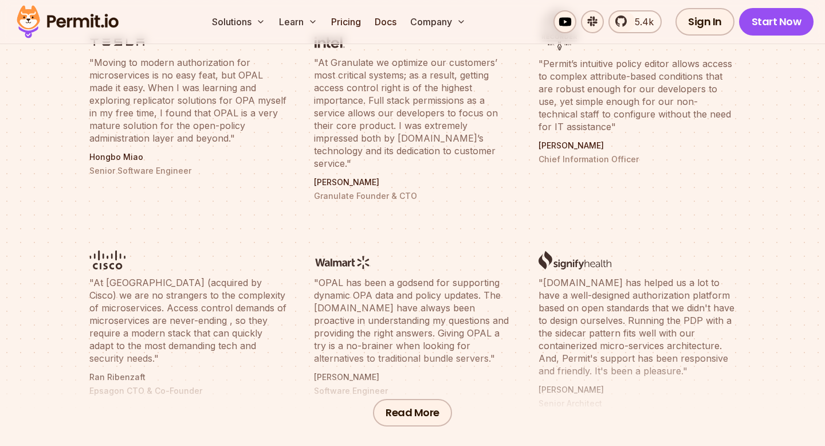
click at [616, 300] on blockquote ""Permit.io has helped us a lot to have a well-designed authorization platform b…" at bounding box center [637, 326] width 197 height 101
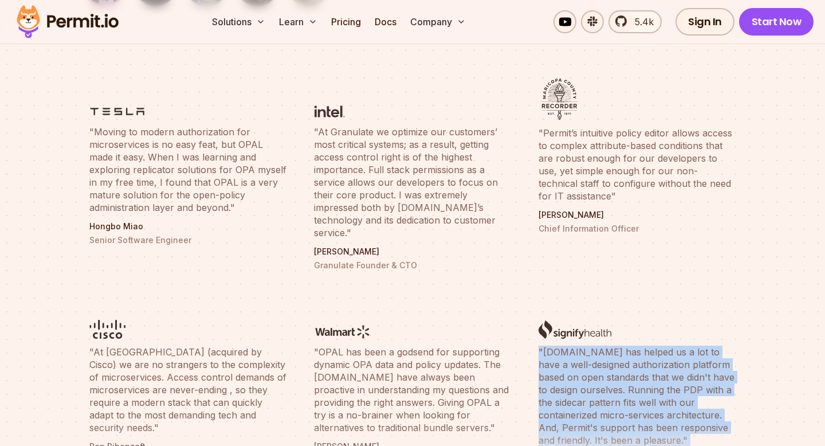
scroll to position [376, 0]
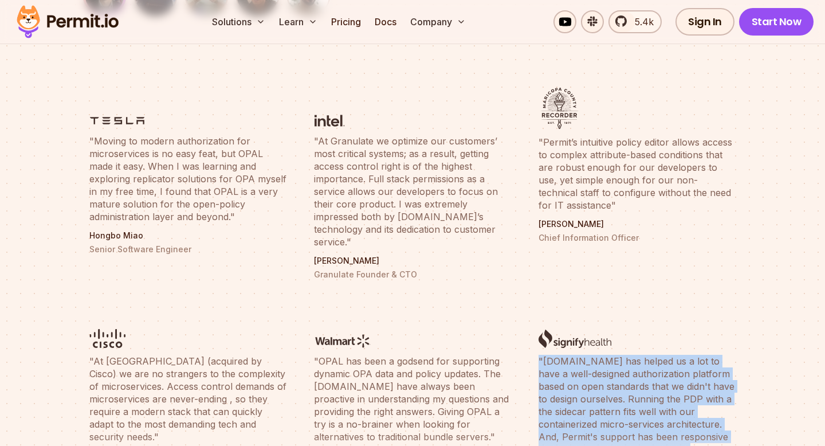
click at [592, 169] on blockquote ""Permit’s intuitive policy editor allows access to complex attribute-based cond…" at bounding box center [637, 174] width 197 height 76
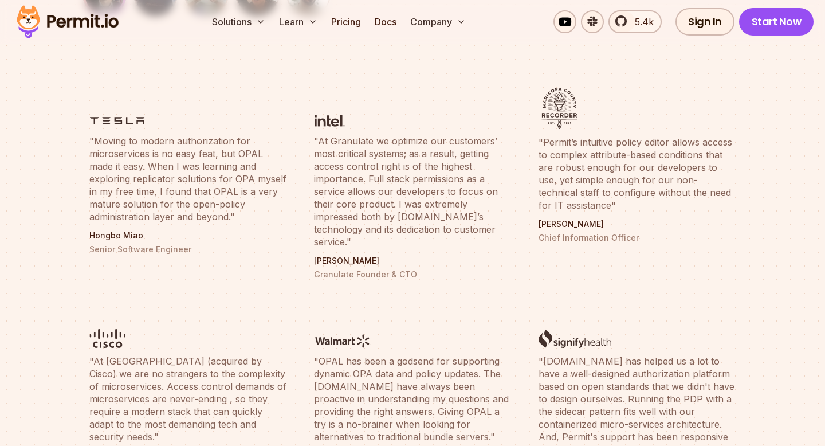
click at [592, 169] on blockquote ""Permit’s intuitive policy editor allows access to complex attribute-based cond…" at bounding box center [637, 174] width 197 height 76
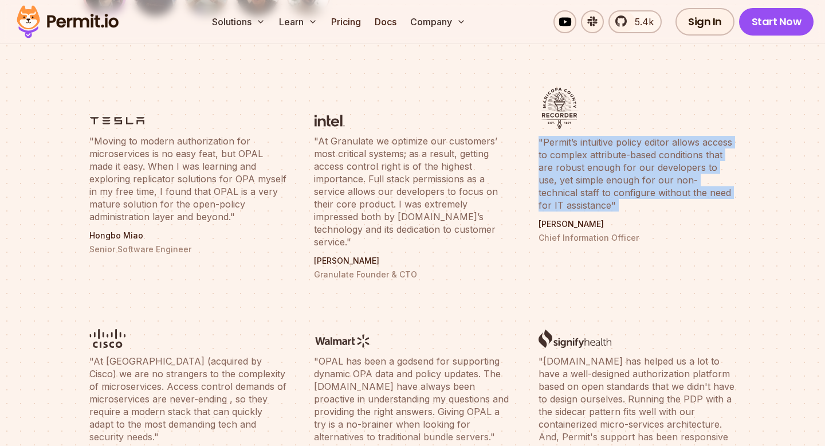
click at [561, 156] on blockquote ""Permit’s intuitive policy editor allows access to complex attribute-based cond…" at bounding box center [637, 174] width 197 height 76
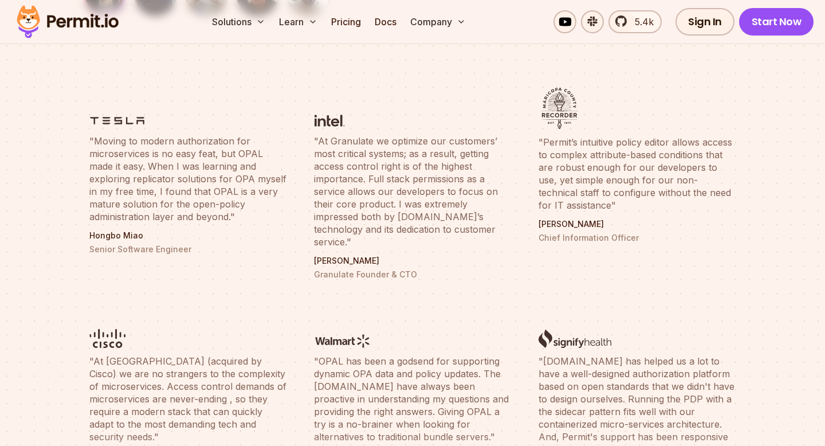
click at [382, 155] on blockquote ""At Granulate we optimize our customers’ most critical systems; as a result, ge…" at bounding box center [412, 191] width 197 height 113
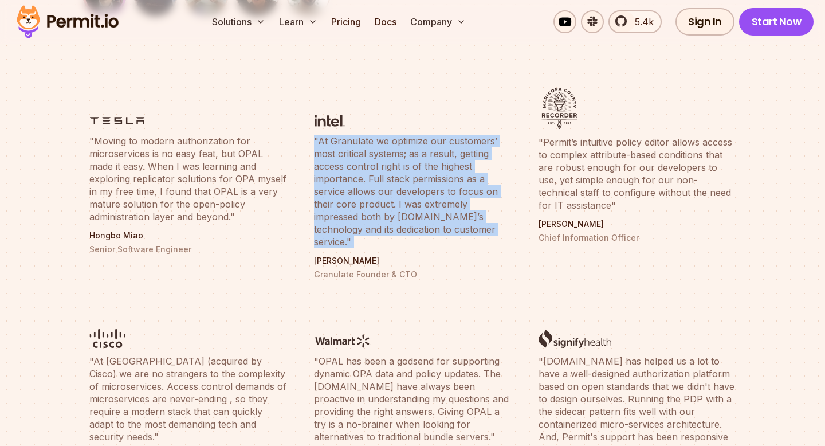
click at [336, 269] on p "Granulate Founder & CTO" at bounding box center [412, 274] width 197 height 11
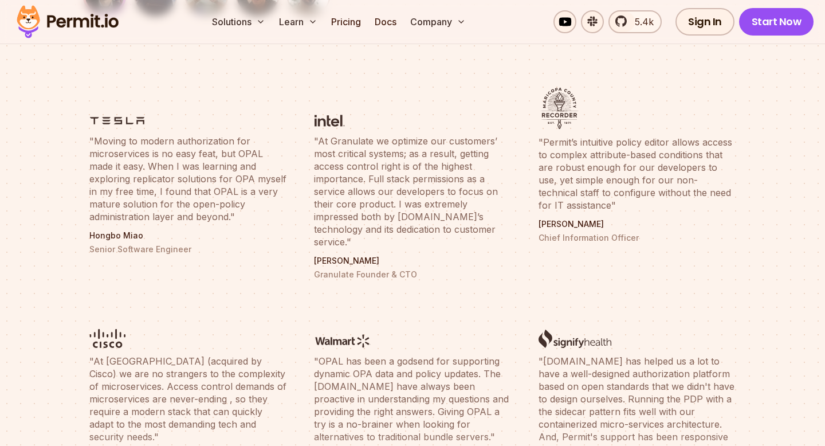
click at [324, 269] on p "Granulate Founder & CTO" at bounding box center [412, 274] width 197 height 11
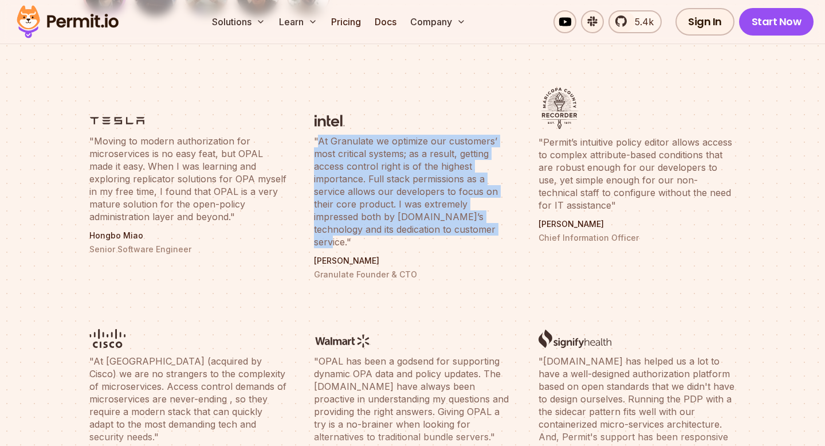
drag, startPoint x: 317, startPoint y: 142, endPoint x: 482, endPoint y: 231, distance: 187.2
click at [482, 231] on blockquote ""At Granulate we optimize our customers’ most critical systems; as a result, ge…" at bounding box center [412, 191] width 197 height 113
drag, startPoint x: 482, startPoint y: 231, endPoint x: 302, endPoint y: 139, distance: 202.0
click at [302, 139] on ul ""Moving to modern authorization for microservices is no easy feat, but OPAL mad…" at bounding box center [413, 287] width 660 height 413
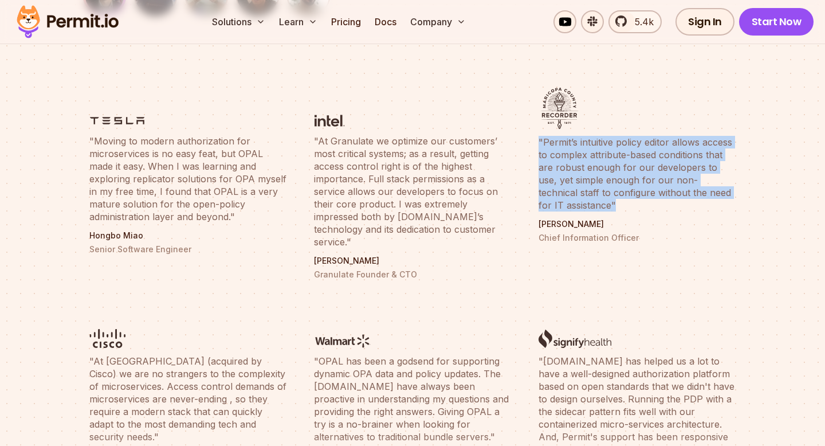
drag, startPoint x: 533, startPoint y: 141, endPoint x: 614, endPoint y: 212, distance: 108.1
click at [614, 212] on li ""Permit’s intuitive policy editor allows access to complex attribute-based cond…" at bounding box center [637, 184] width 211 height 206
drag, startPoint x: 614, startPoint y: 212, endPoint x: 531, endPoint y: 144, distance: 107.5
click at [531, 144] on ul ""Moving to modern authorization for microservices is no easy feat, but OPAL mad…" at bounding box center [413, 287] width 660 height 413
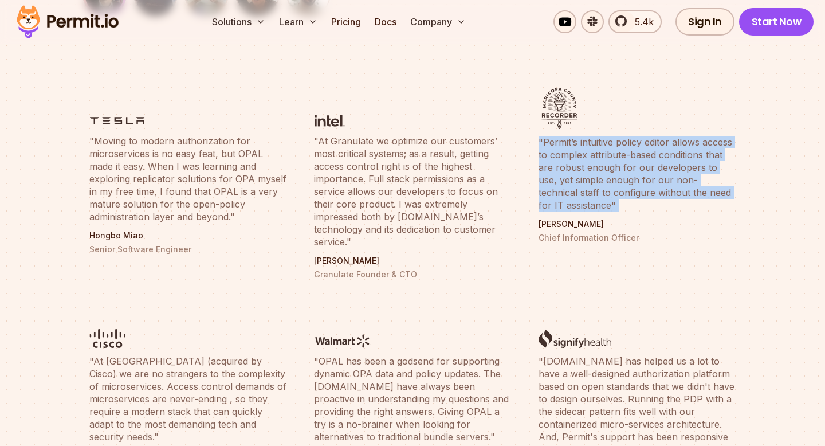
click at [531, 144] on ul ""Moving to modern authorization for microservices is no easy feat, but OPAL mad…" at bounding box center [413, 287] width 660 height 413
drag, startPoint x: 529, startPoint y: 142, endPoint x: 602, endPoint y: 209, distance: 99.4
click at [602, 209] on ul ""Moving to modern authorization for microservices is no easy feat, but OPAL mad…" at bounding box center [413, 287] width 660 height 413
click at [602, 209] on blockquote ""Permit’s intuitive policy editor allows access to complex attribute-based cond…" at bounding box center [637, 174] width 197 height 76
drag, startPoint x: 602, startPoint y: 209, endPoint x: 533, endPoint y: 143, distance: 95.3
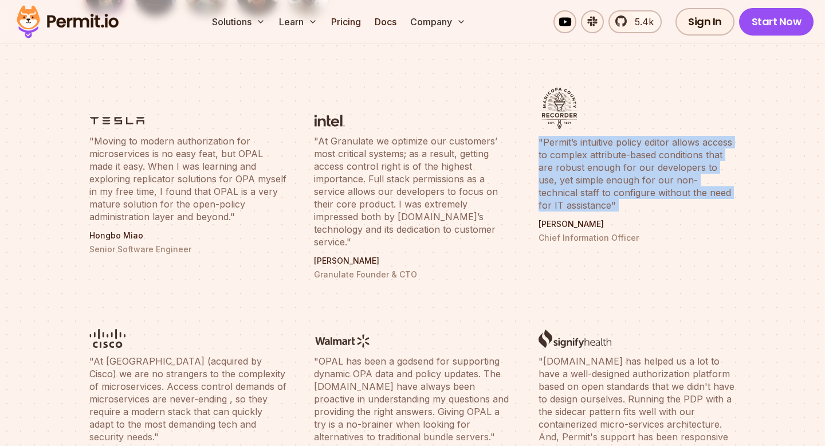
click at [533, 143] on li ""Permit’s intuitive policy editor allows access to complex attribute-based cond…" at bounding box center [637, 184] width 211 height 206
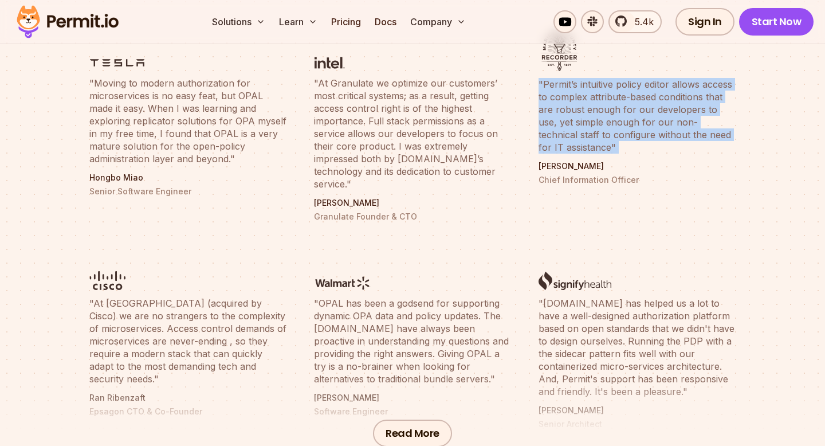
scroll to position [522, 0]
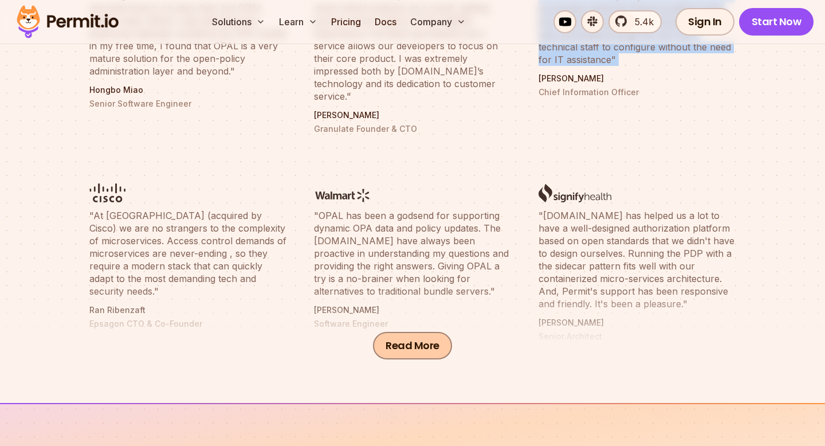
click at [411, 347] on button "Read More" at bounding box center [412, 346] width 79 height 28
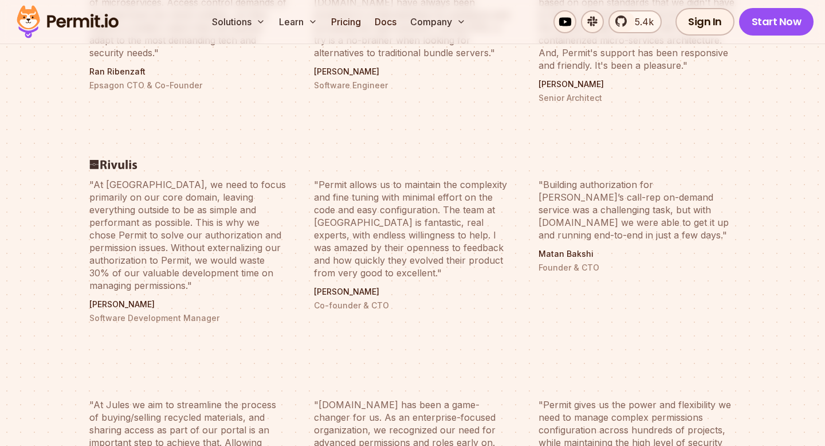
scroll to position [761, 0]
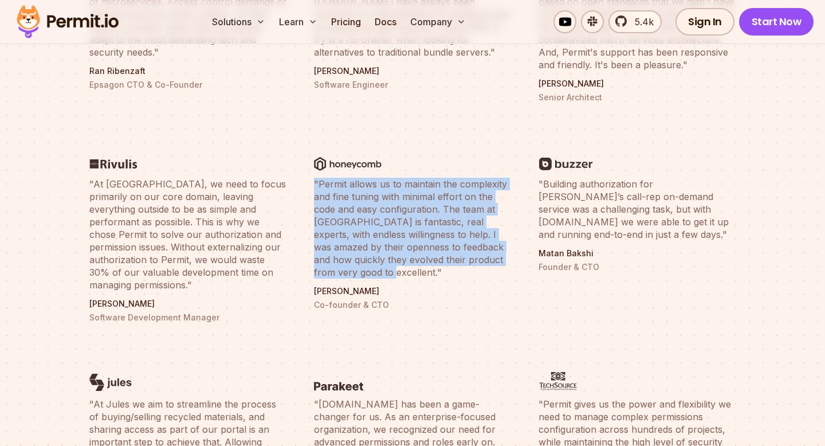
drag, startPoint x: 313, startPoint y: 165, endPoint x: 373, endPoint y: 263, distance: 114.5
click at [373, 263] on li ""Permit allows us to maintain the complexity and fine tuning with minimal effor…" at bounding box center [412, 227] width 211 height 206
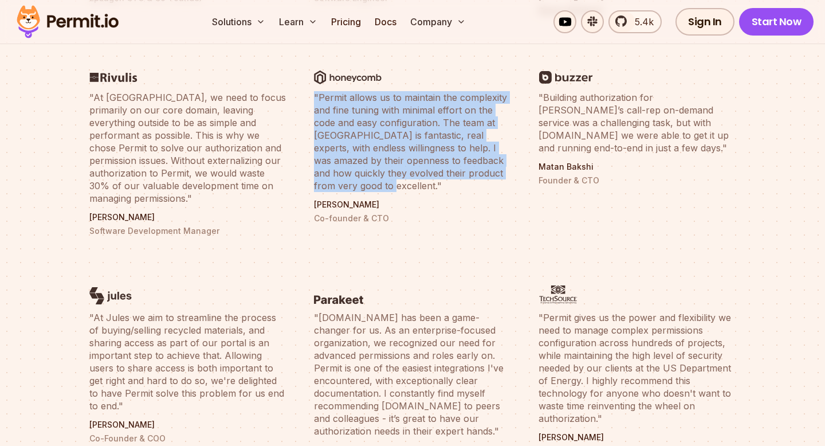
scroll to position [850, 0]
